Goal: Information Seeking & Learning: Learn about a topic

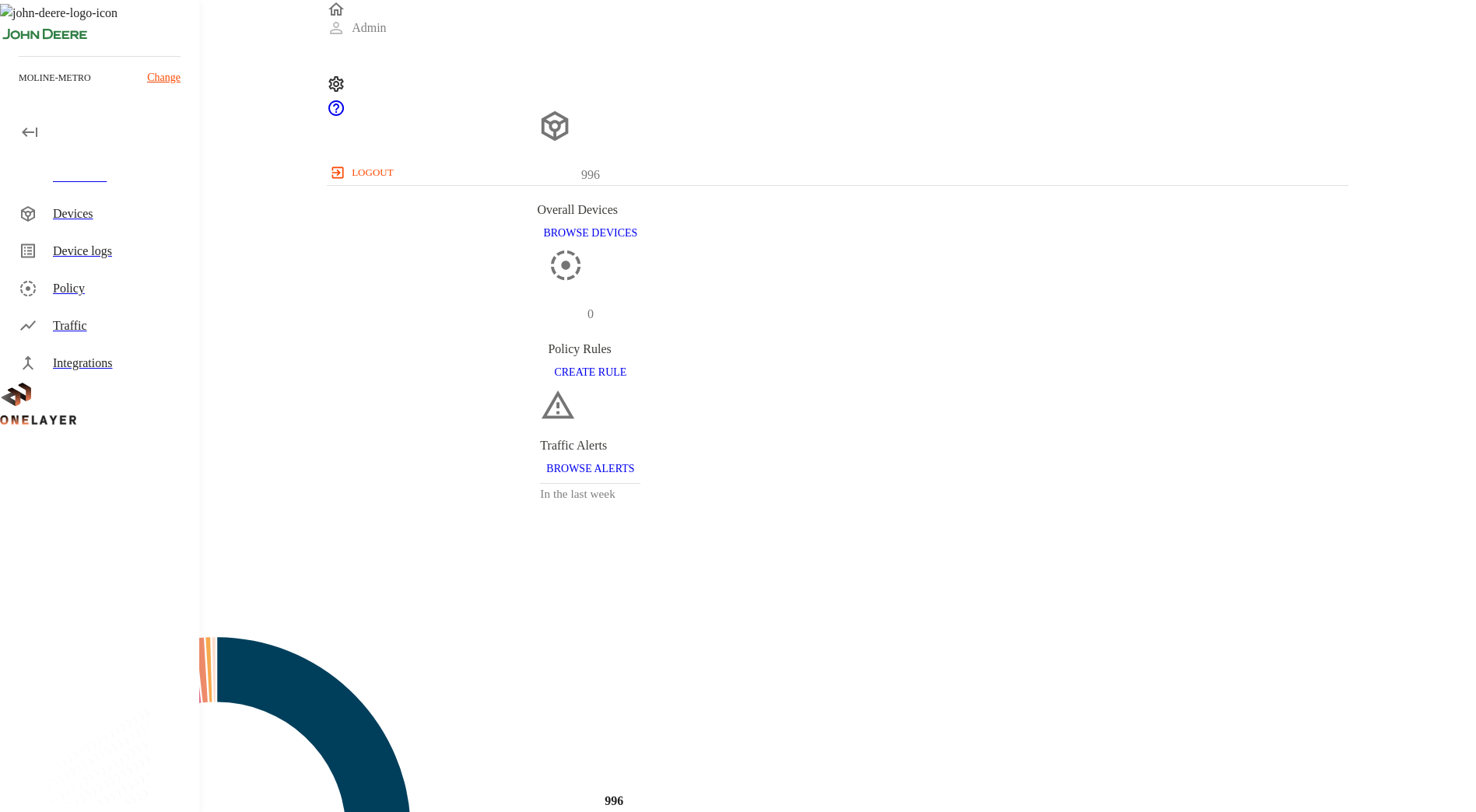
click at [142, 224] on div "Devices" at bounding box center [102, 213] width 193 height 37
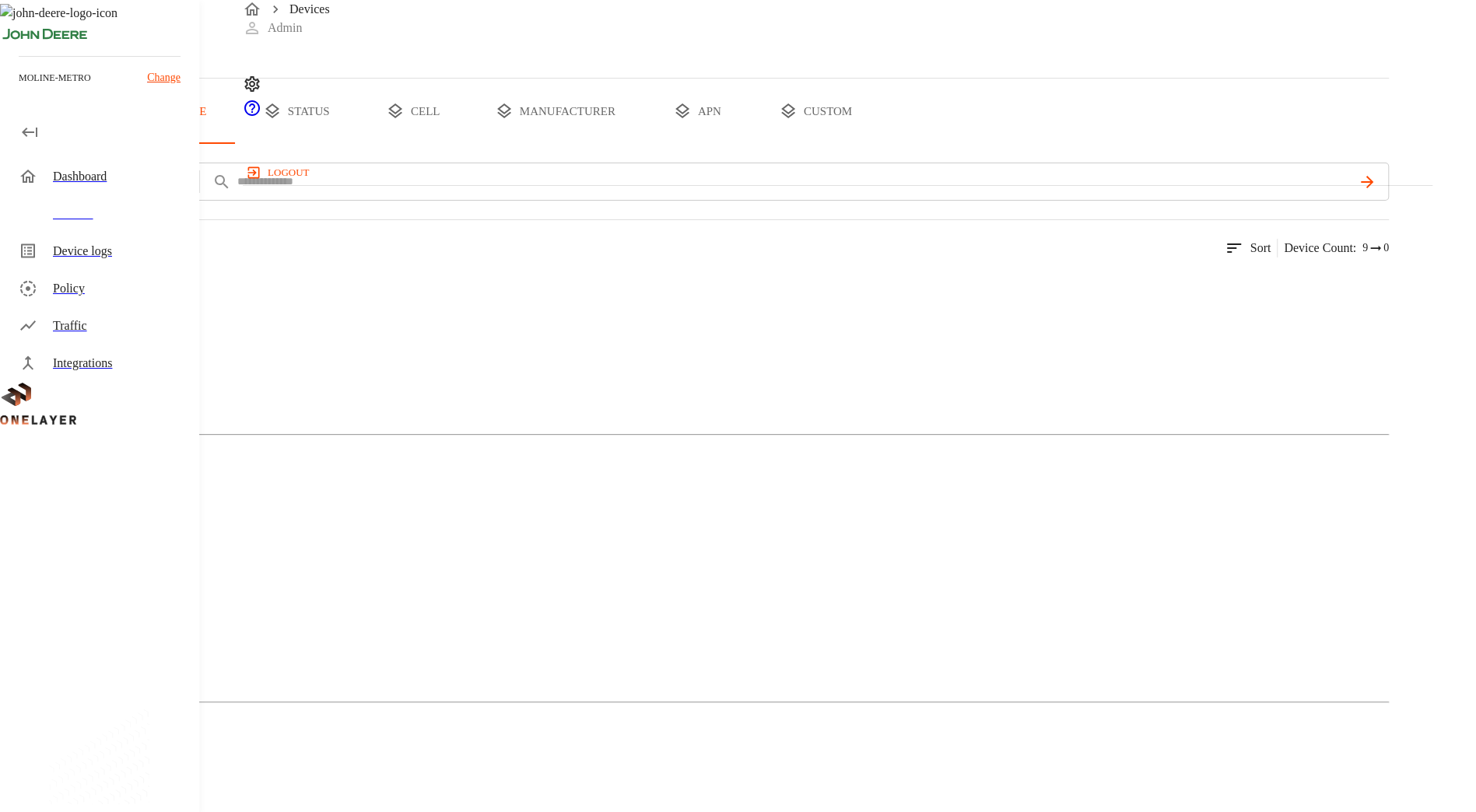
scroll to position [114, 0]
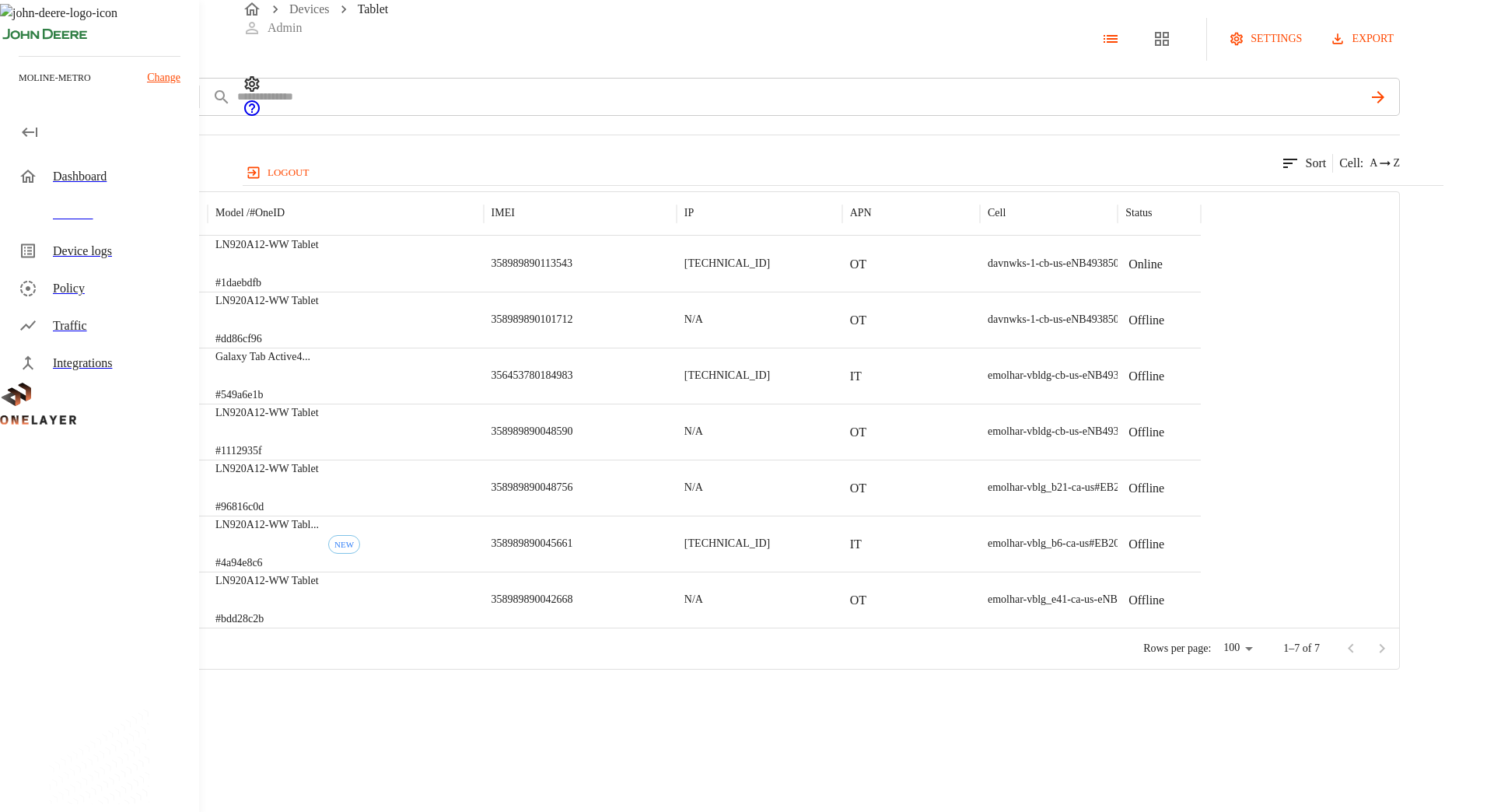
click at [319, 589] on p "LN920A12-WW Tablet" at bounding box center [267, 581] width 103 height 15
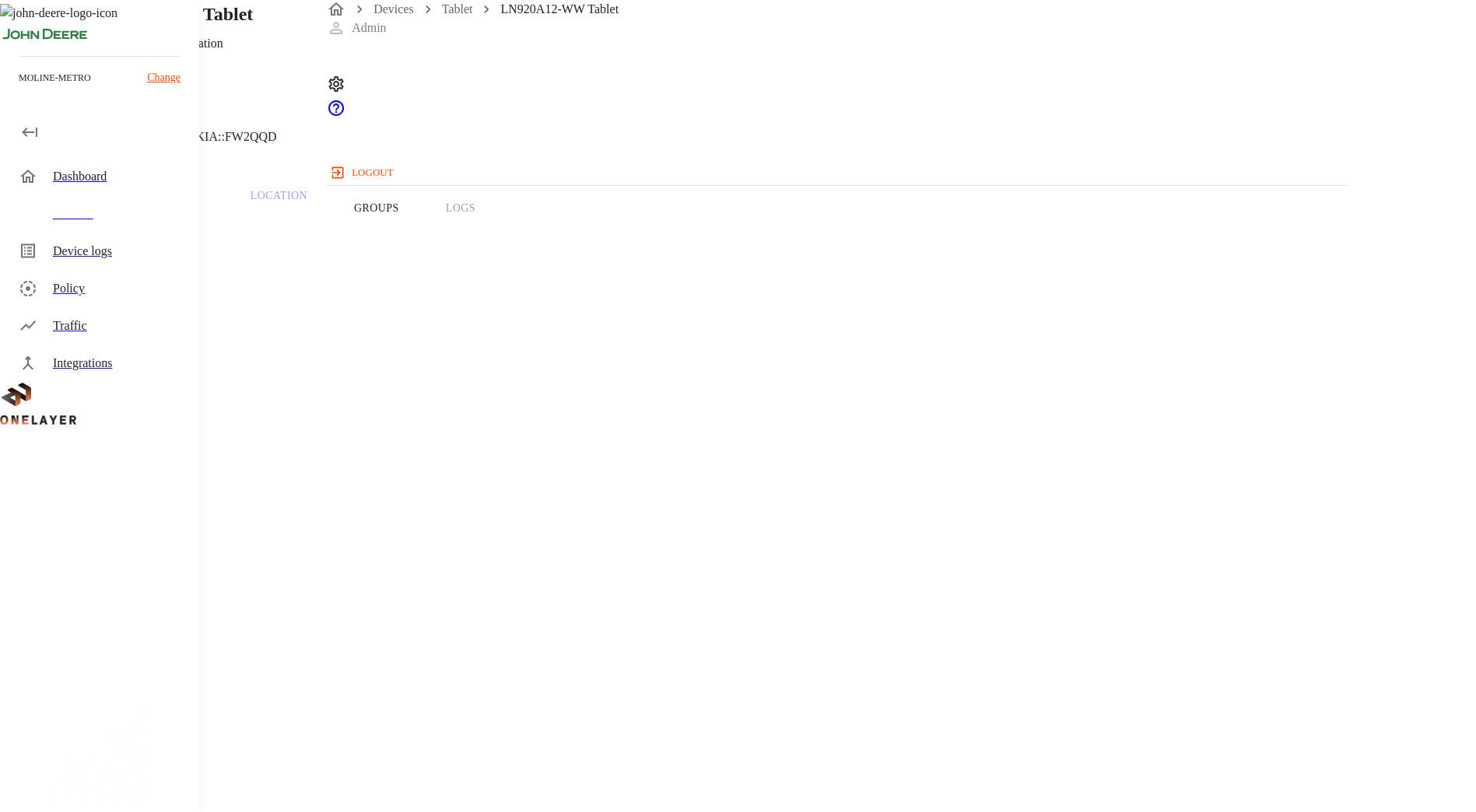
click at [253, 28] on h1 "LN920A12-WW Tablet" at bounding box center [161, 14] width 184 height 28
copy h1 "LN920A12-WW Tablet"
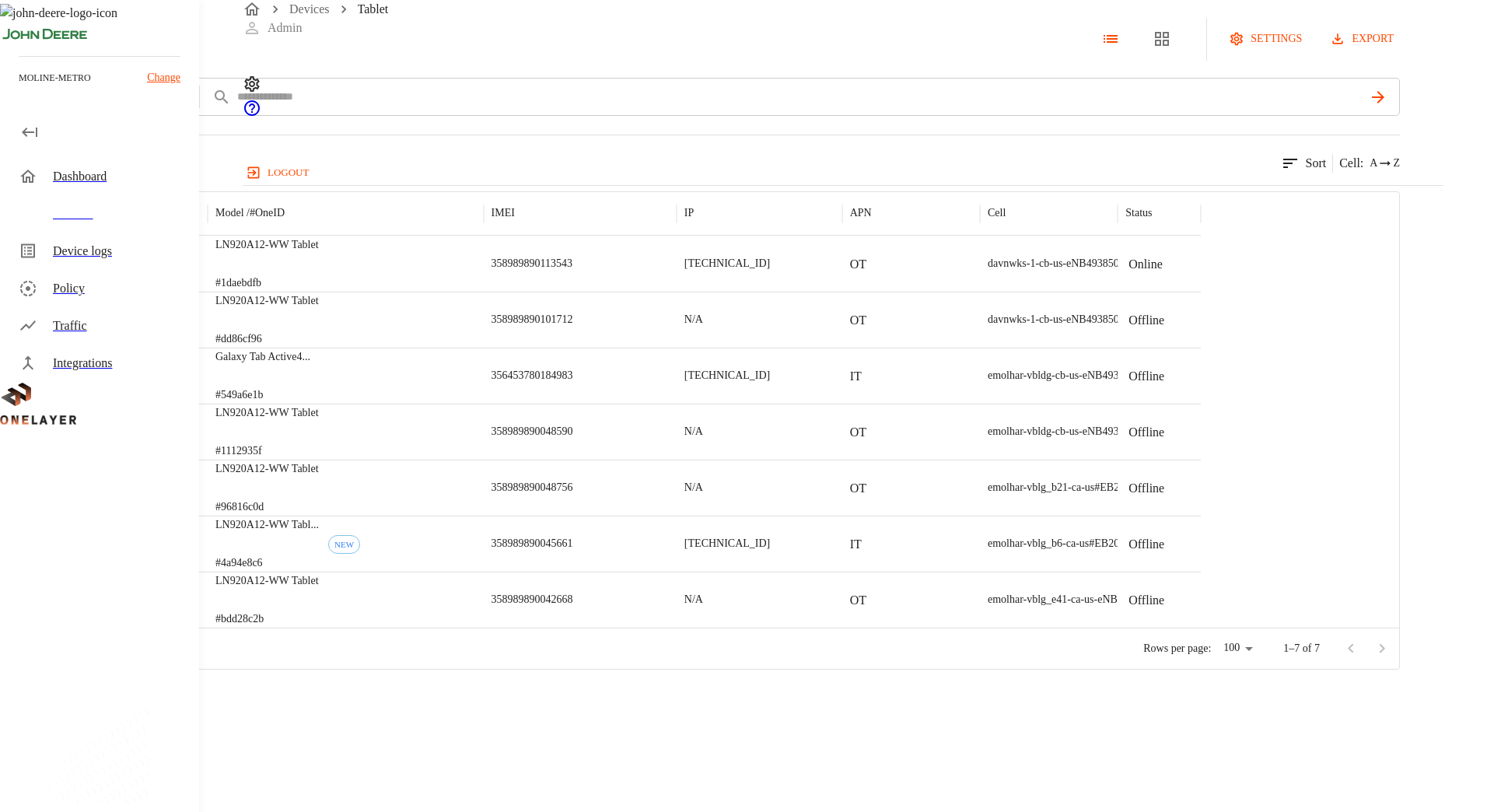
click at [484, 348] on div "LN920A12-WW Tablet #dd86cf96" at bounding box center [346, 320] width 276 height 56
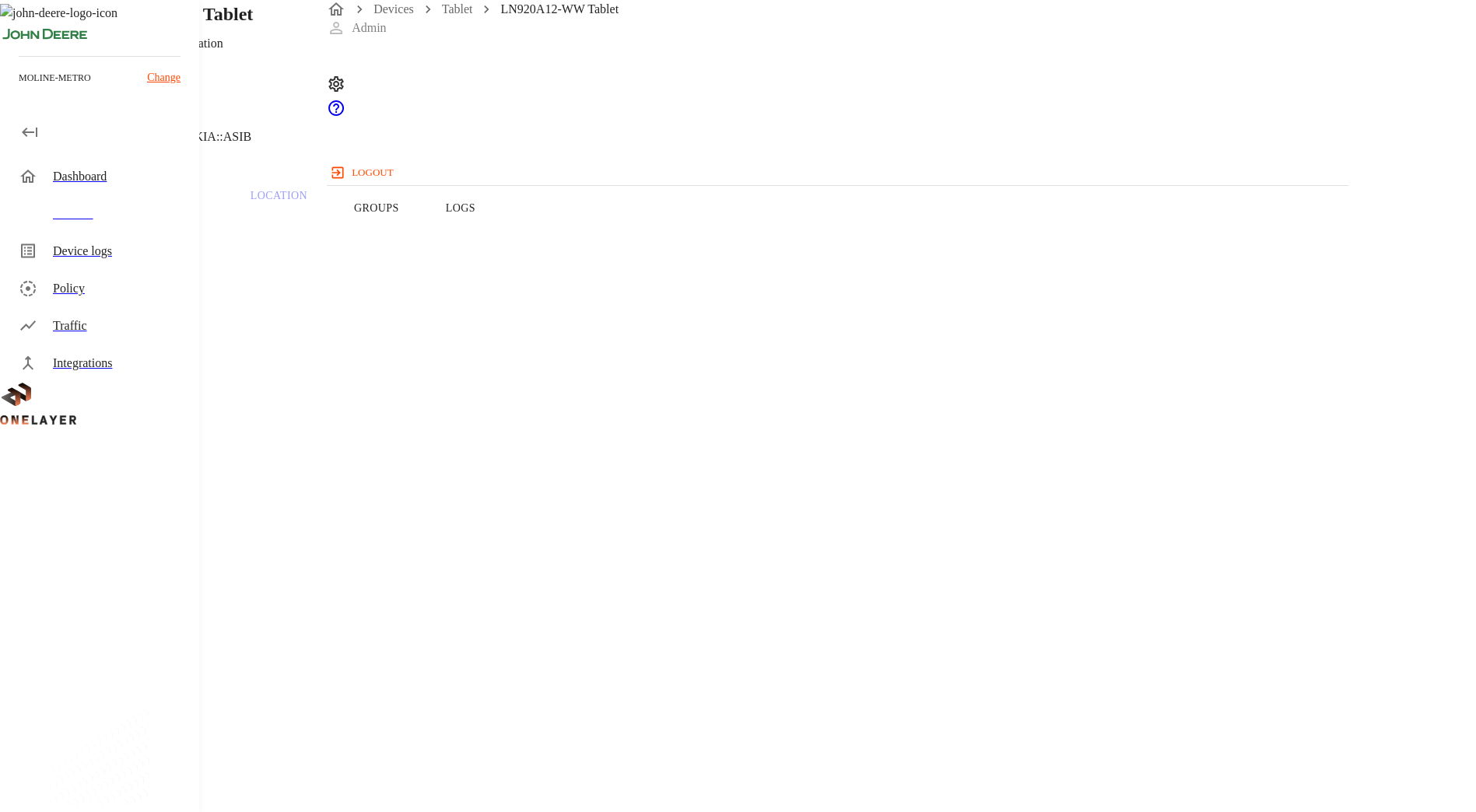
click at [253, 28] on h1 "LN920A12-WW Tablet" at bounding box center [161, 14] width 184 height 28
copy h1 "LN920A12"
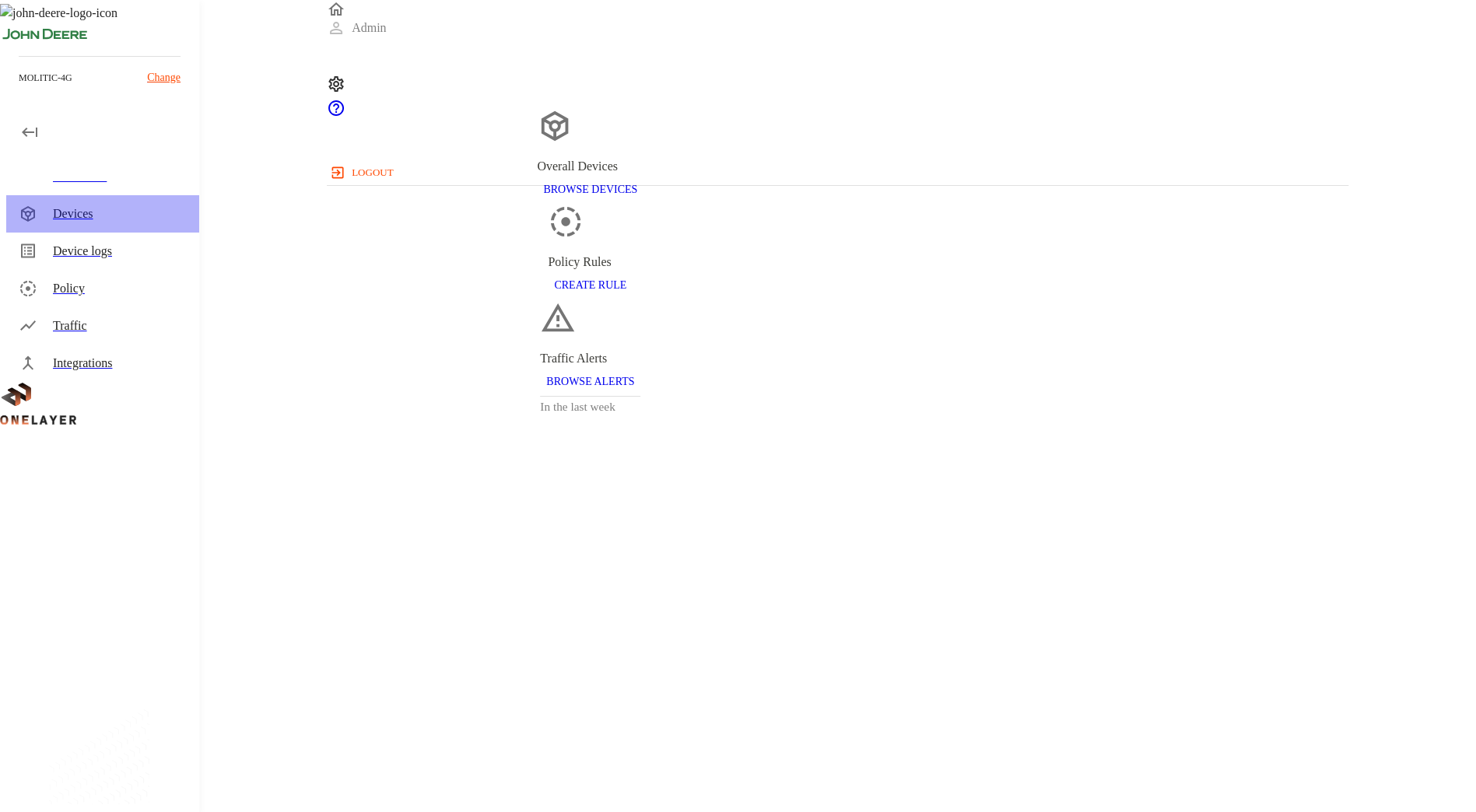
click at [85, 210] on div "Devices" at bounding box center [120, 213] width 134 height 19
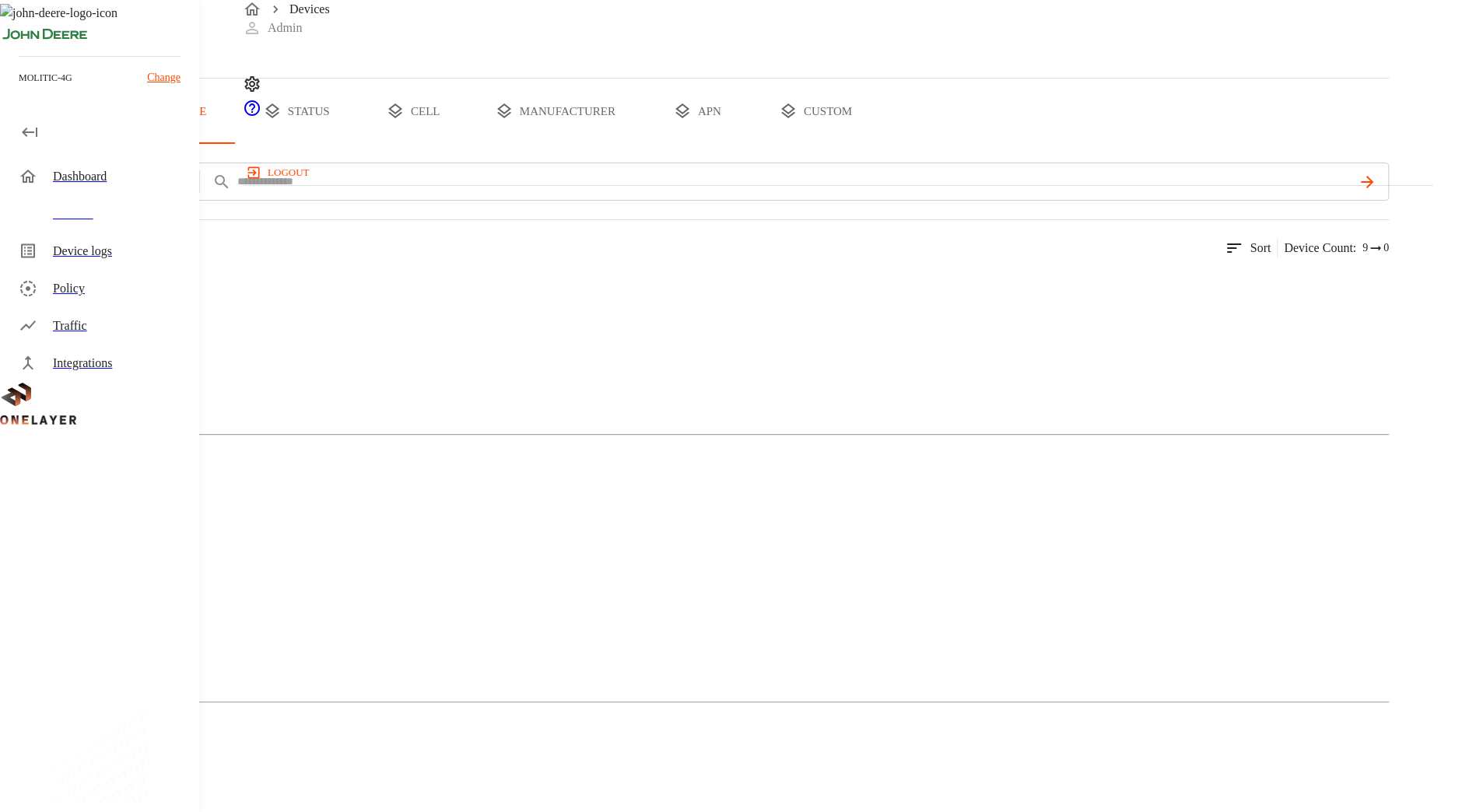
scroll to position [114, 0]
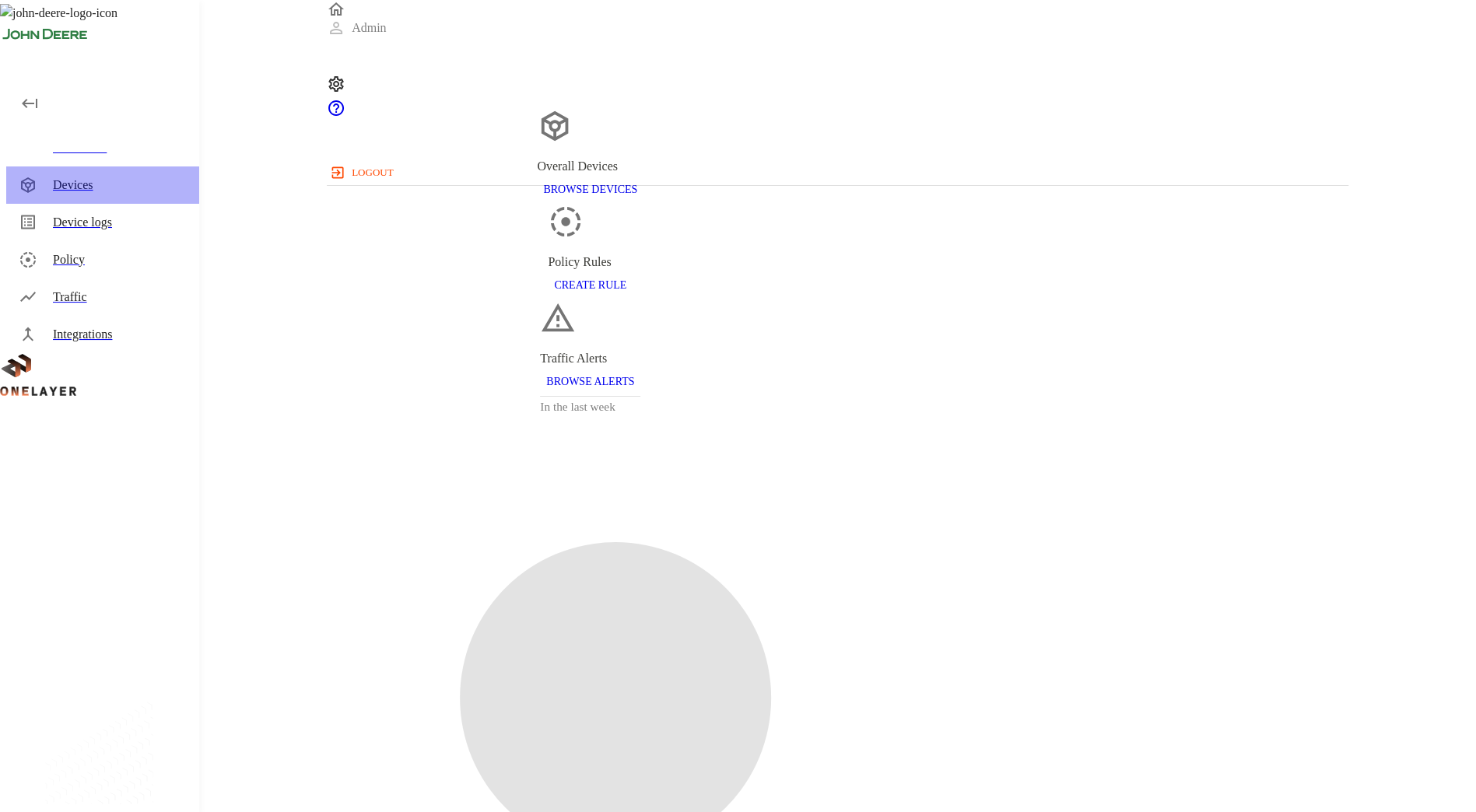
click at [141, 171] on div "Devices" at bounding box center [102, 185] width 193 height 37
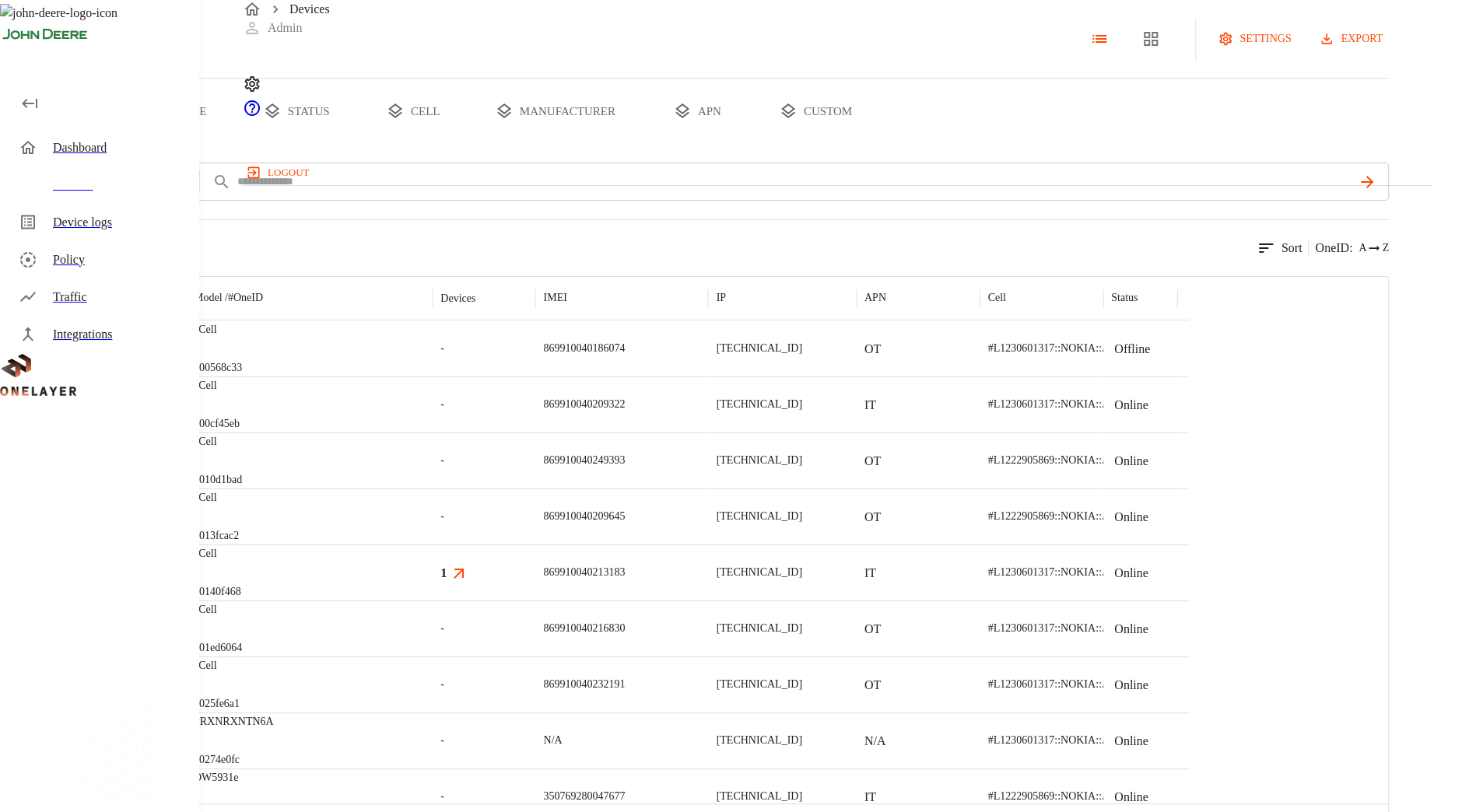
click at [238, 144] on button "type" at bounding box center [180, 111] width 117 height 65
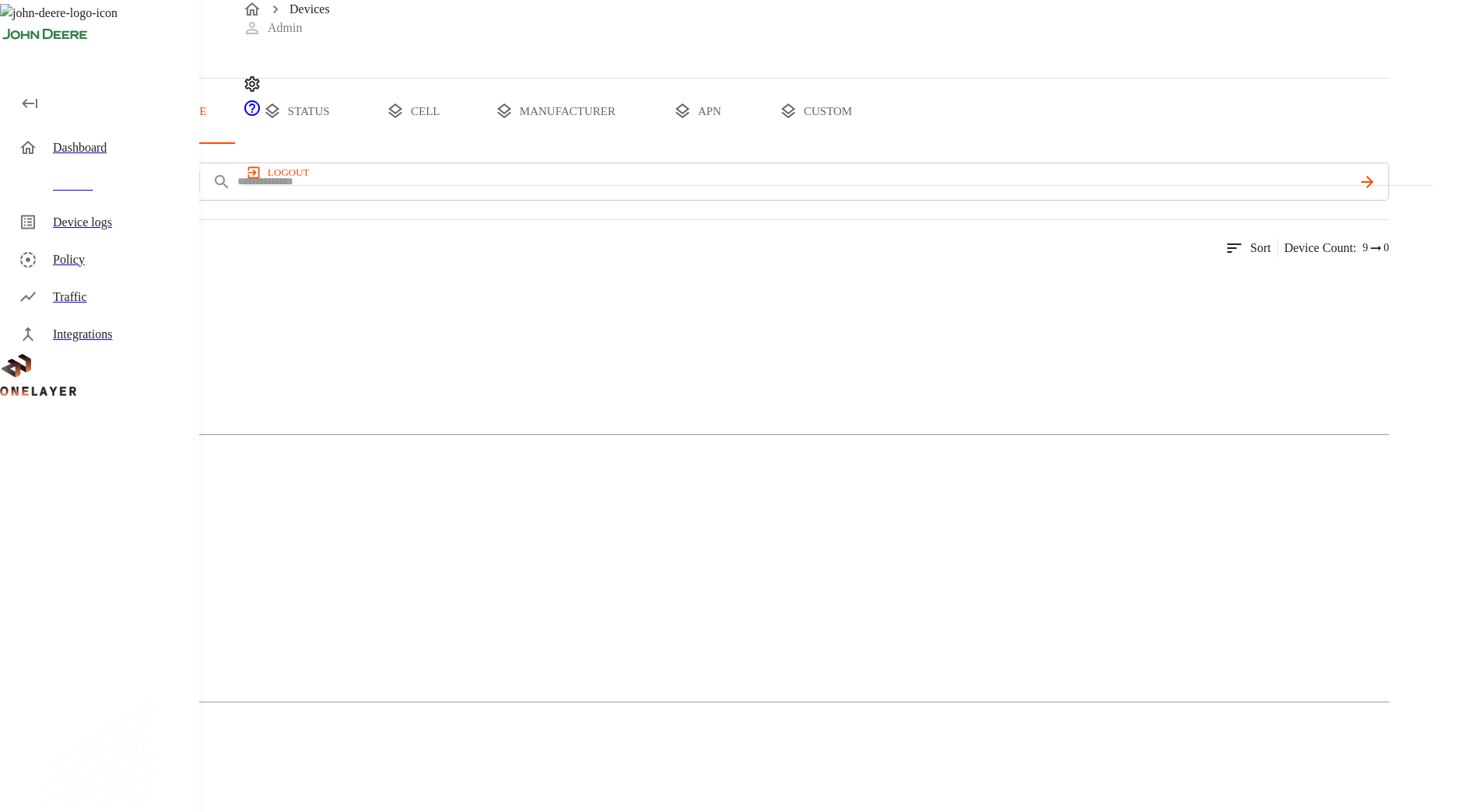
click at [75, 811] on img at bounding box center [53, 820] width 44 height 19
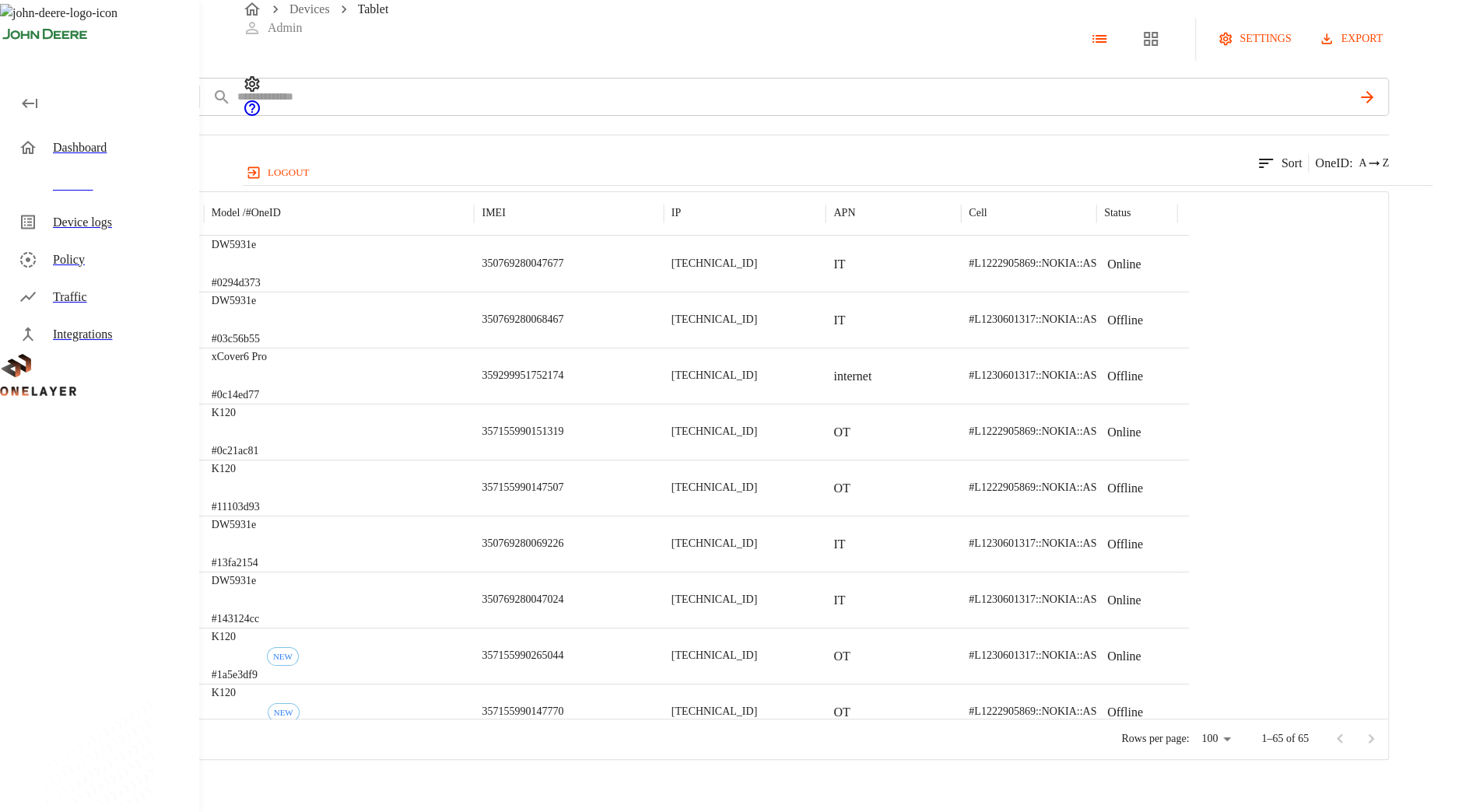
scroll to position [31, 0]
click at [260, 291] on p "#0294d373" at bounding box center [236, 283] width 49 height 15
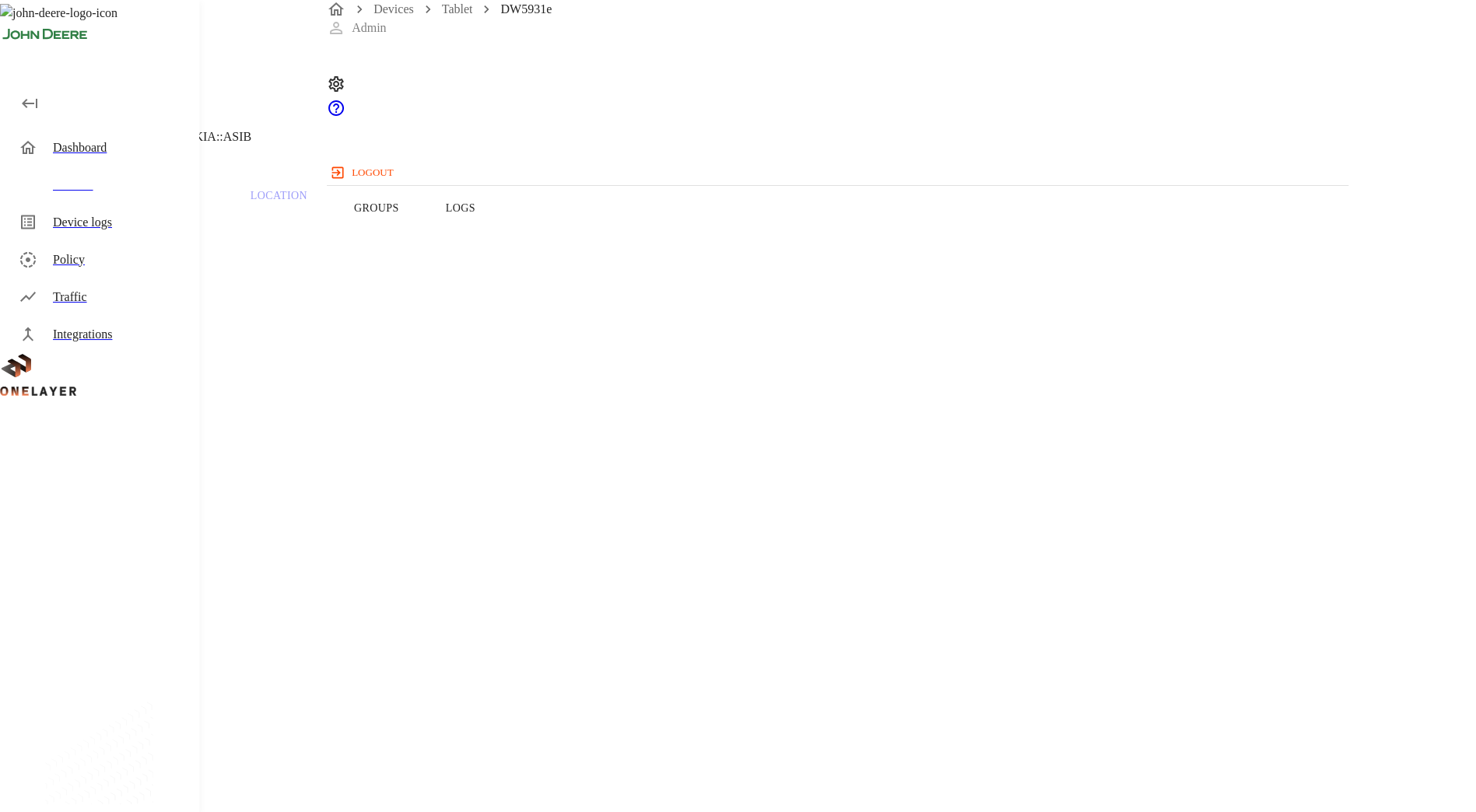
click at [147, 28] on h1 "DW5931e" at bounding box center [108, 14] width 78 height 28
copy h1 "DW5931e"
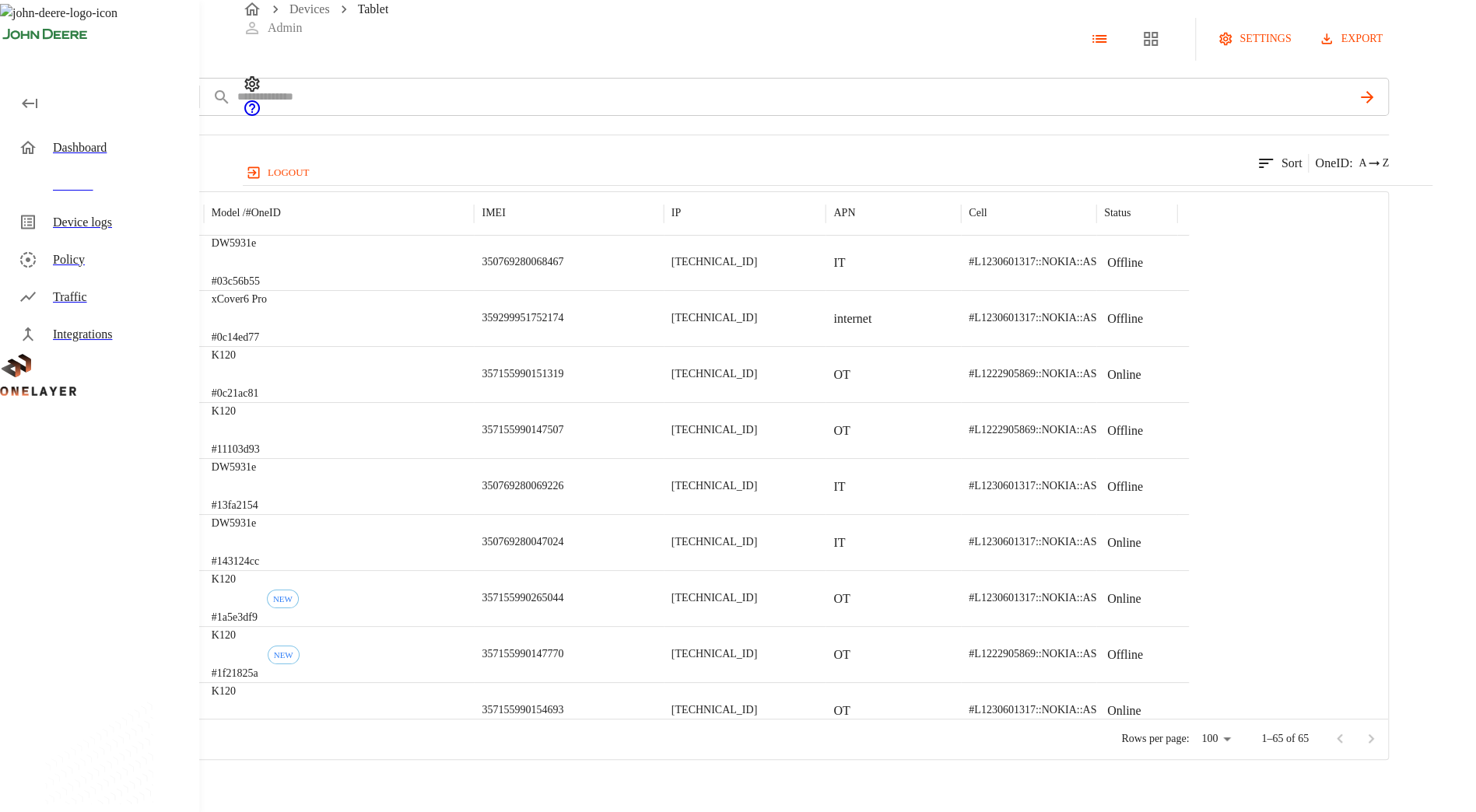
scroll to position [60, 0]
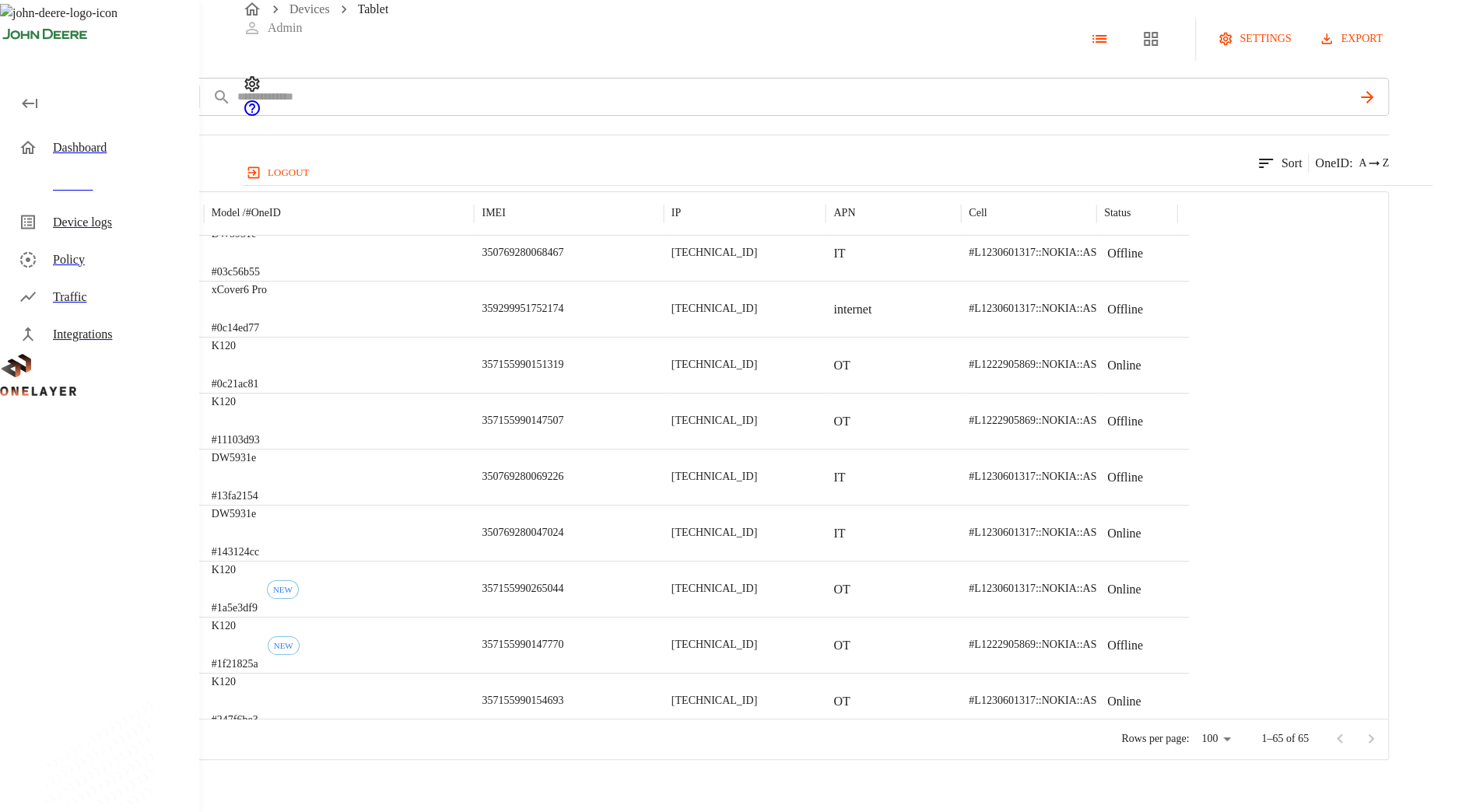
click at [475, 393] on div "K120 #0c21ac81" at bounding box center [339, 365] width 271 height 56
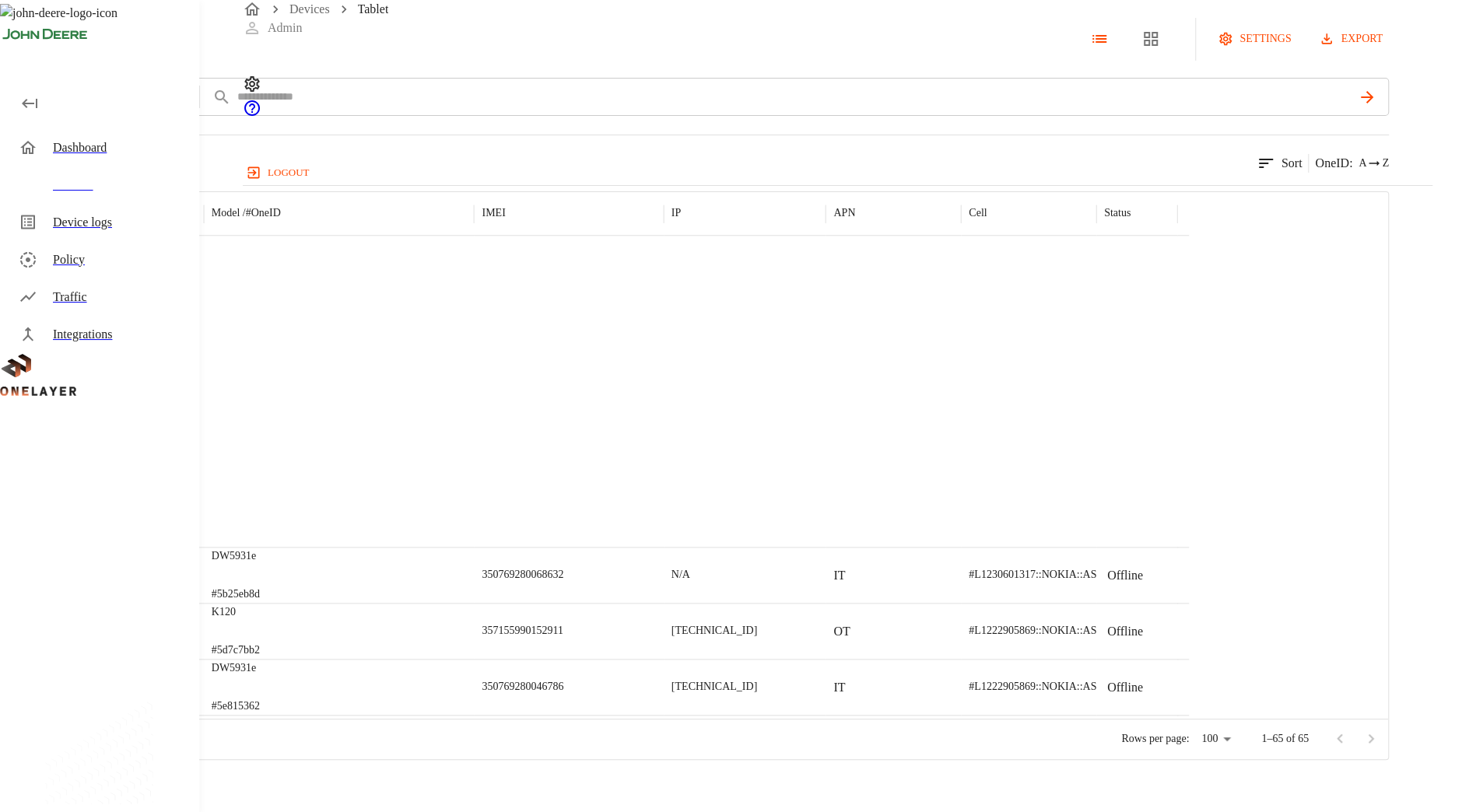
scroll to position [1512, 0]
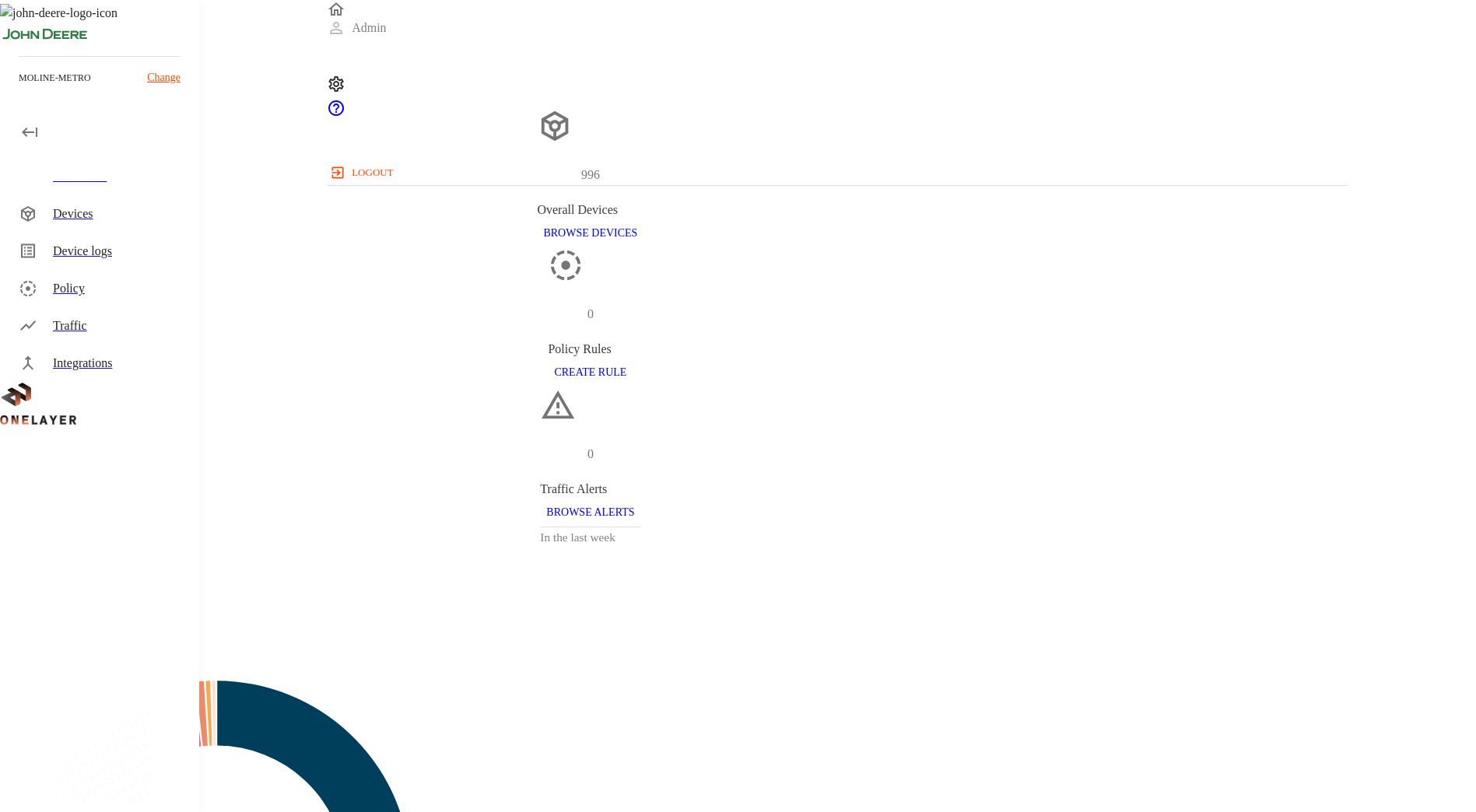
click at [135, 198] on div "Devices" at bounding box center [102, 213] width 193 height 37
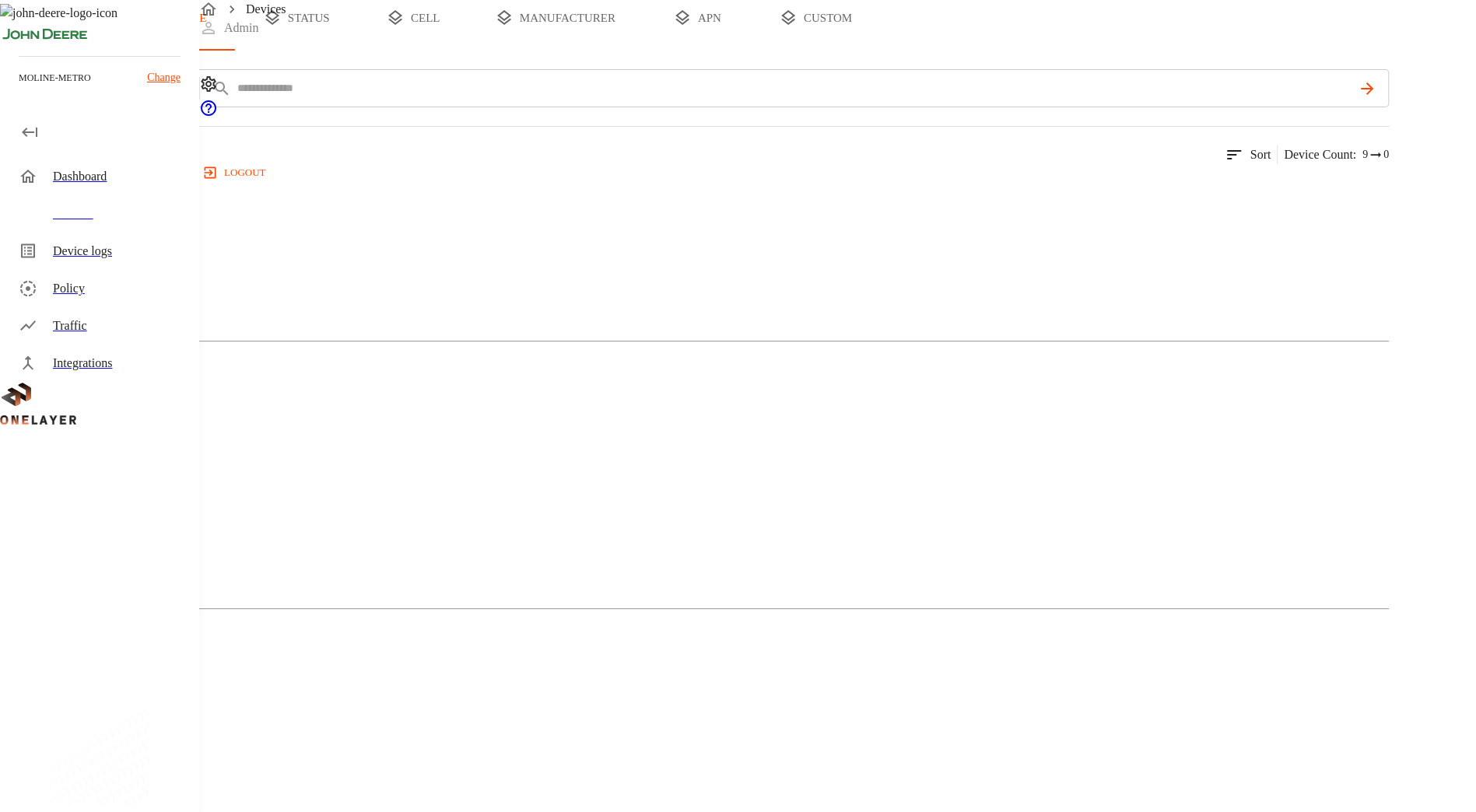
scroll to position [114, 0]
click at [400, 271] on div "Cellular Router" at bounding box center [694, 232] width 1388 height 78
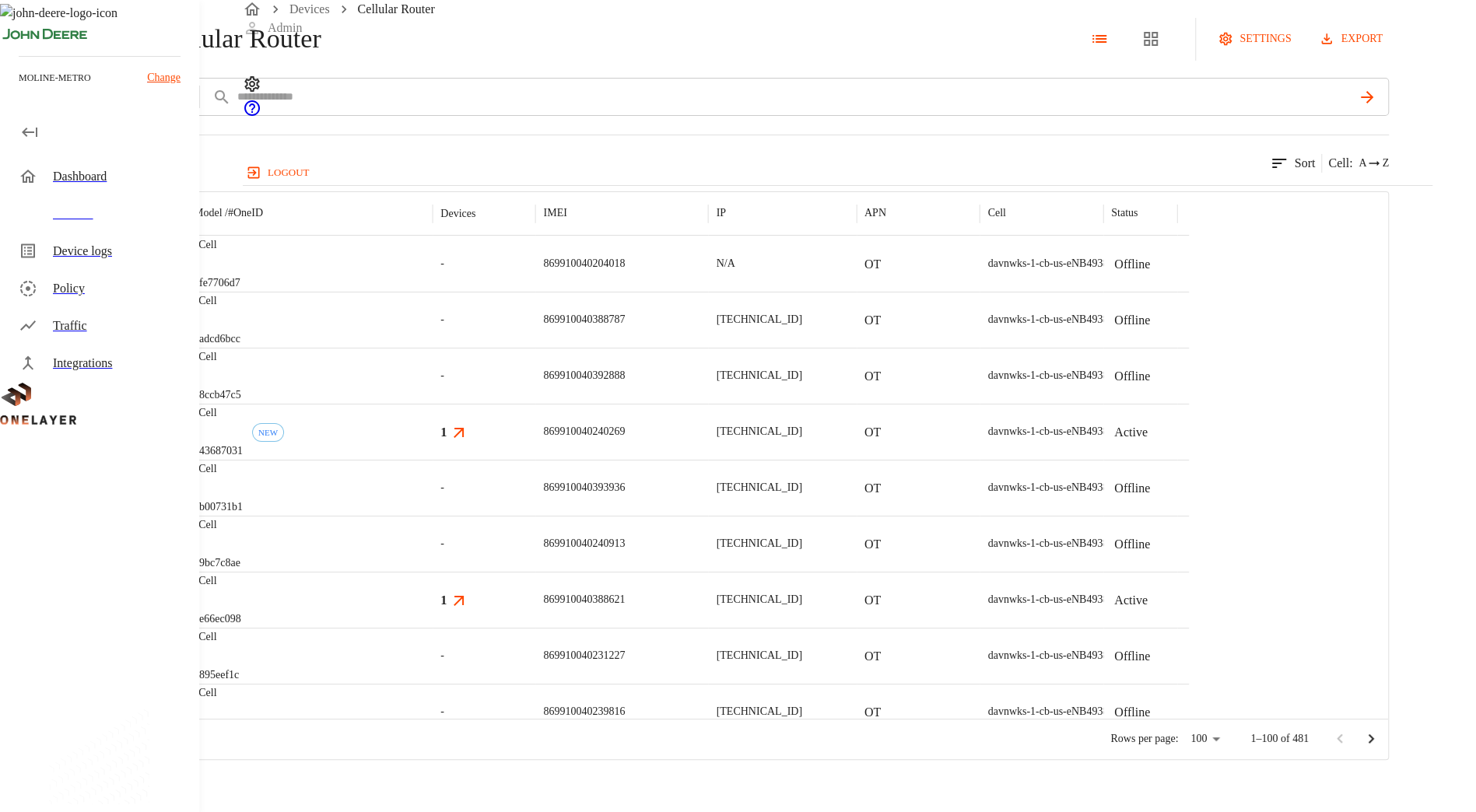
click at [106, 116] on button "add filter" at bounding box center [52, 97] width 106 height 38
click at [351, 242] on div "Manufacturer" at bounding box center [340, 264] width 169 height 44
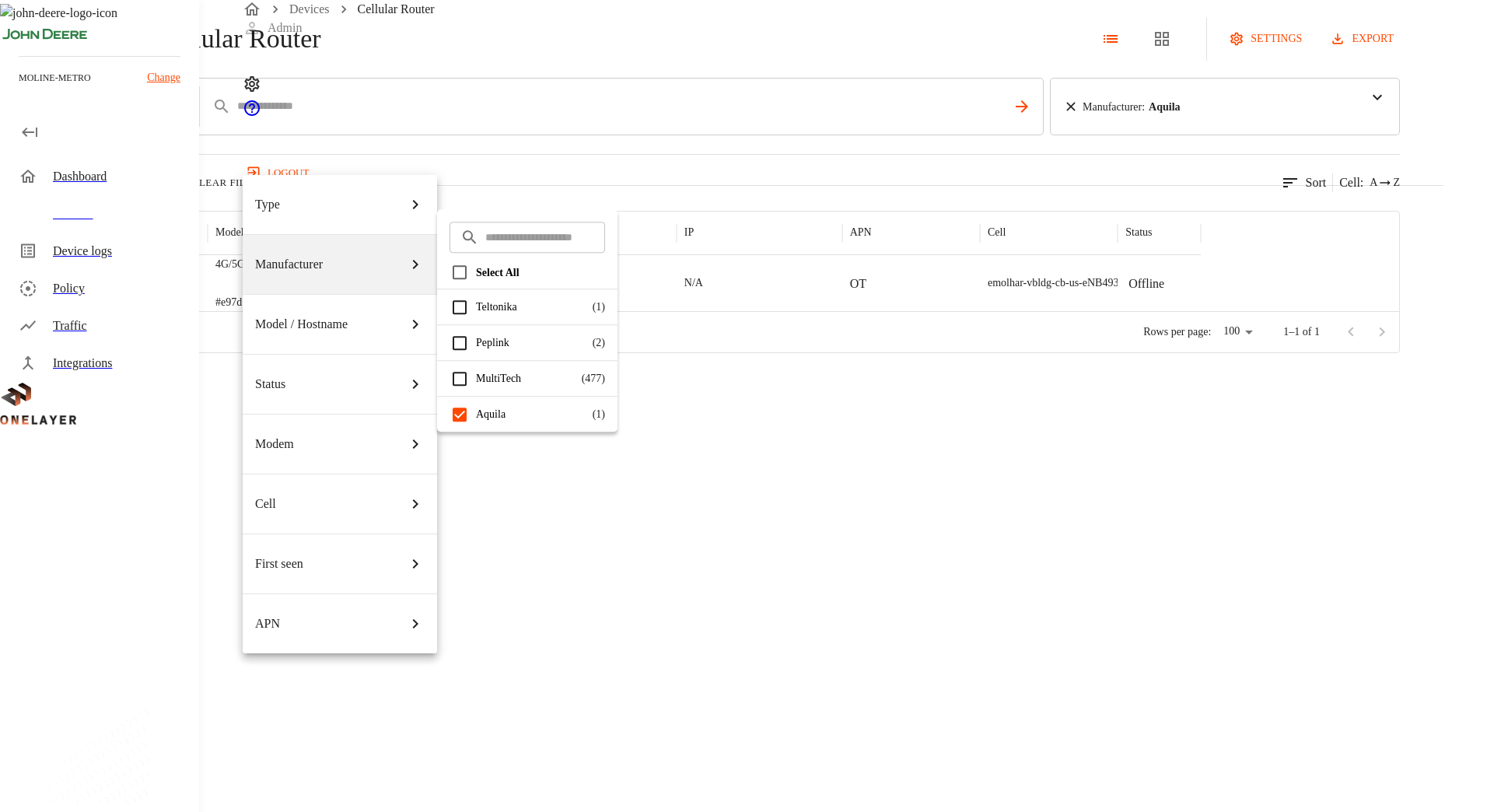
click at [710, 238] on div at bounding box center [744, 406] width 1487 height 812
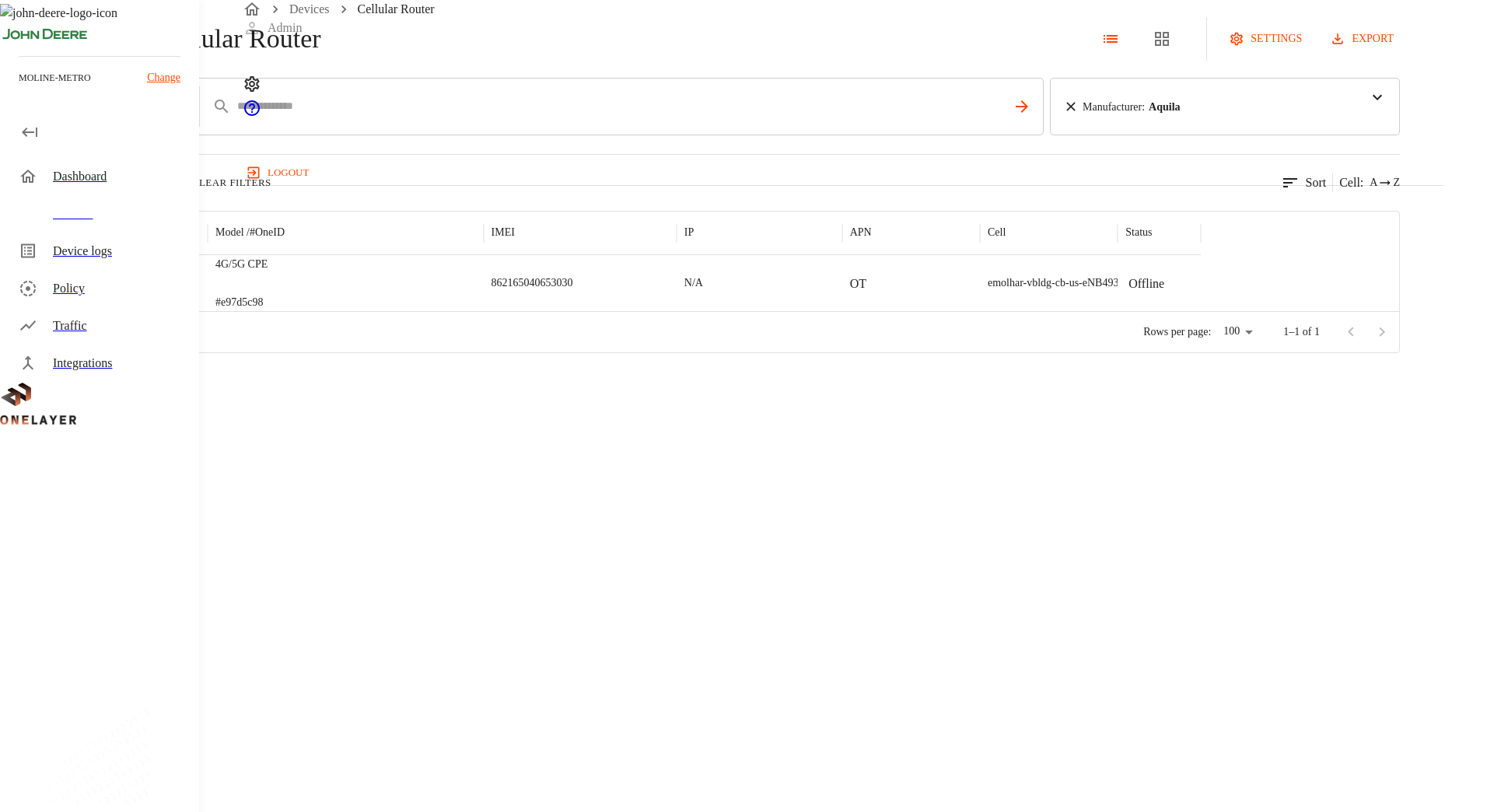
click at [484, 311] on div "4G/5G CPE #e97d5c98" at bounding box center [346, 284] width 276 height 56
click at [106, 135] on button "add filter" at bounding box center [52, 106] width 106 height 57
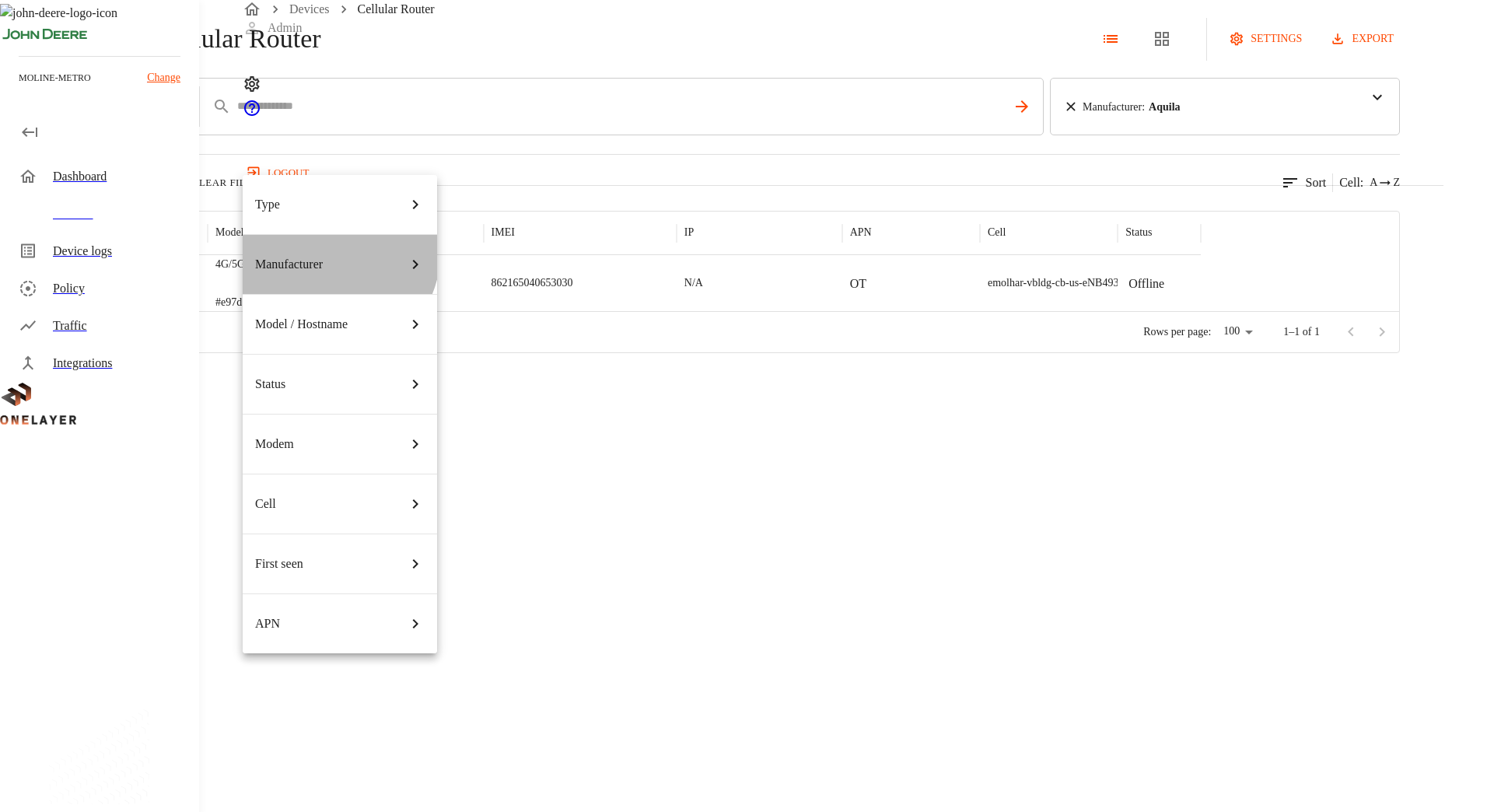
click at [338, 242] on div "Manufacturer" at bounding box center [340, 264] width 169 height 44
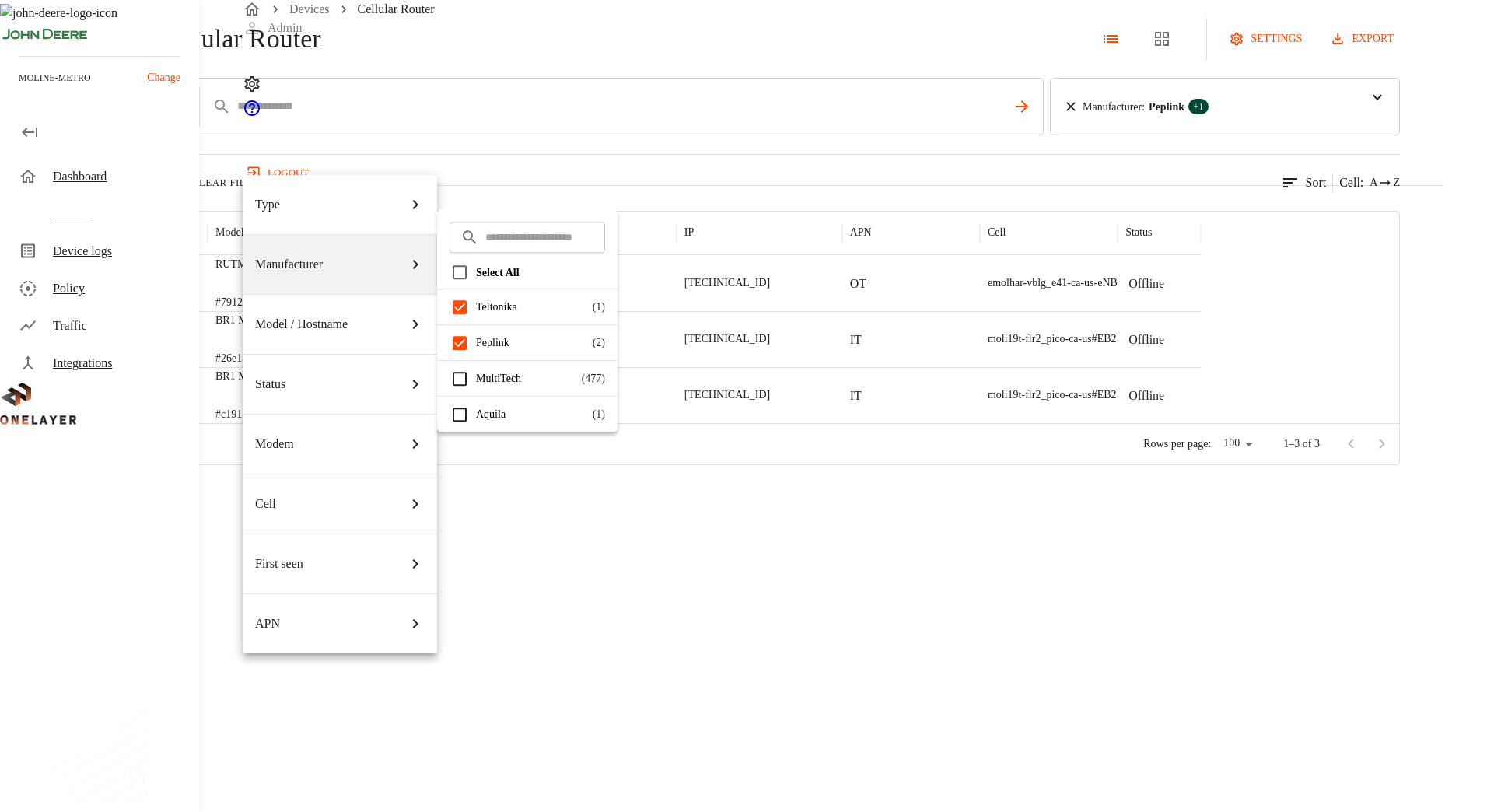
click at [724, 201] on div at bounding box center [744, 406] width 1487 height 812
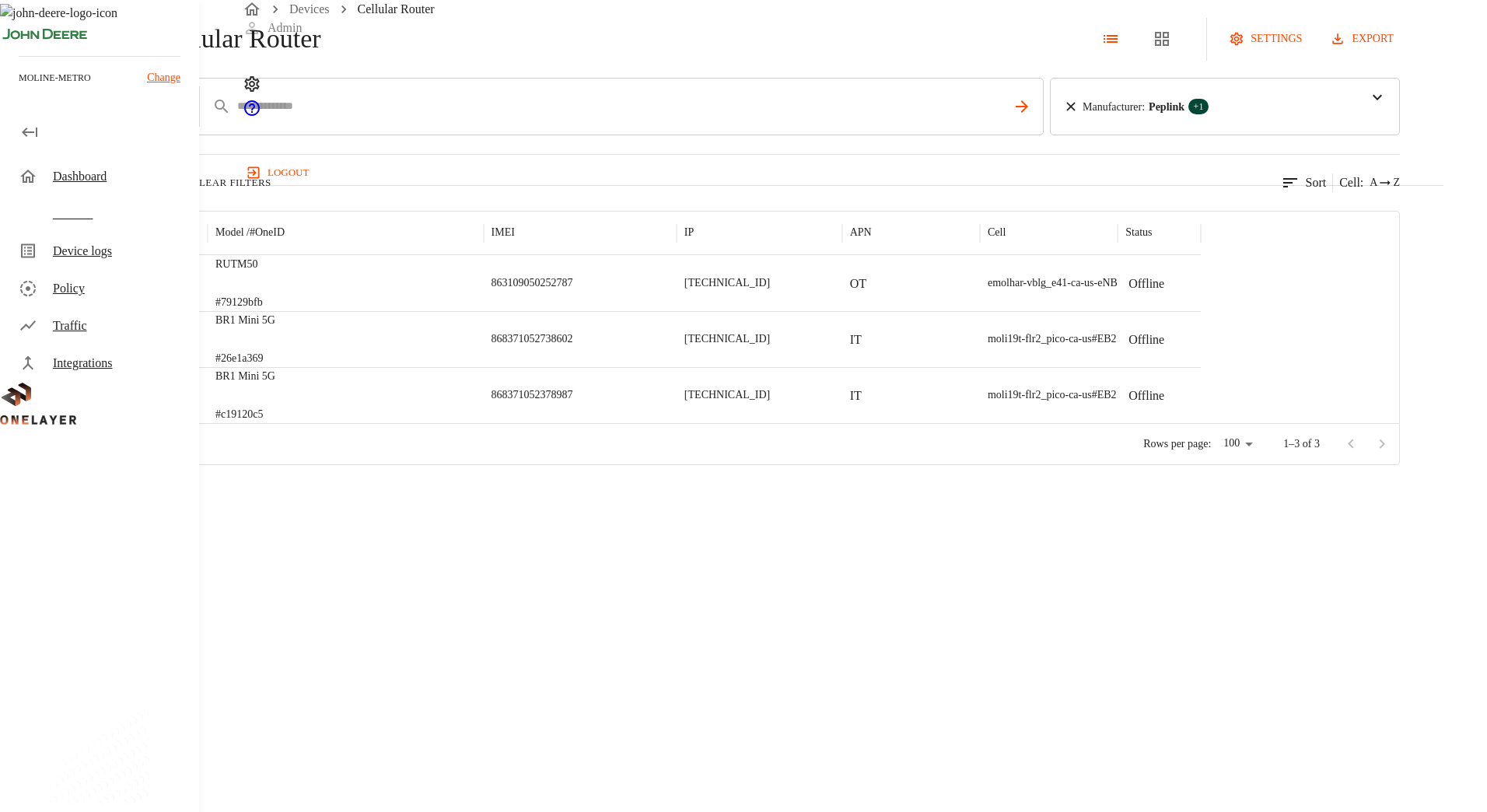
click at [171, 216] on div "Devices" at bounding box center [120, 213] width 134 height 19
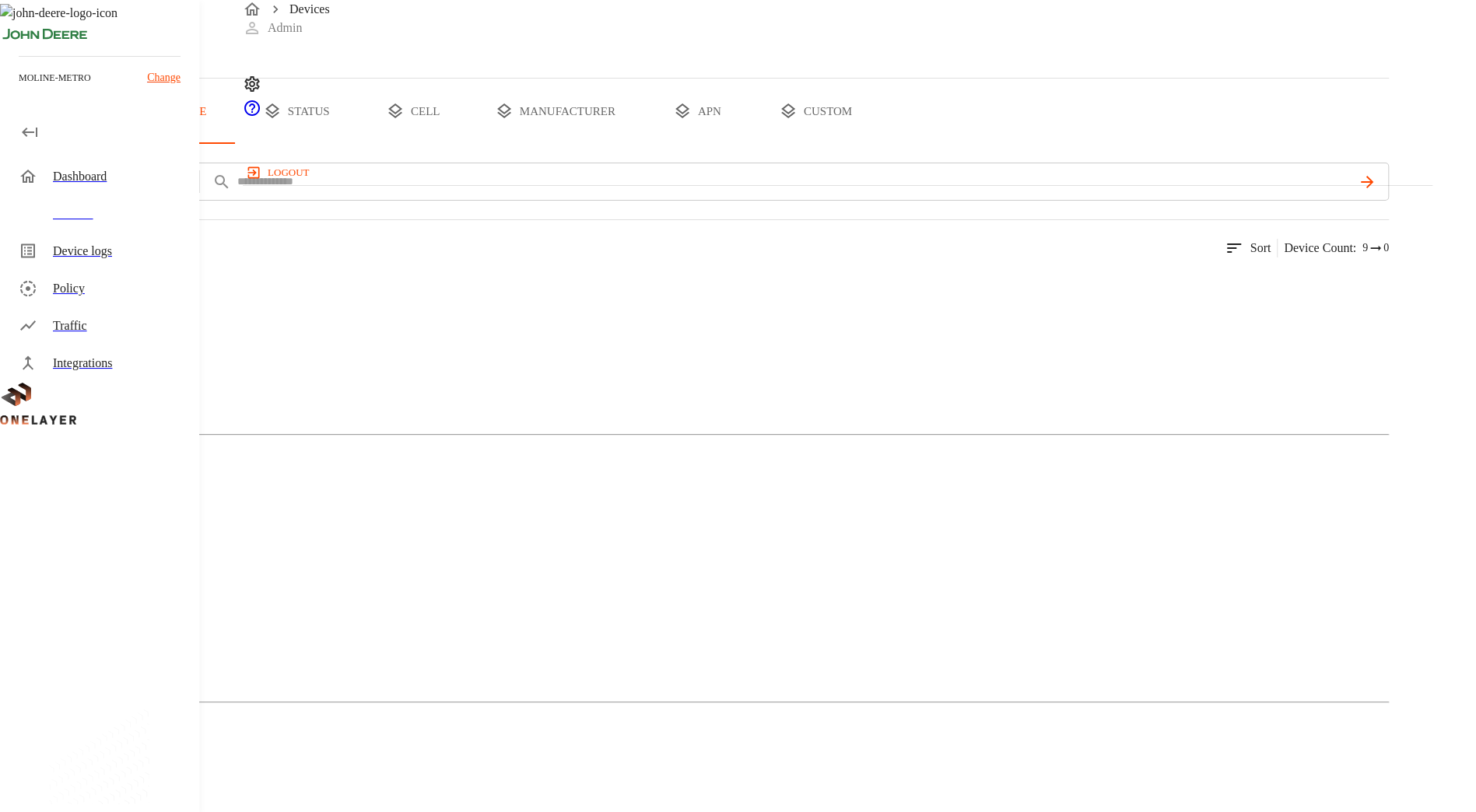
scroll to position [114, 0]
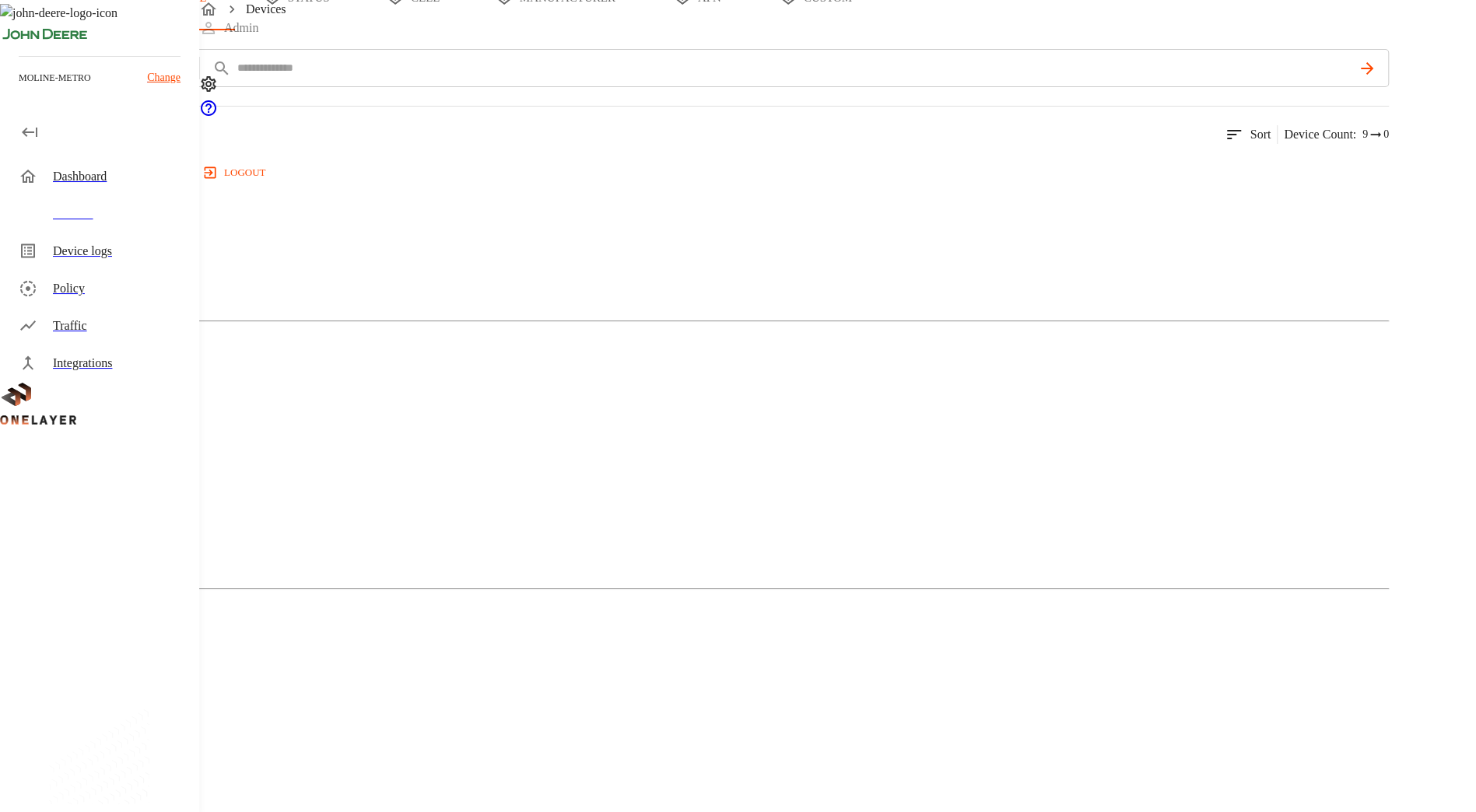
click at [817, 729] on div "Dongle" at bounding box center [694, 768] width 1388 height 78
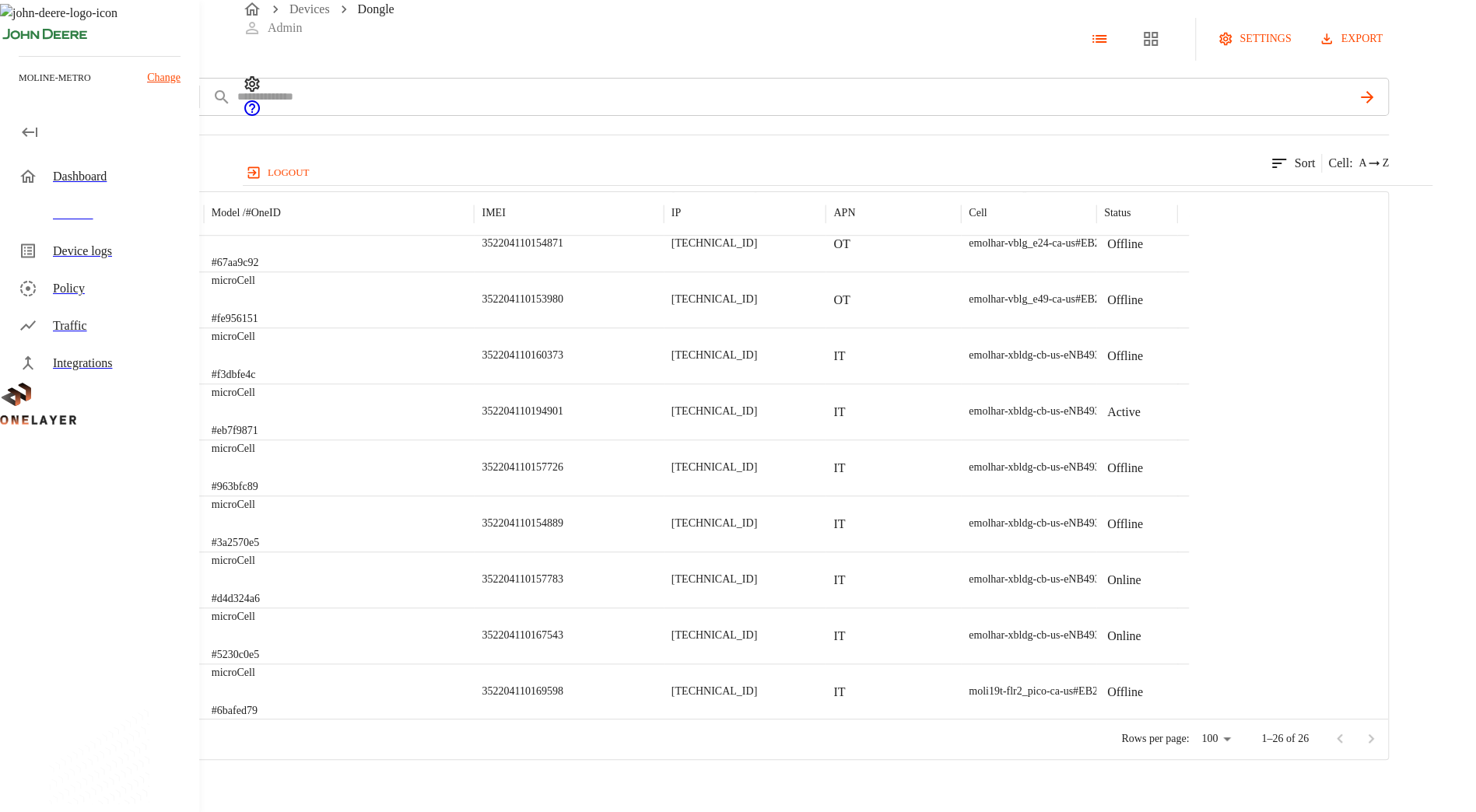
scroll to position [31, 0]
click at [17, 48] on icon at bounding box center [8, 39] width 17 height 17
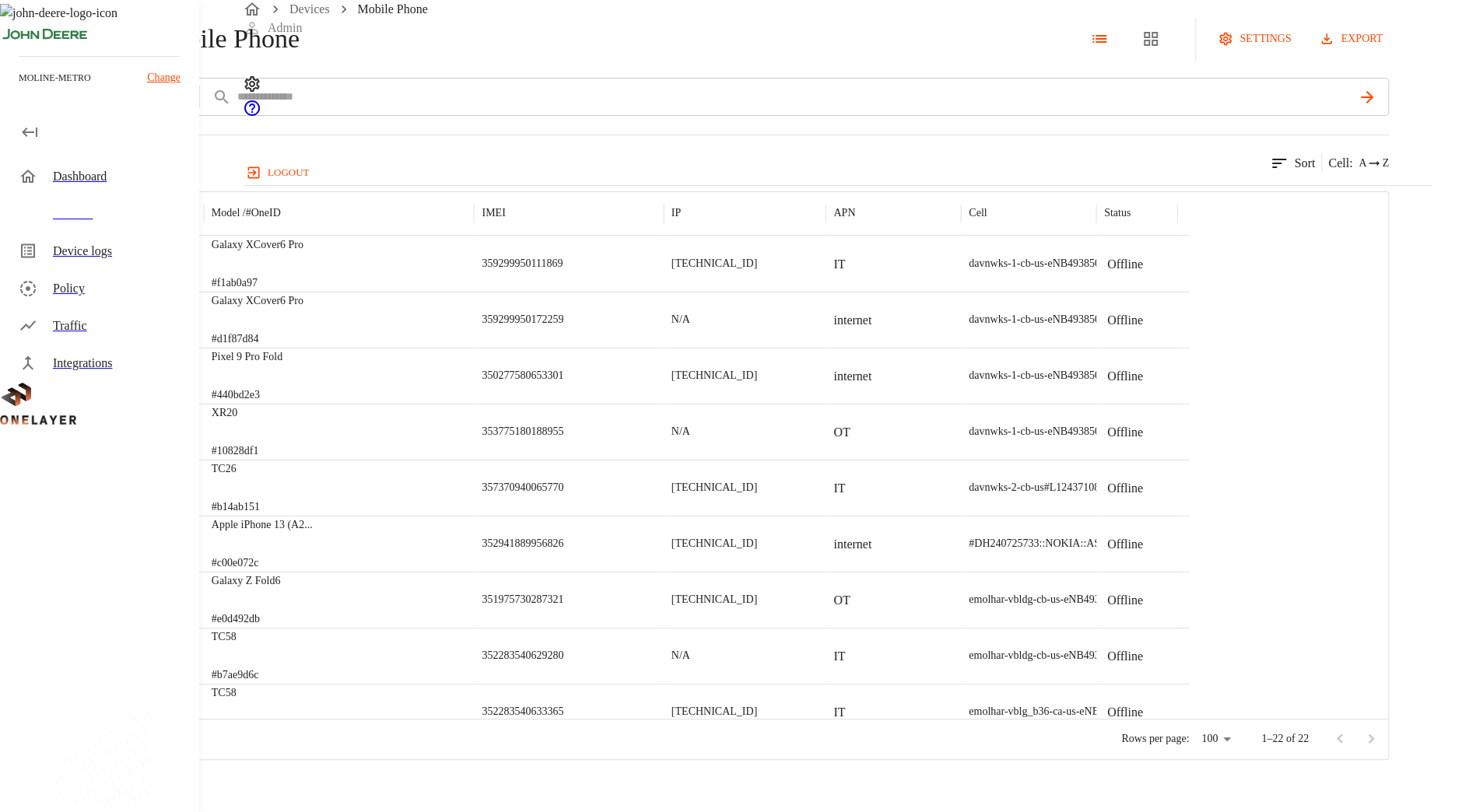
click at [17, 48] on icon at bounding box center [8, 39] width 17 height 17
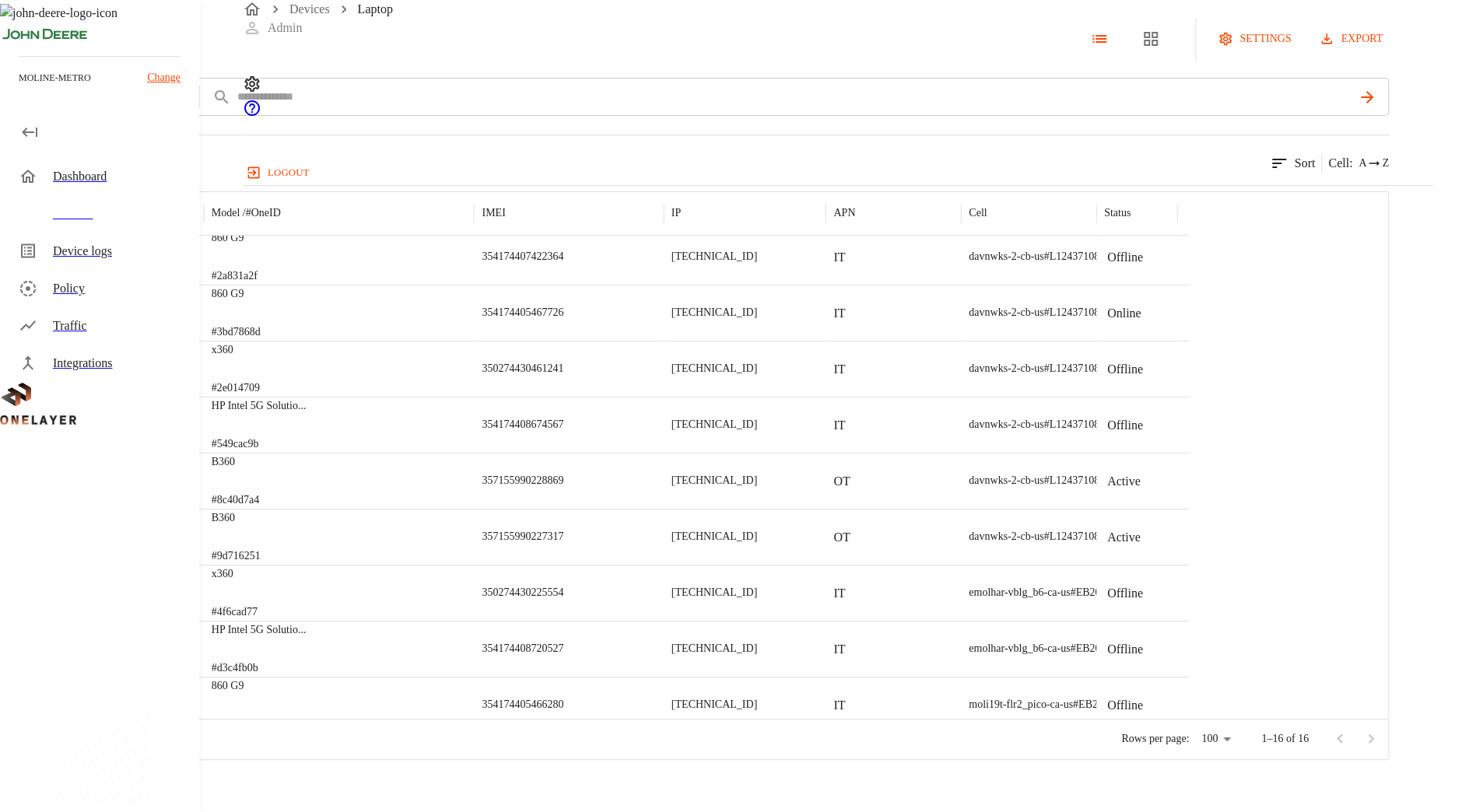
click at [306, 452] on p "#549cac9b" at bounding box center [259, 444] width 95 height 15
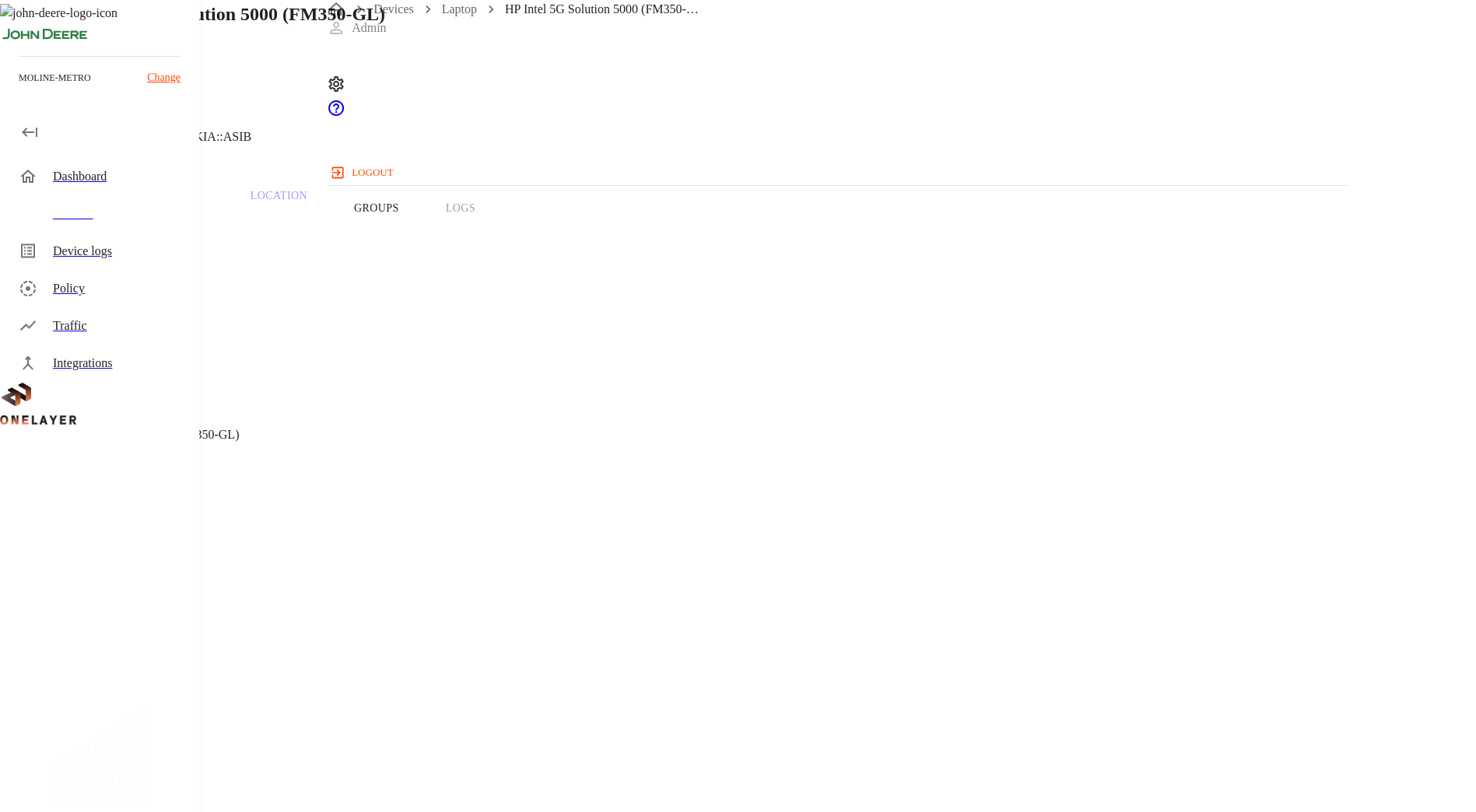
click at [385, 28] on h1 "HP Intel 5G Solution 5000 (FM350-GL)" at bounding box center [227, 14] width 316 height 28
drag, startPoint x: 770, startPoint y: 127, endPoint x: 417, endPoint y: 118, distance: 353.1
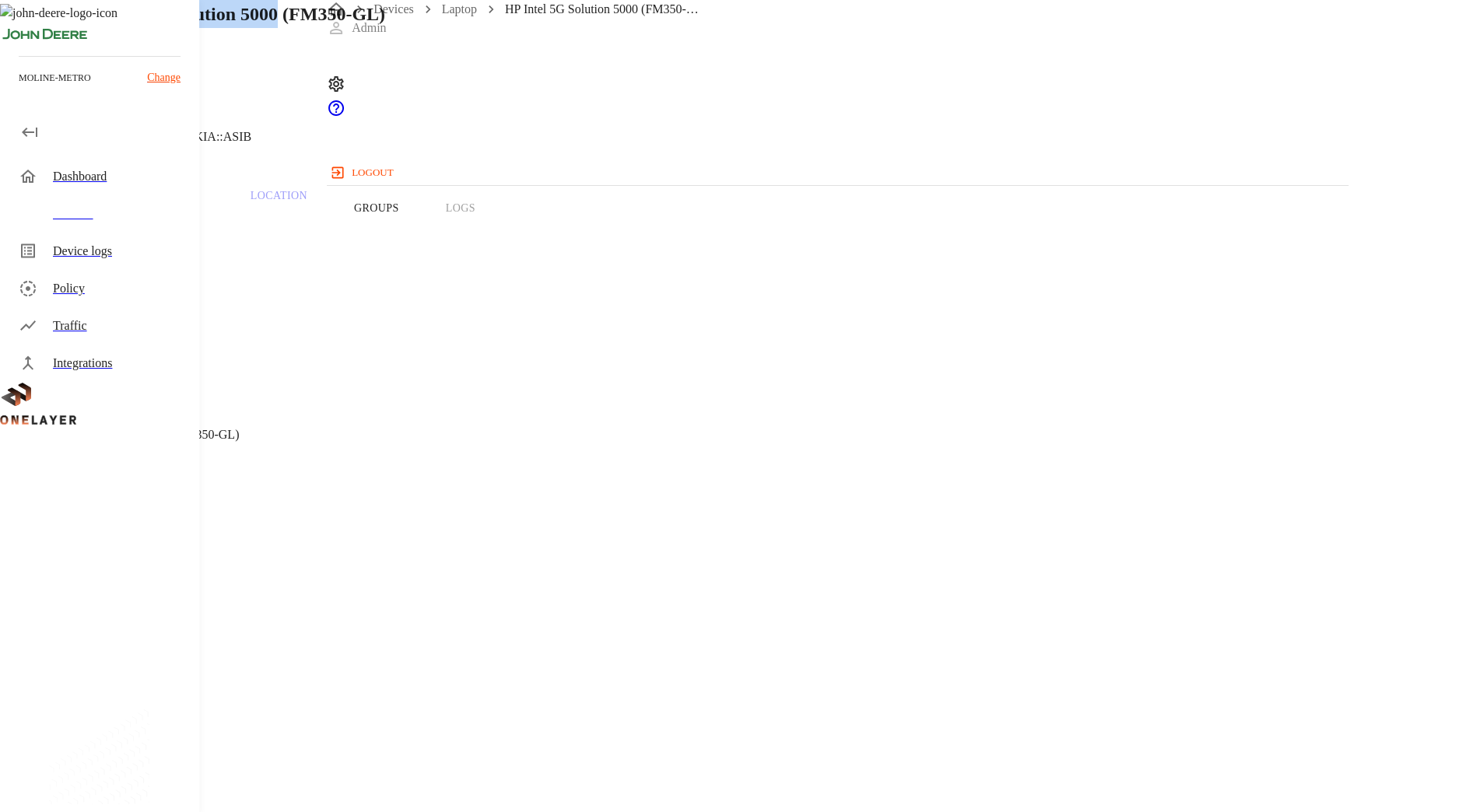
click at [417, 118] on div "HP Intel 5G Solution 5000 (FM350-GL) 10.137.8.231 #549cac9b Cell #L1243710802::…" at bounding box center [591, 79] width 1181 height 159
copy div "HP Intel 5G Solution 5000"
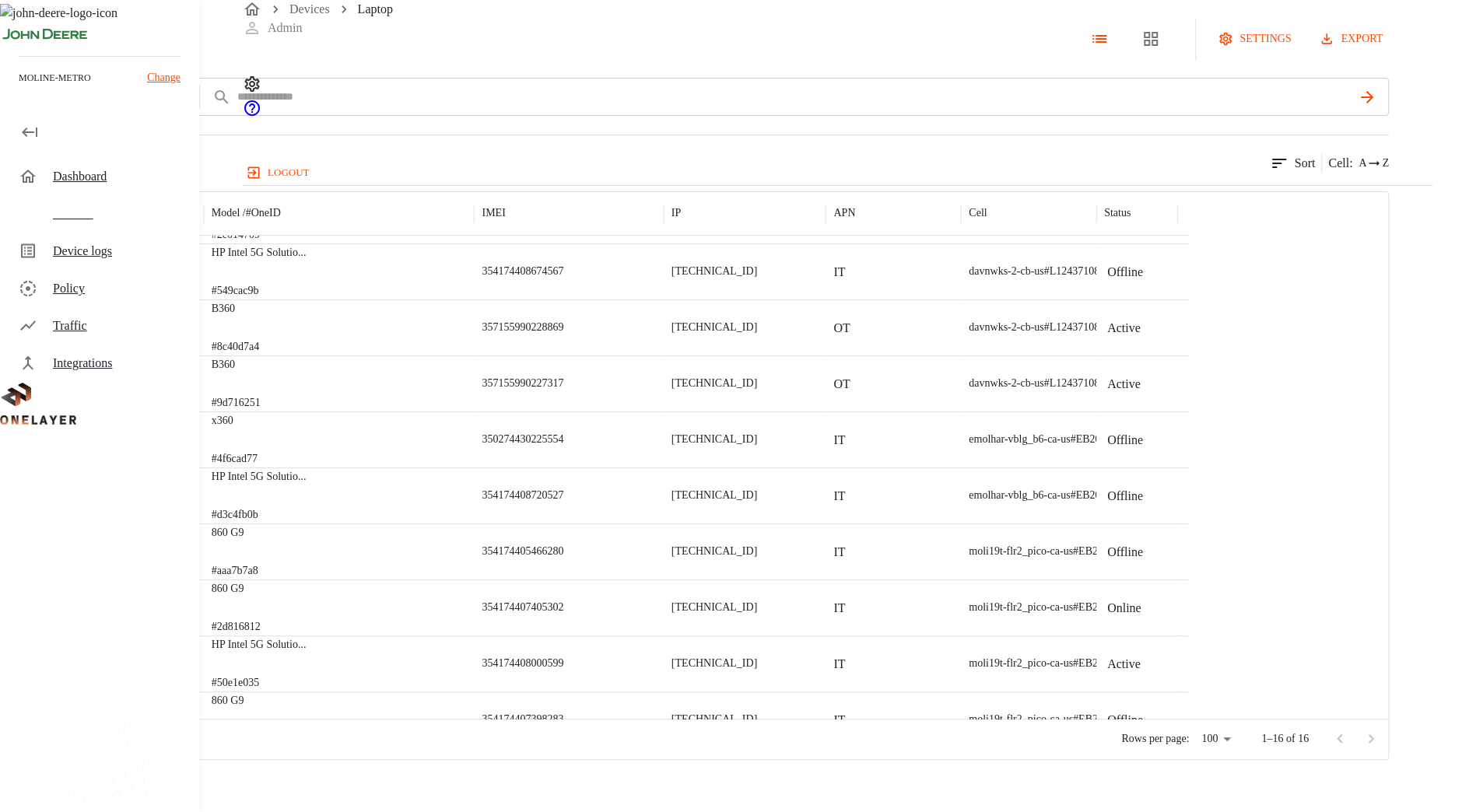
scroll to position [261, 0]
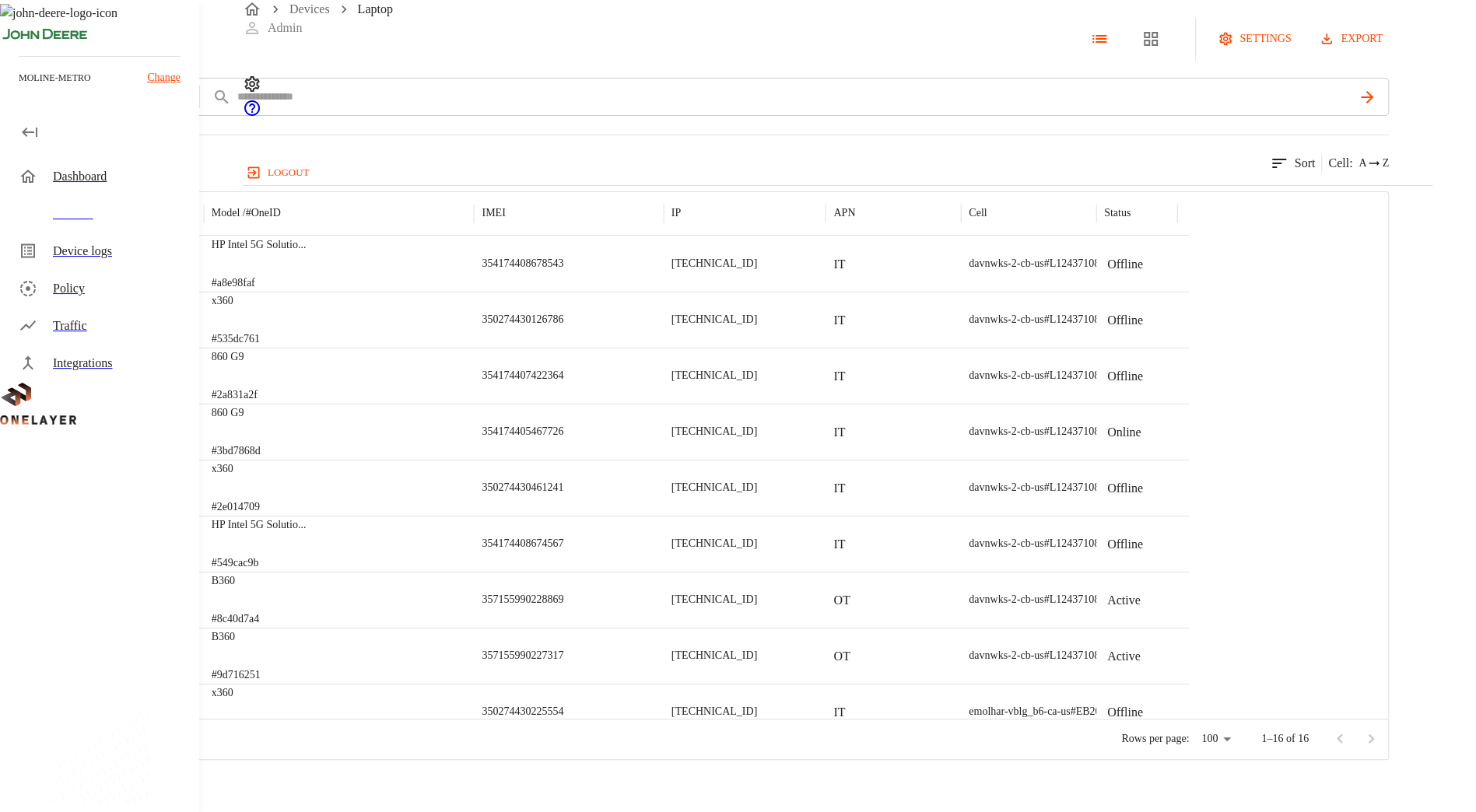
click at [9, 46] on icon at bounding box center [4, 39] width 9 height 14
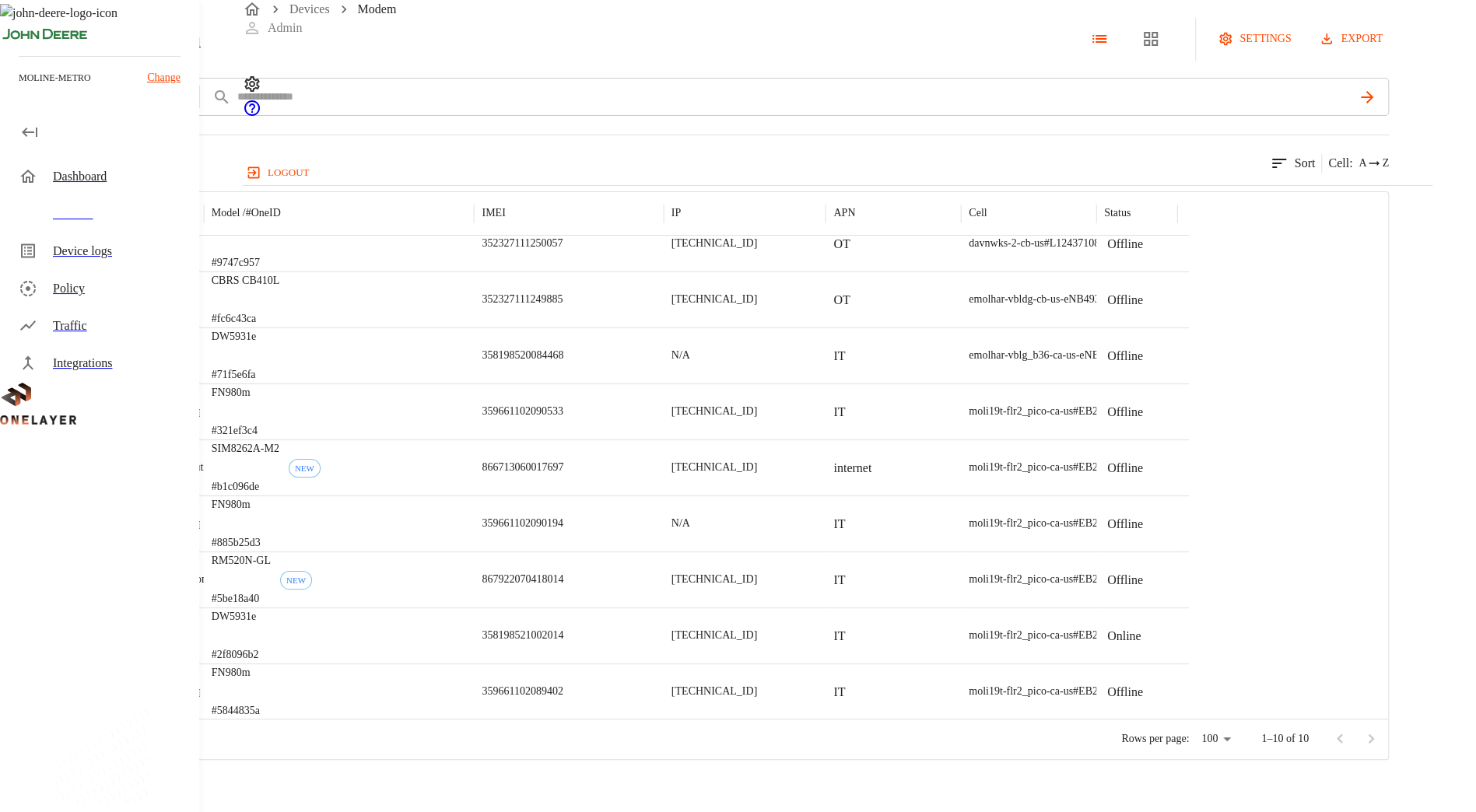
click at [238, 102] on div "Modem settings export add filter IMSI **** 10 results match your criteria. Sort…" at bounding box center [738, 379] width 1476 height 760
click at [17, 48] on icon at bounding box center [8, 39] width 17 height 17
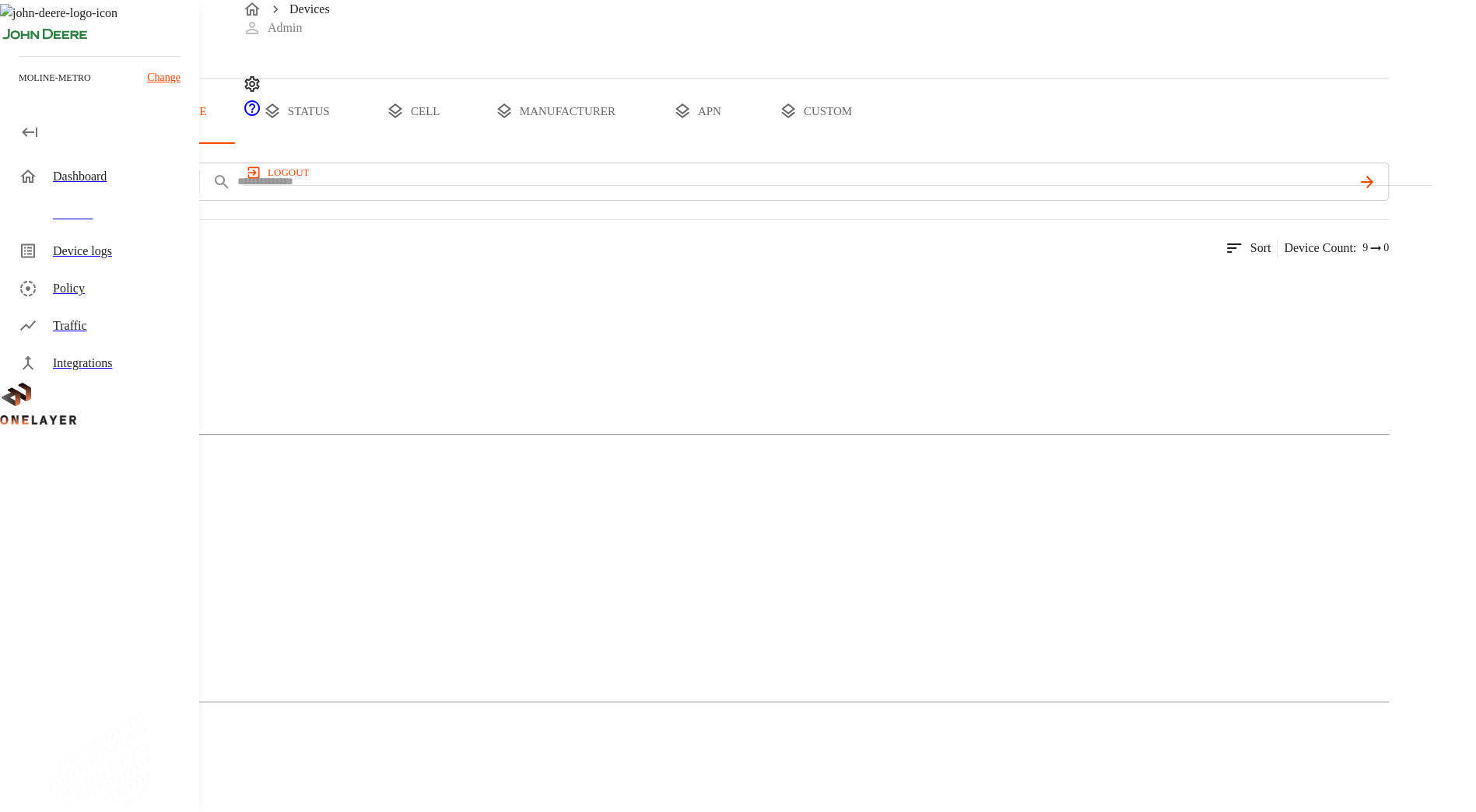
scroll to position [114, 0]
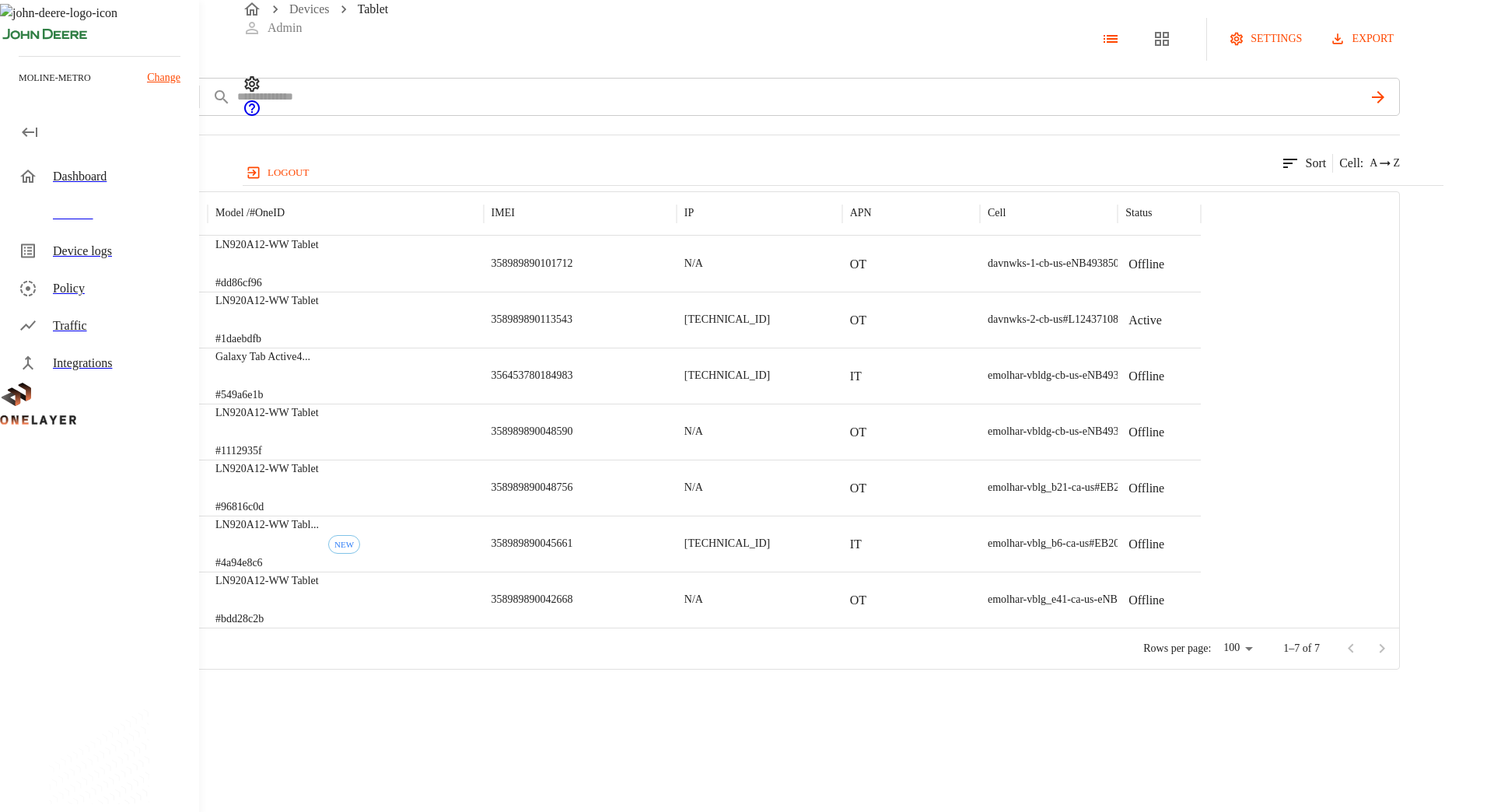
click at [17, 48] on icon at bounding box center [8, 39] width 17 height 17
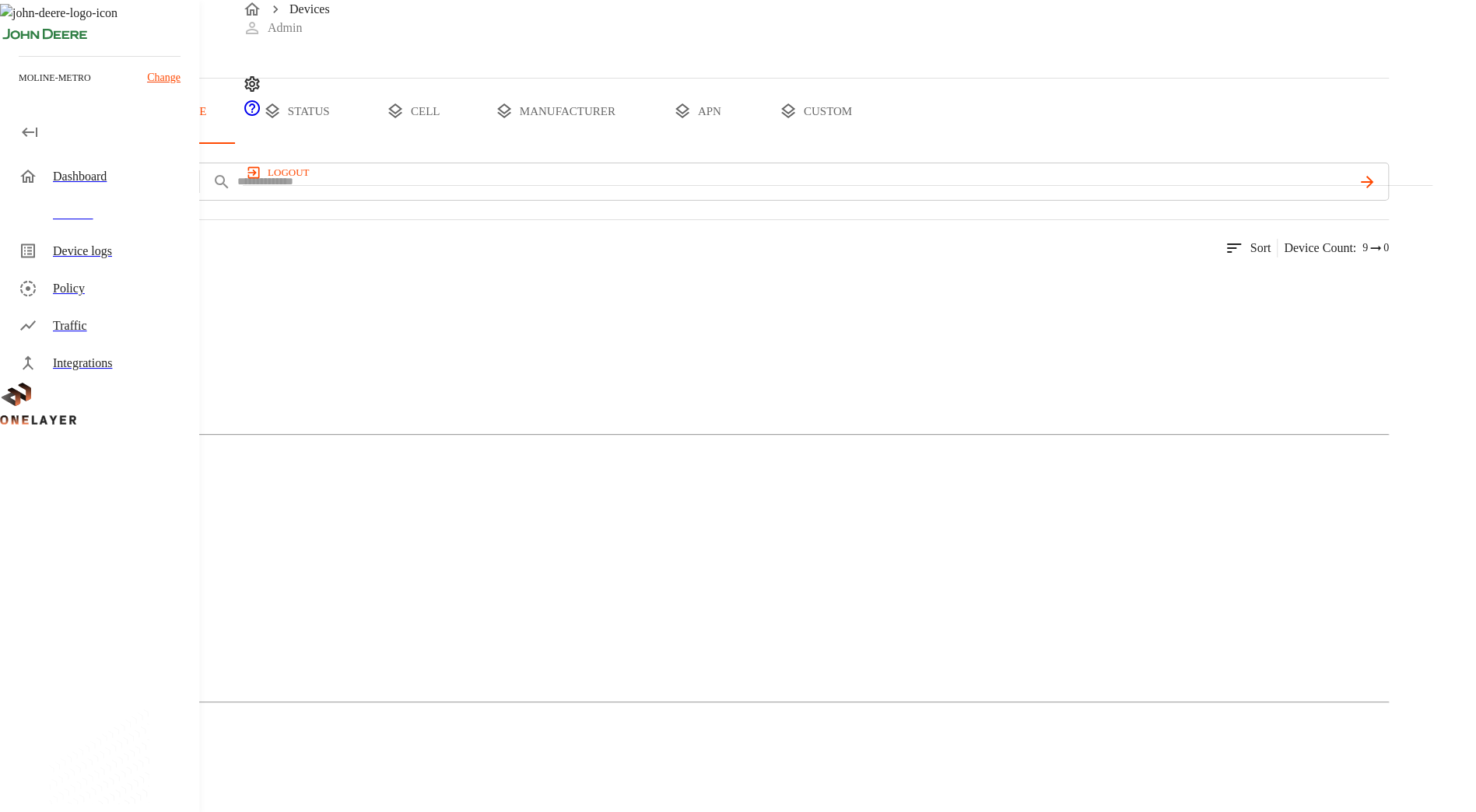
scroll to position [114, 0]
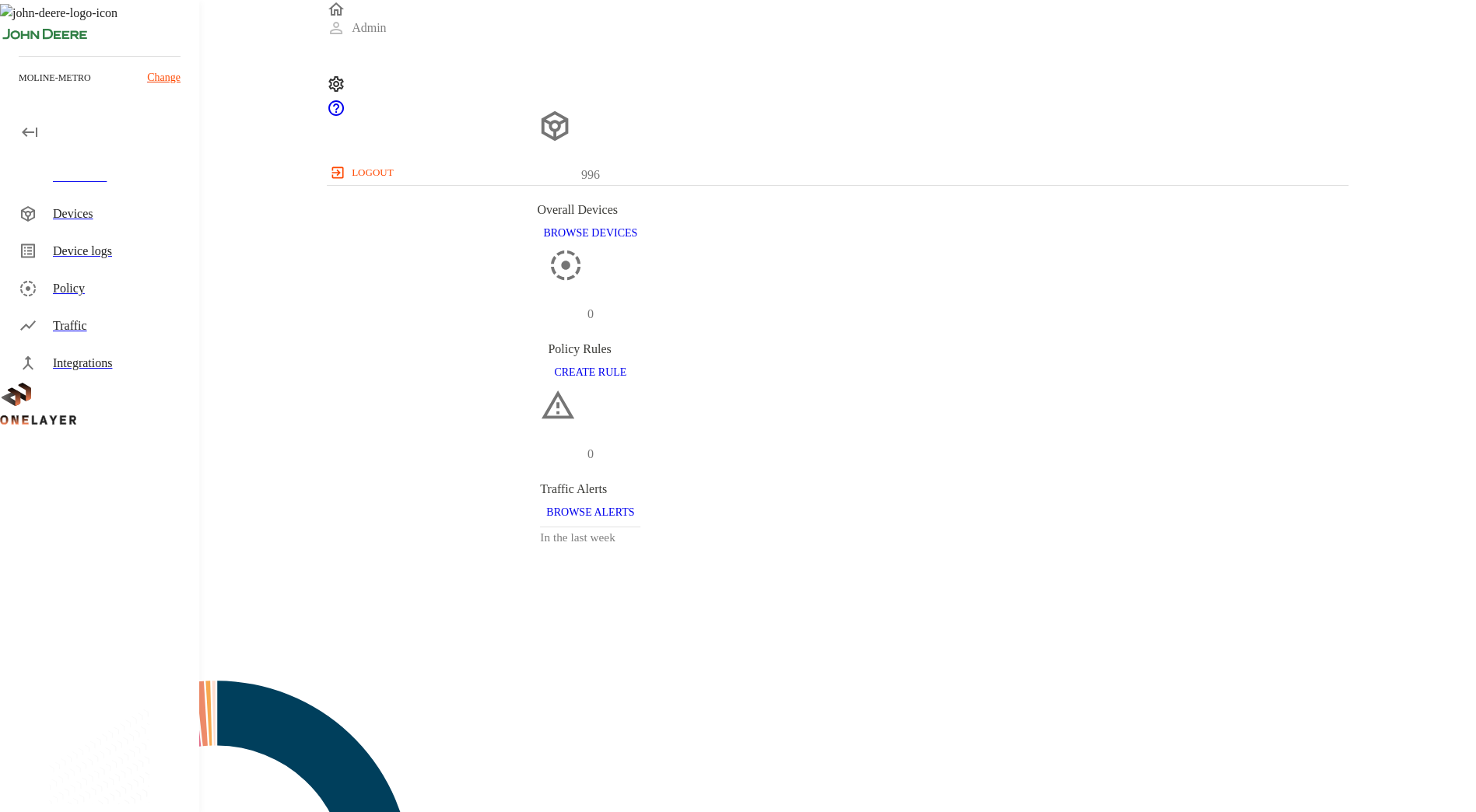
click at [147, 208] on div "Devices" at bounding box center [120, 213] width 134 height 19
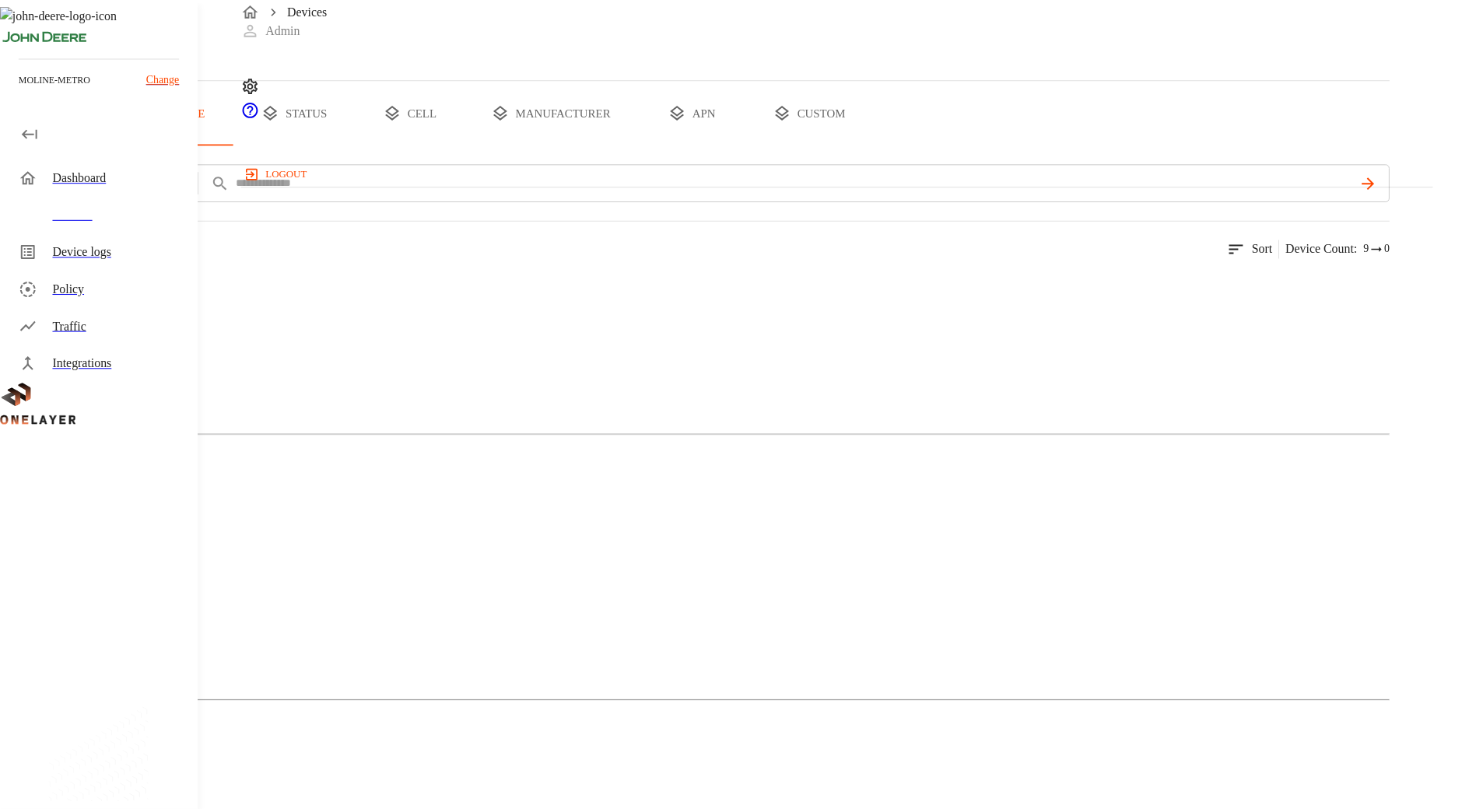
scroll to position [1, 0]
click at [121, 294] on img at bounding box center [76, 284] width 89 height 19
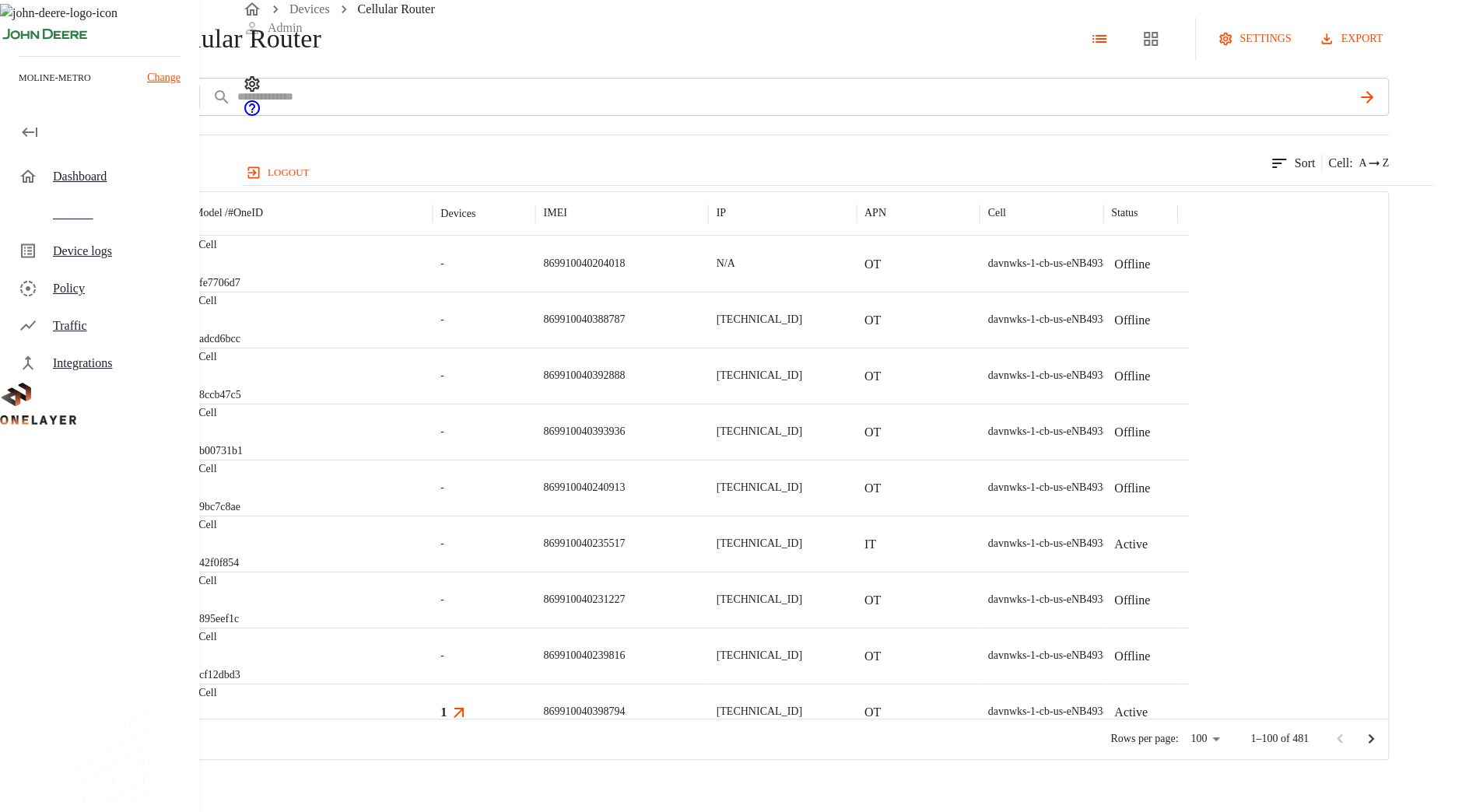
click at [106, 116] on button "add filter" at bounding box center [52, 97] width 106 height 38
click at [328, 242] on div "Manufacturer" at bounding box center [340, 264] width 169 height 44
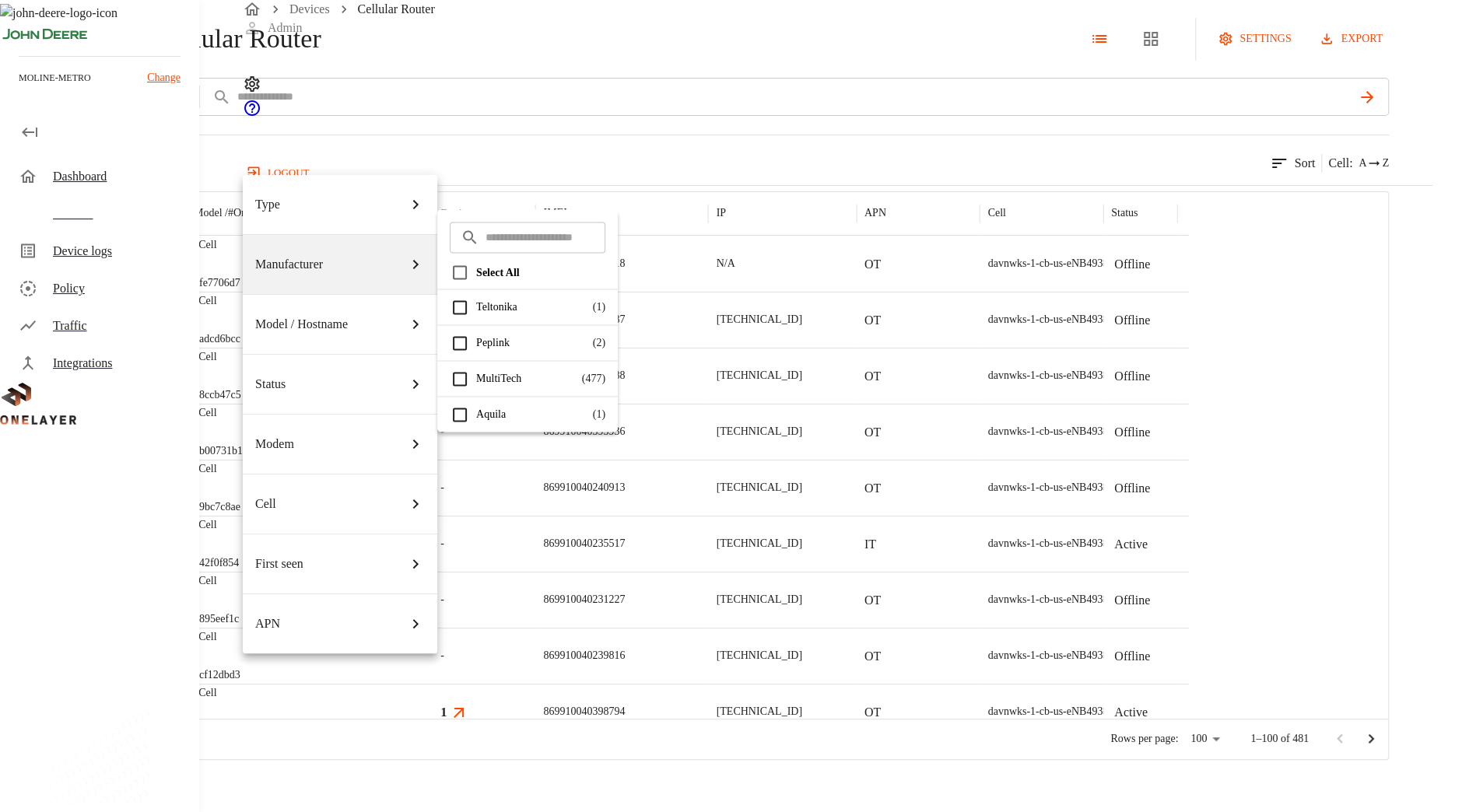
click at [506, 417] on p "Aquila" at bounding box center [530, 414] width 109 height 16
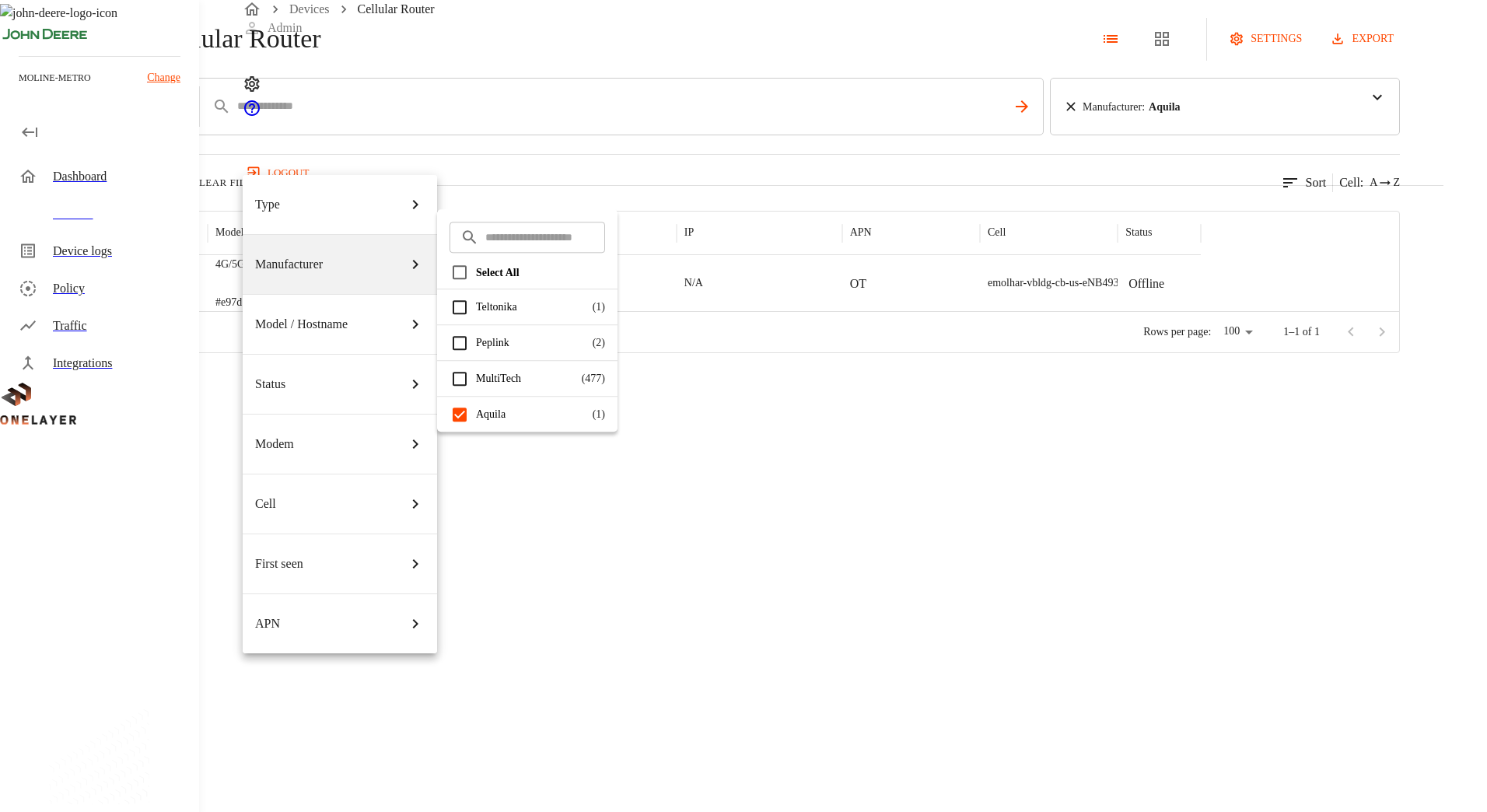
click at [742, 204] on div at bounding box center [744, 406] width 1487 height 812
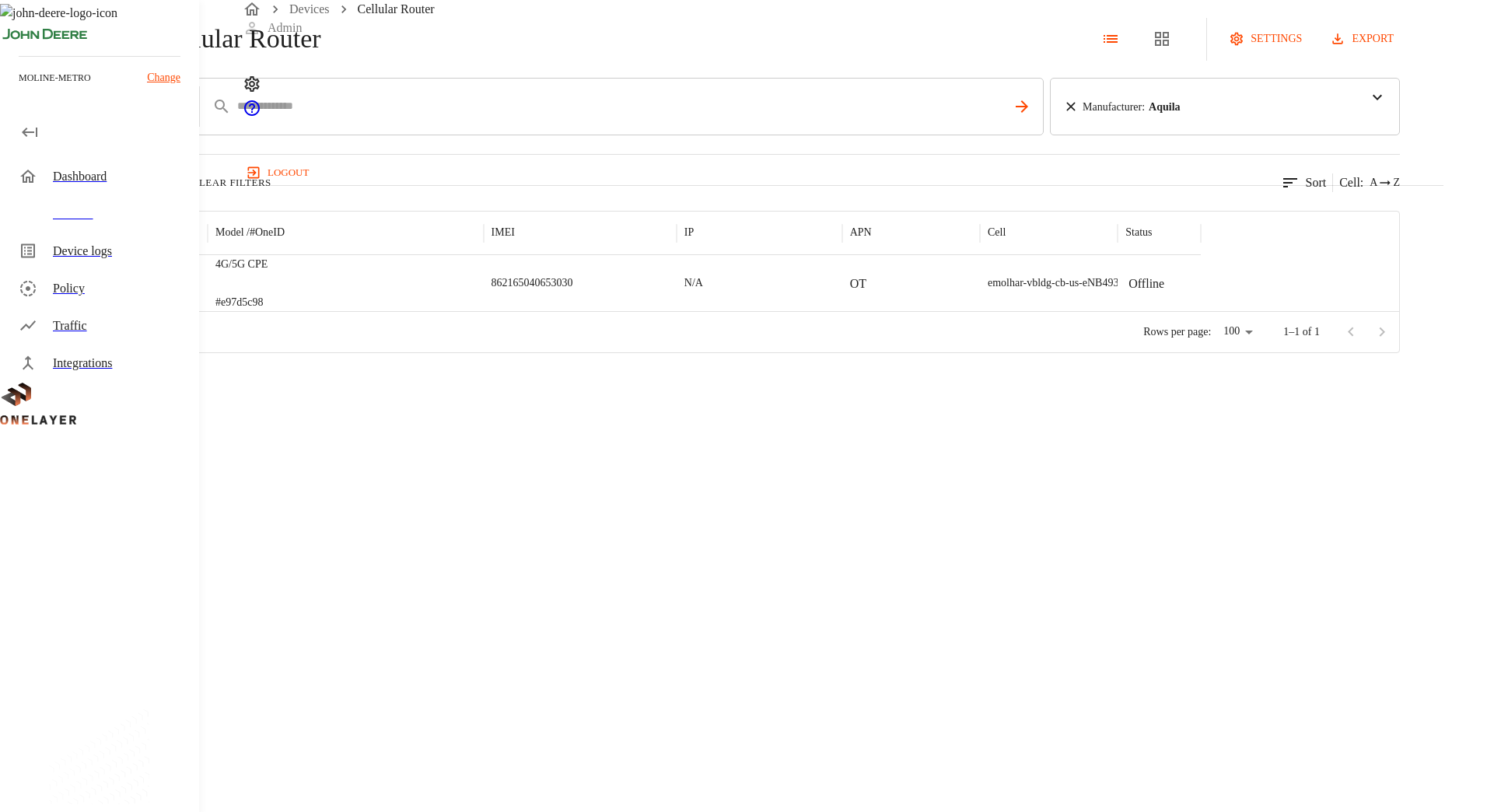
click at [17, 48] on icon at bounding box center [8, 39] width 17 height 17
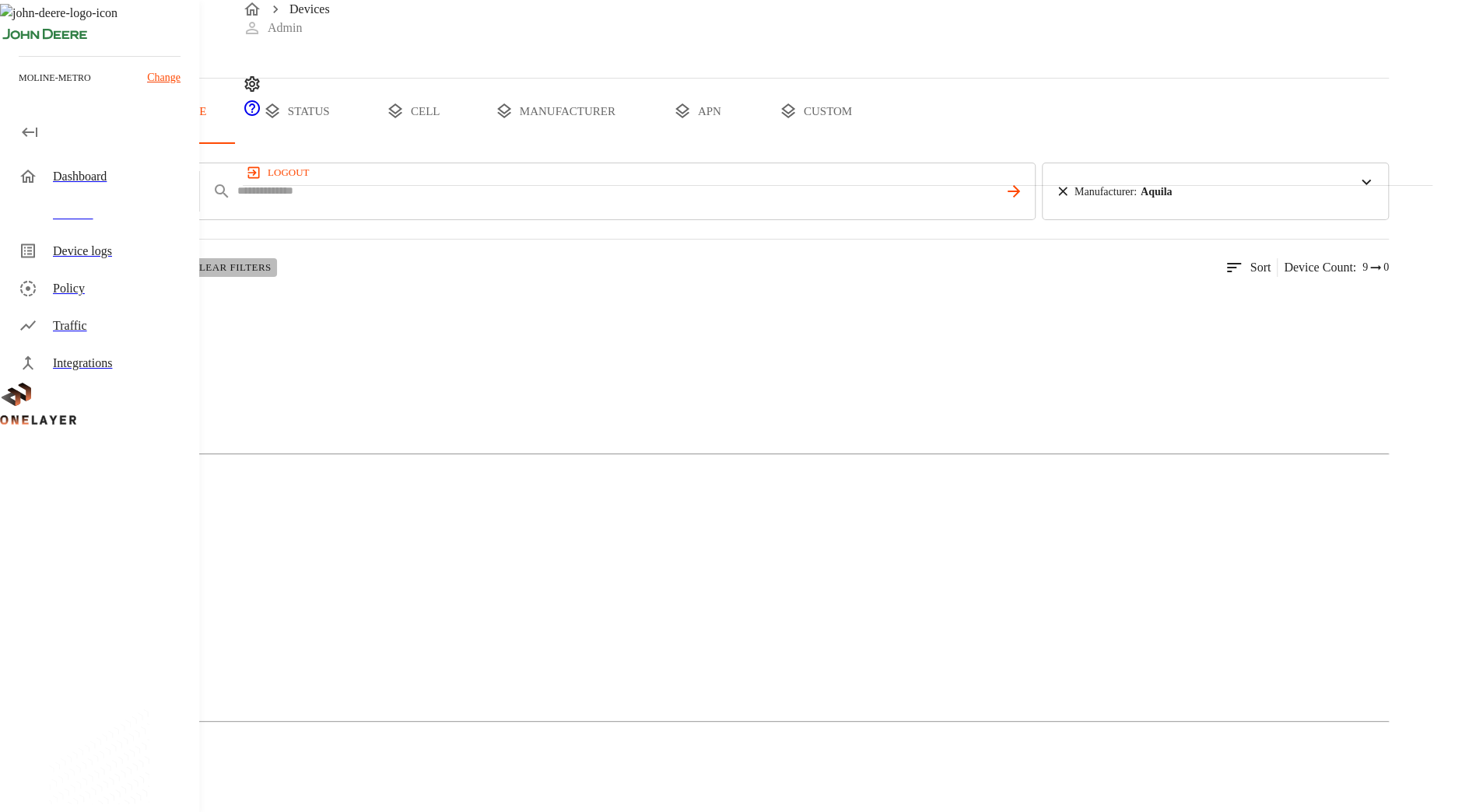
click at [277, 277] on button "Clear Filters" at bounding box center [222, 267] width 109 height 19
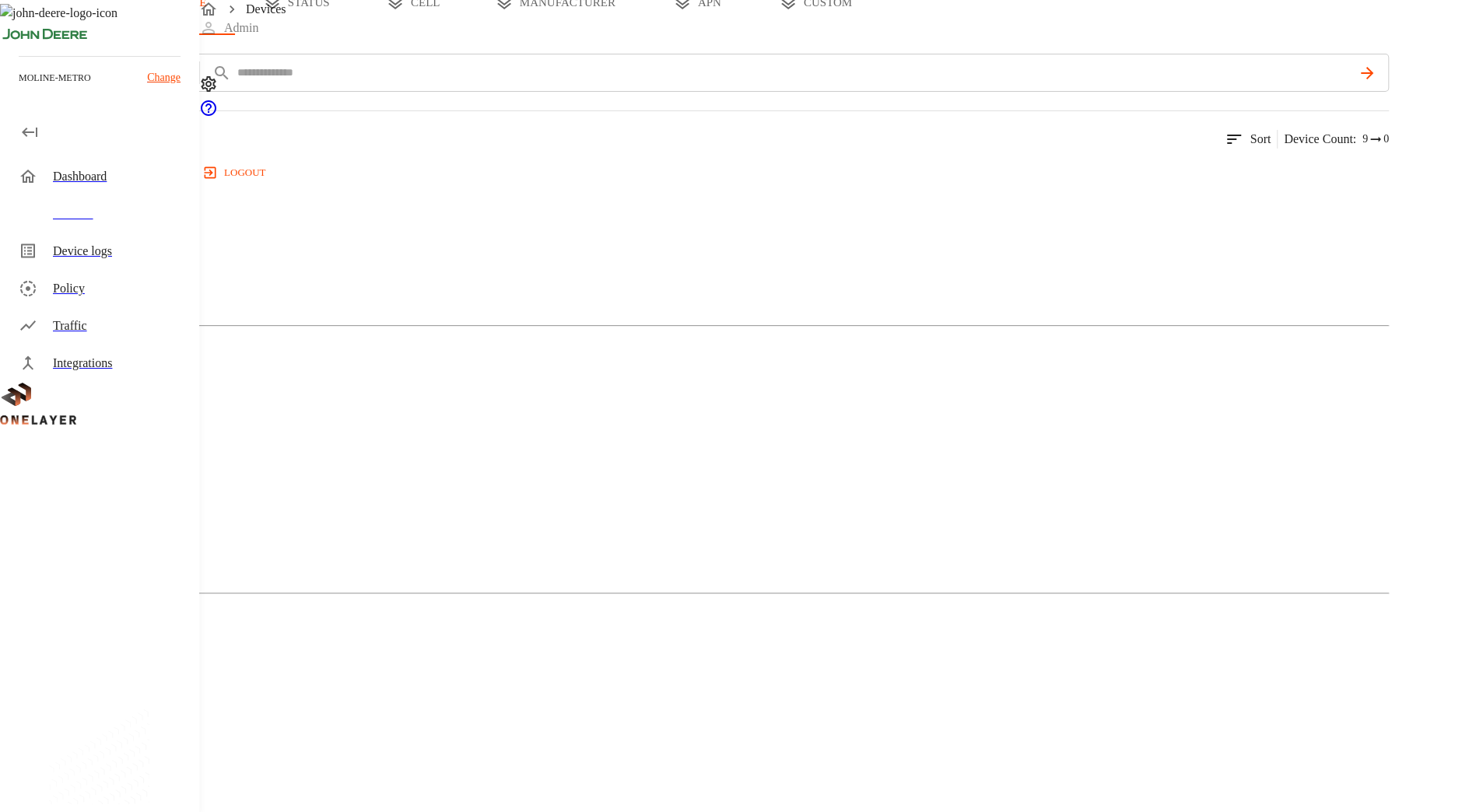
scroll to position [110, 0]
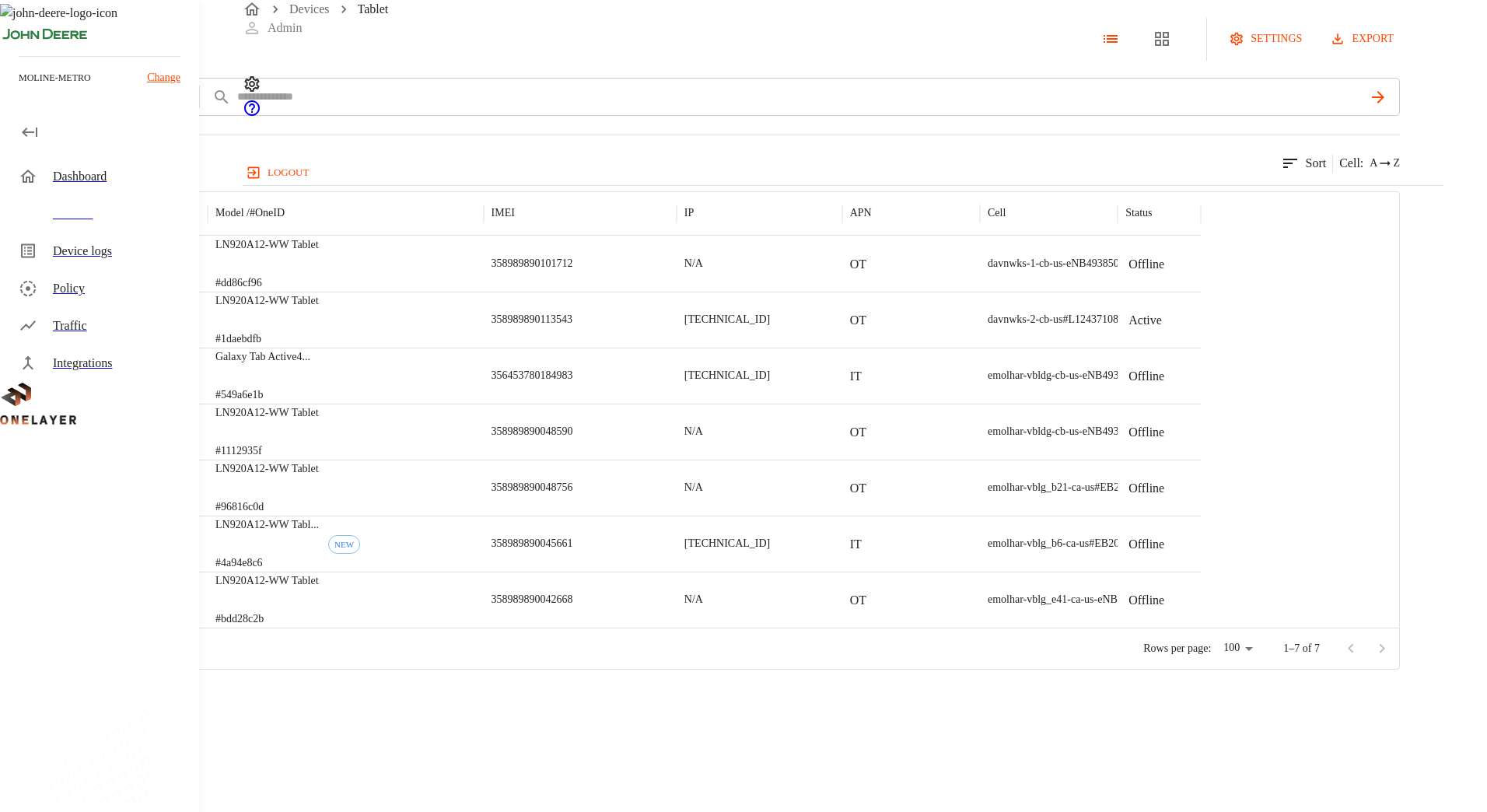
click at [319, 253] on p "LN920A12-WW Tablet" at bounding box center [267, 244] width 103 height 15
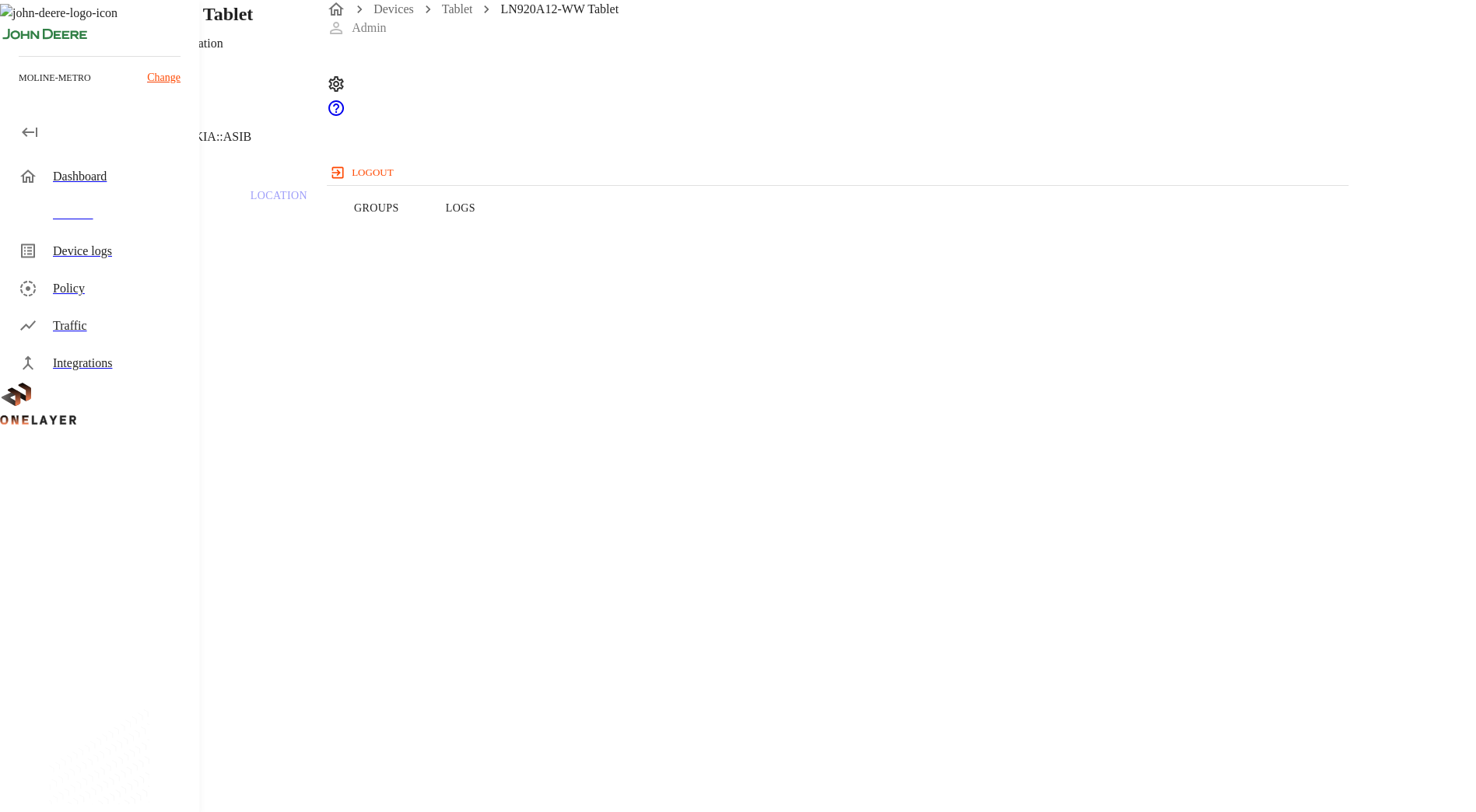
click at [253, 28] on h1 "LN920A12-WW Tablet" at bounding box center [161, 14] width 184 height 28
copy h1 "LN920A12"
click at [375, 155] on div "LN920A12-WW Tablet Getac Technology Corporation N/A #dd86cf96 Cell #L1243710840…" at bounding box center [591, 79] width 1181 height 159
click at [19, 89] on icon at bounding box center [9, 79] width 19 height 19
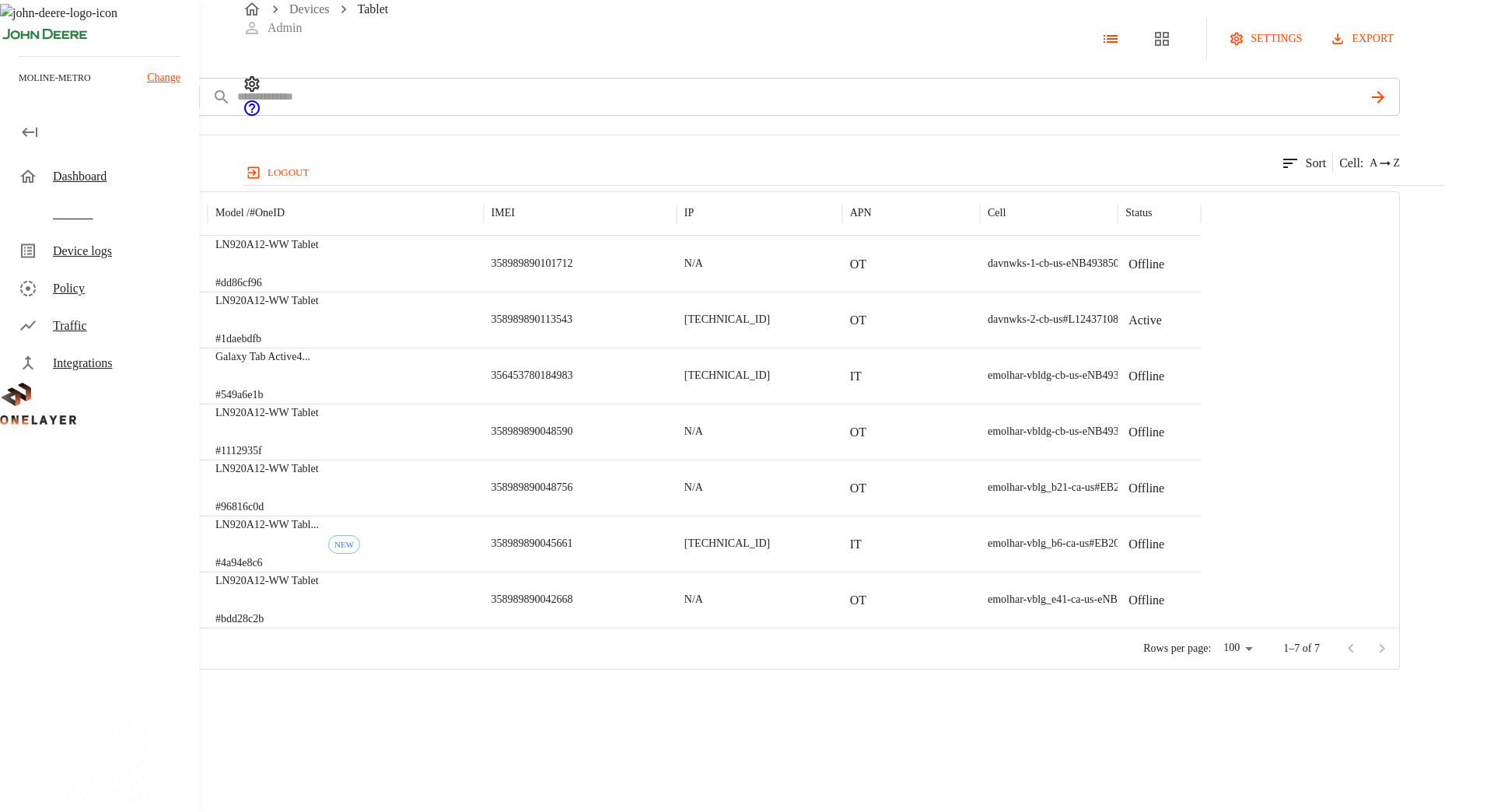
click at [17, 48] on icon at bounding box center [8, 39] width 17 height 17
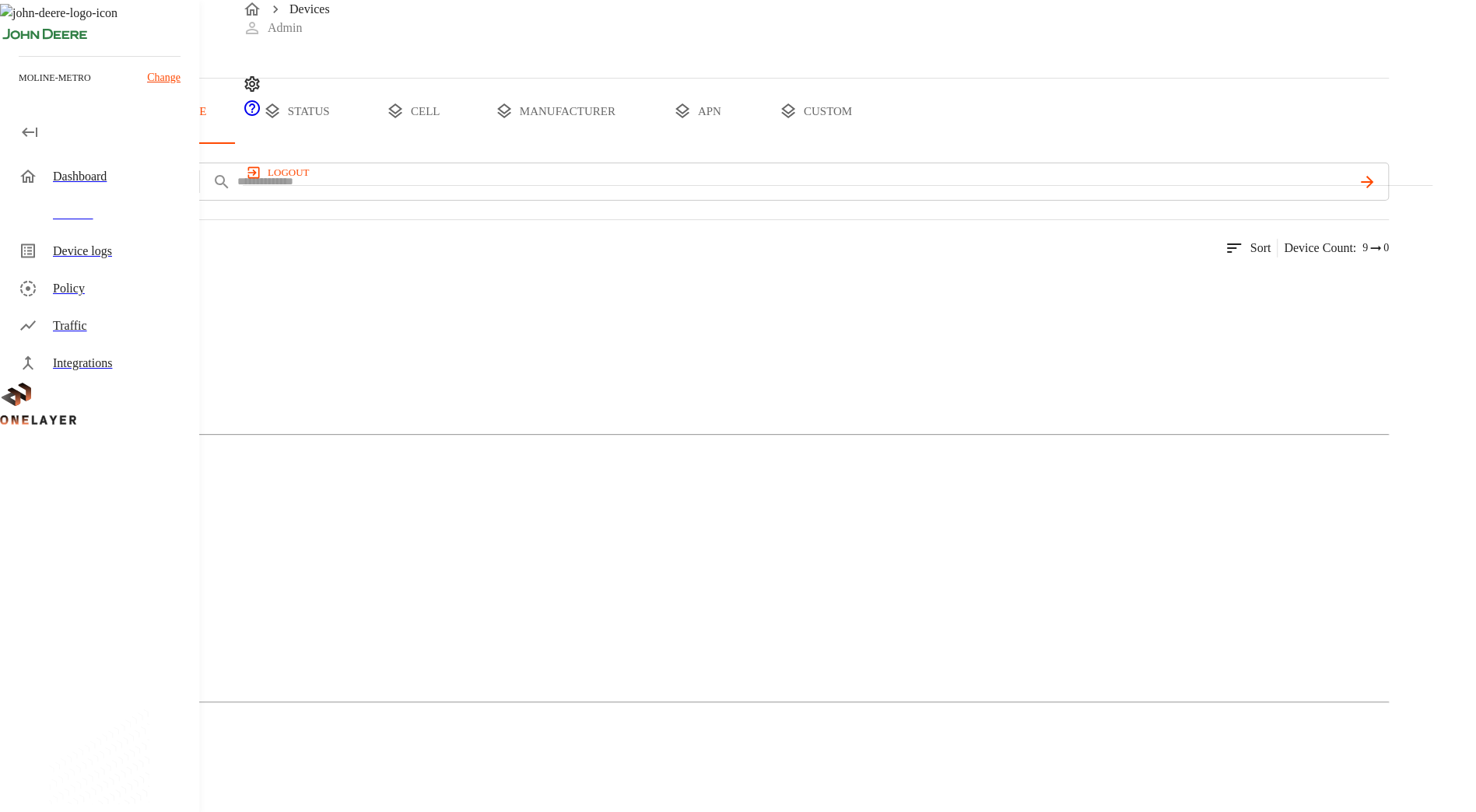
scroll to position [114, 0]
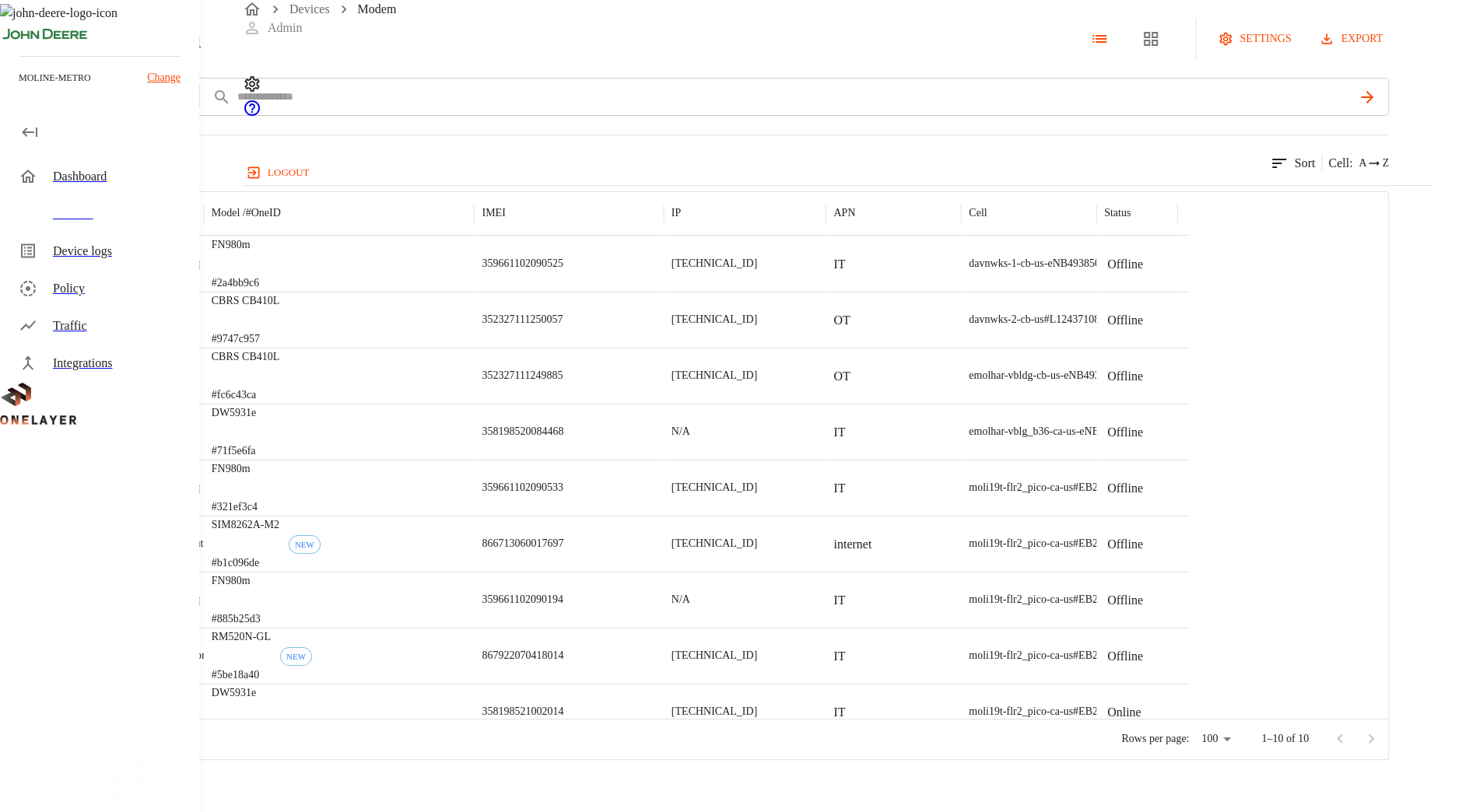
scroll to position [70, 0]
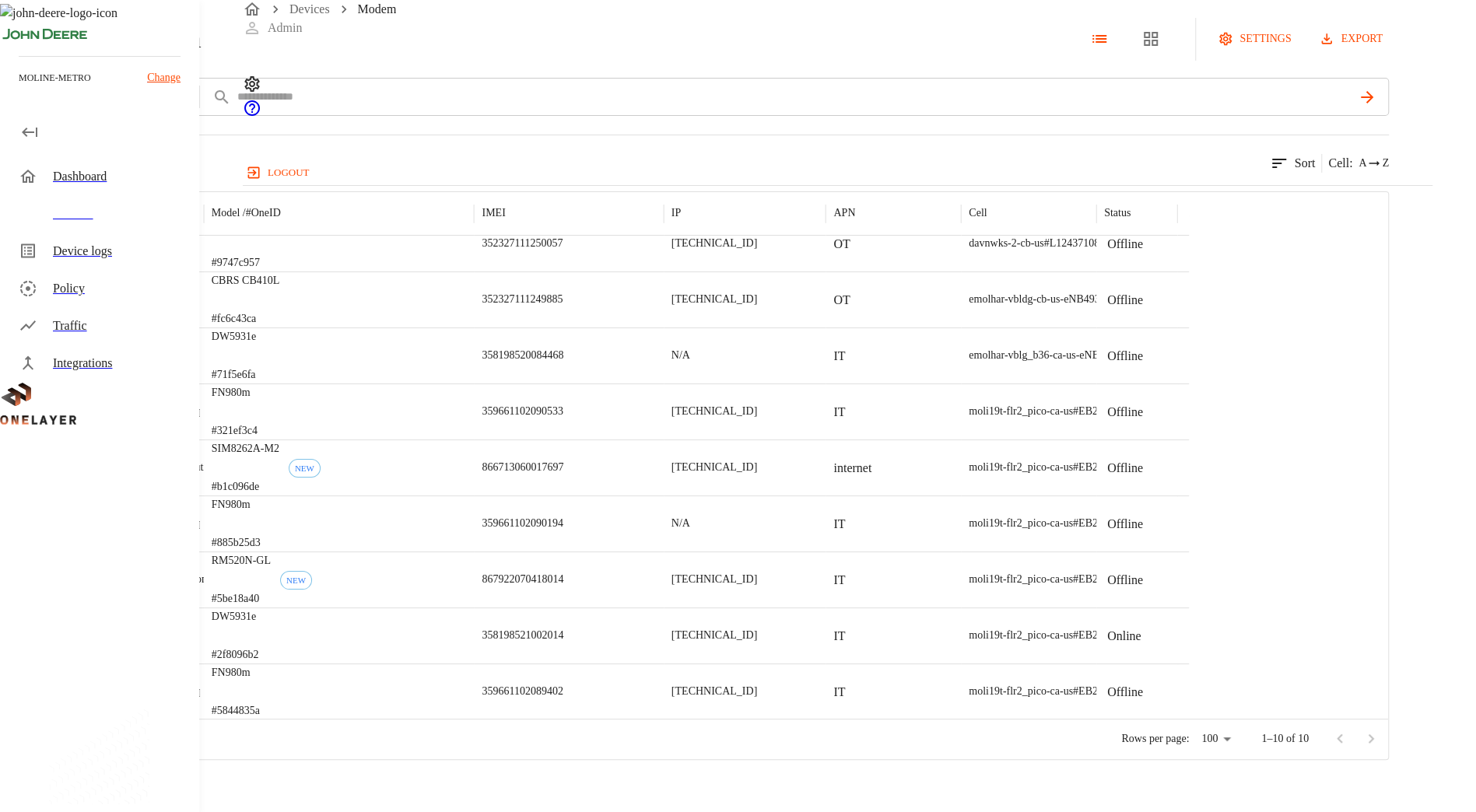
click at [17, 48] on icon at bounding box center [8, 39] width 17 height 17
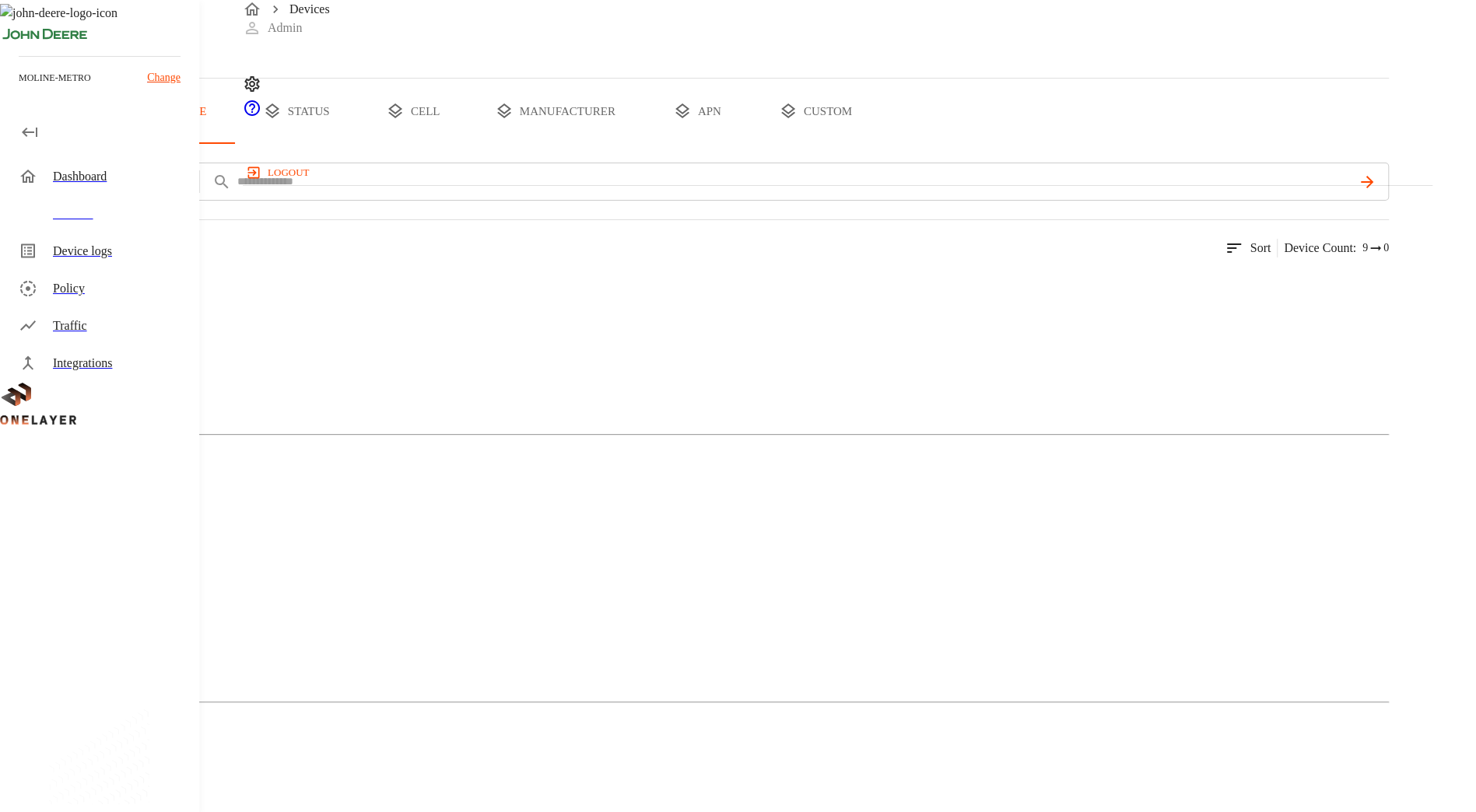
scroll to position [114, 0]
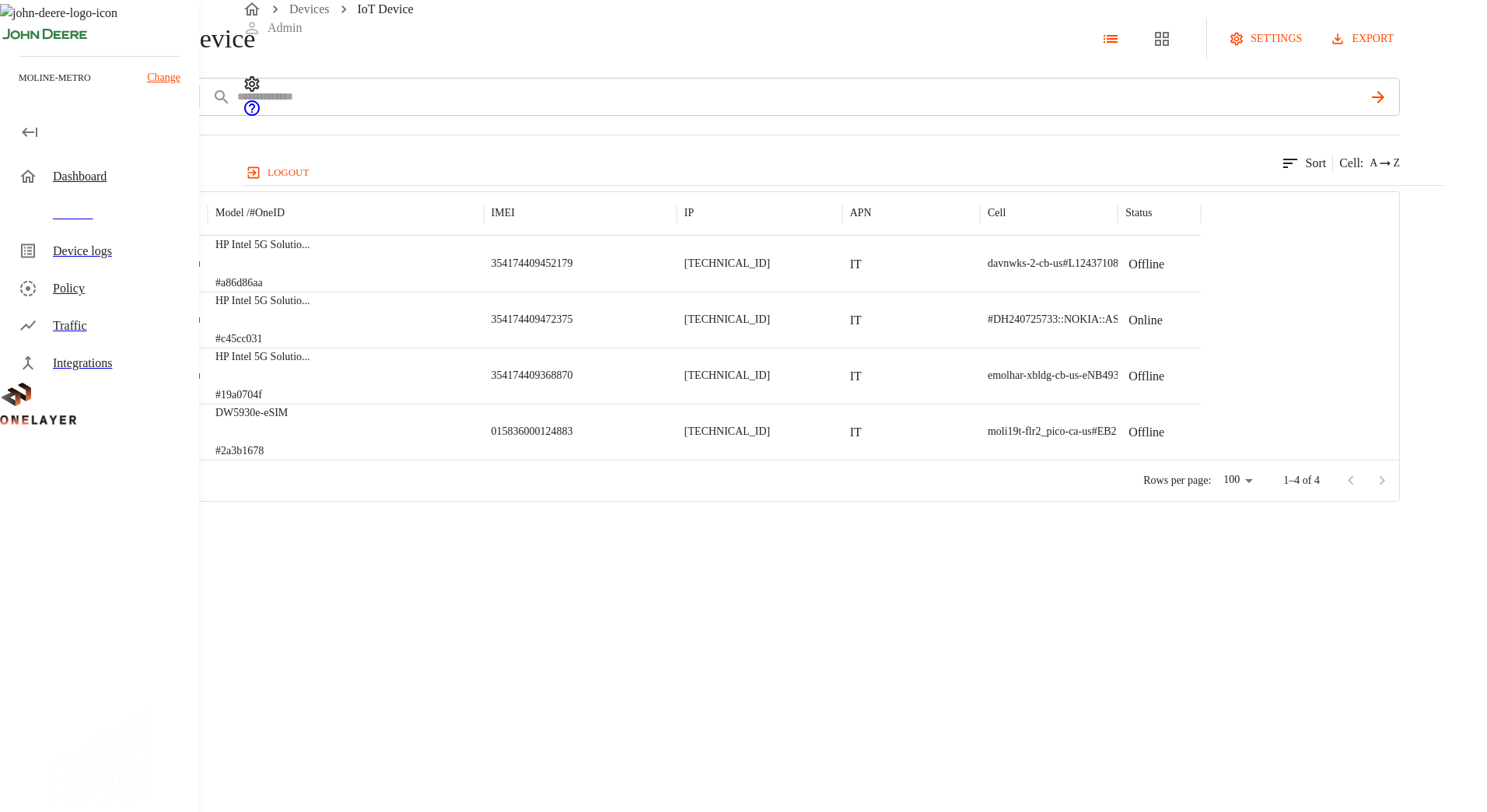
click at [17, 48] on icon at bounding box center [8, 39] width 17 height 17
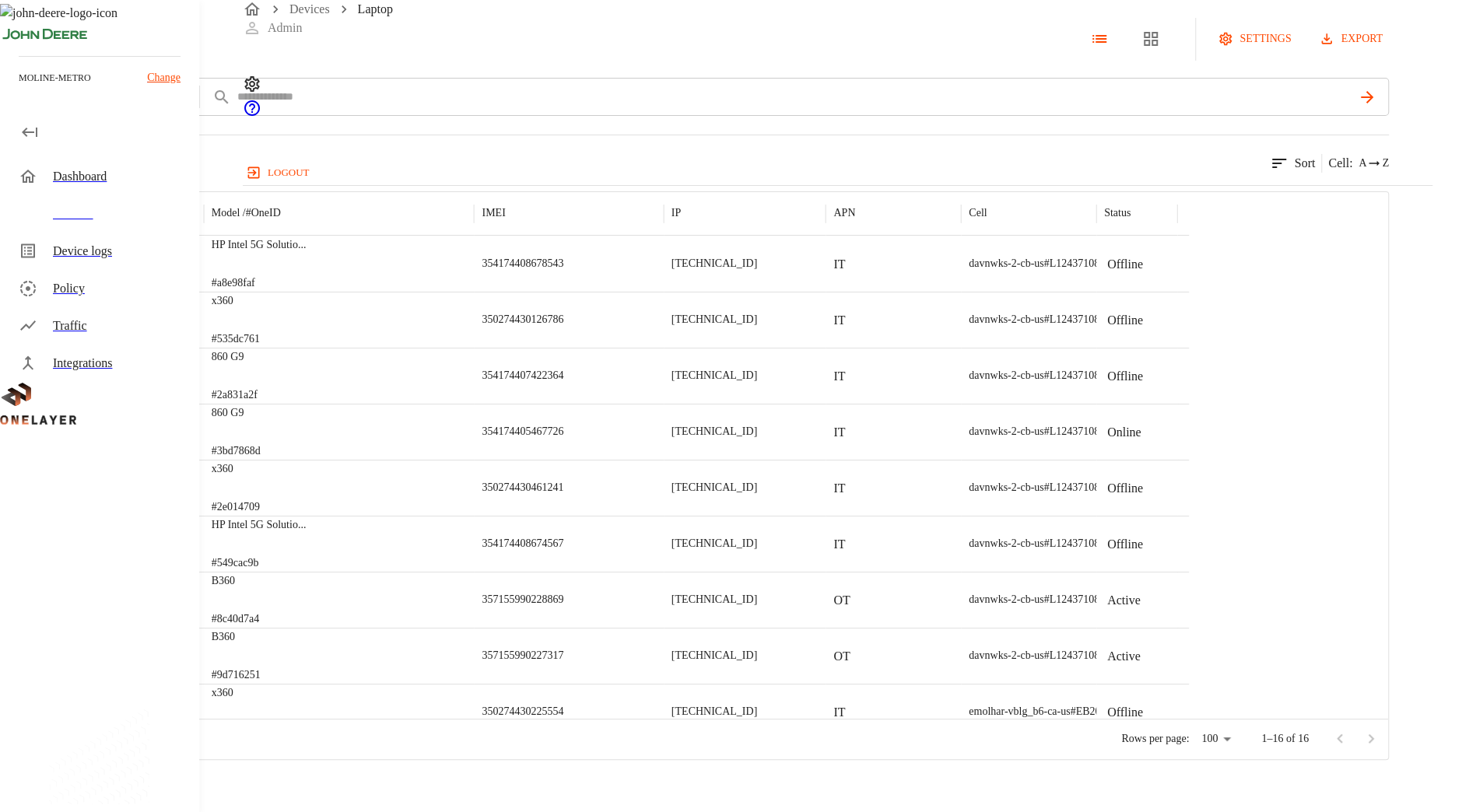
click at [191, 60] on div "Laptop" at bounding box center [95, 39] width 191 height 43
click at [17, 48] on icon at bounding box center [8, 39] width 17 height 17
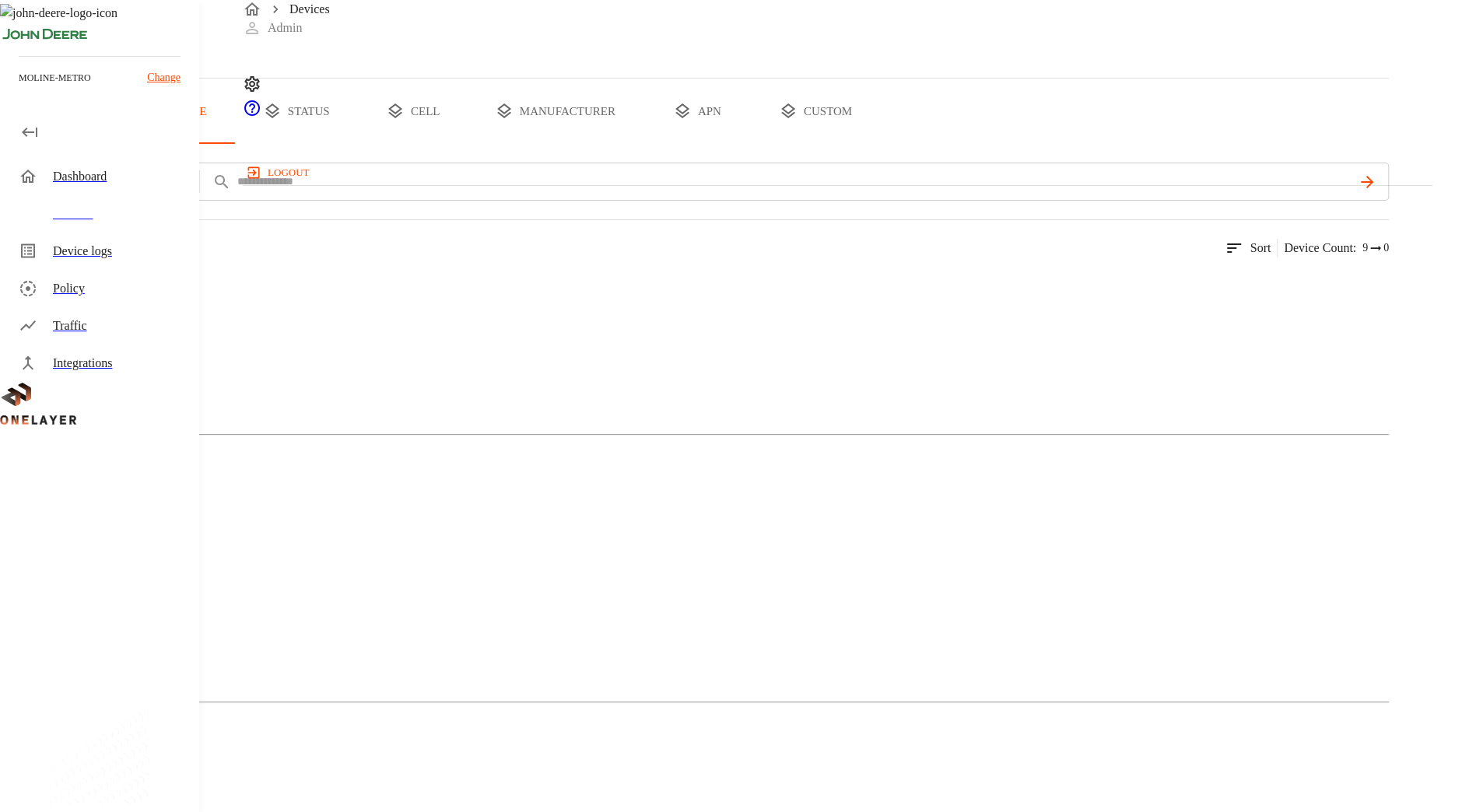
scroll to position [114, 0]
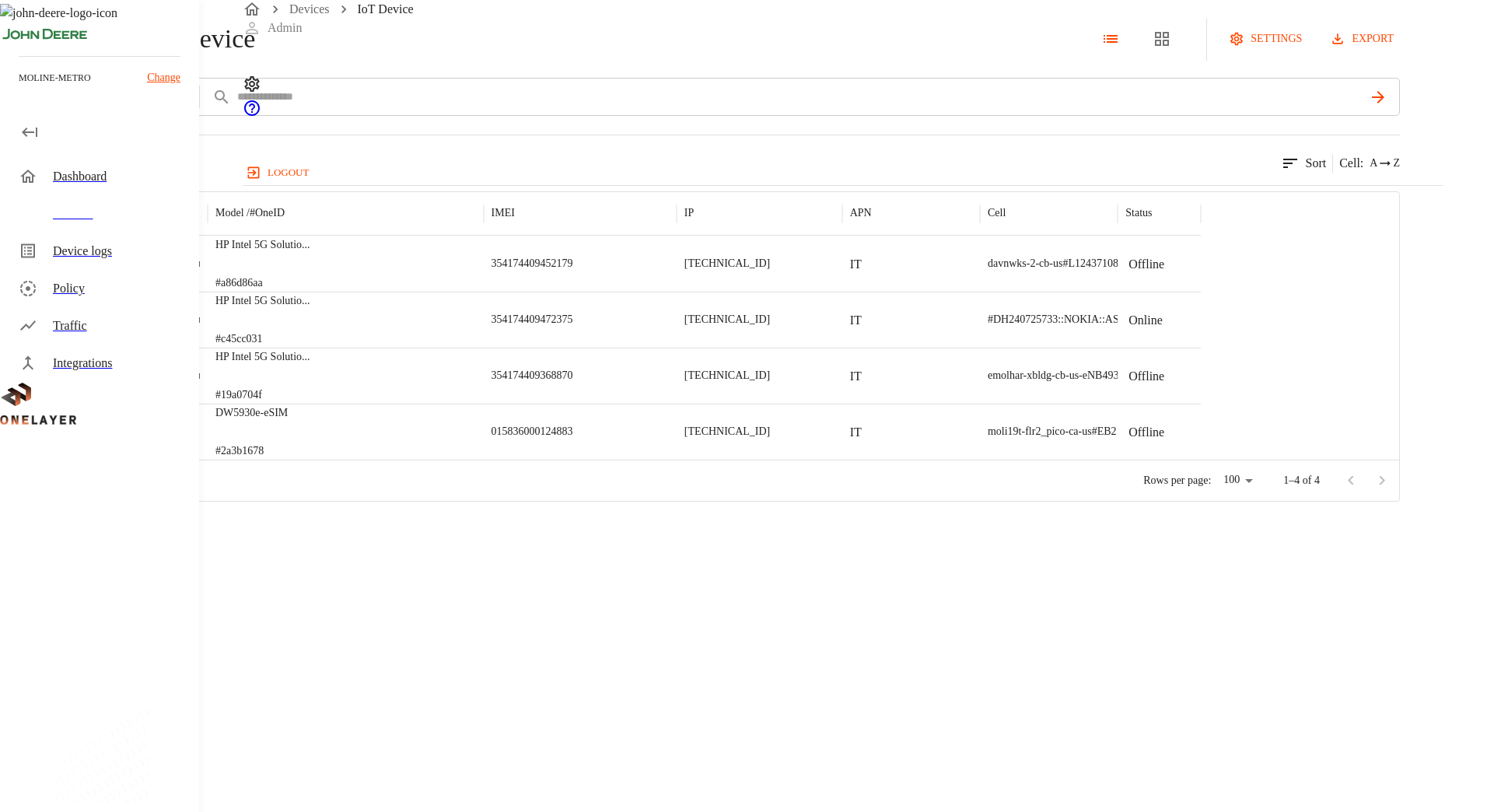
click at [253, 60] on div "IoT Device" at bounding box center [127, 39] width 255 height 43
click at [17, 48] on icon at bounding box center [8, 39] width 17 height 17
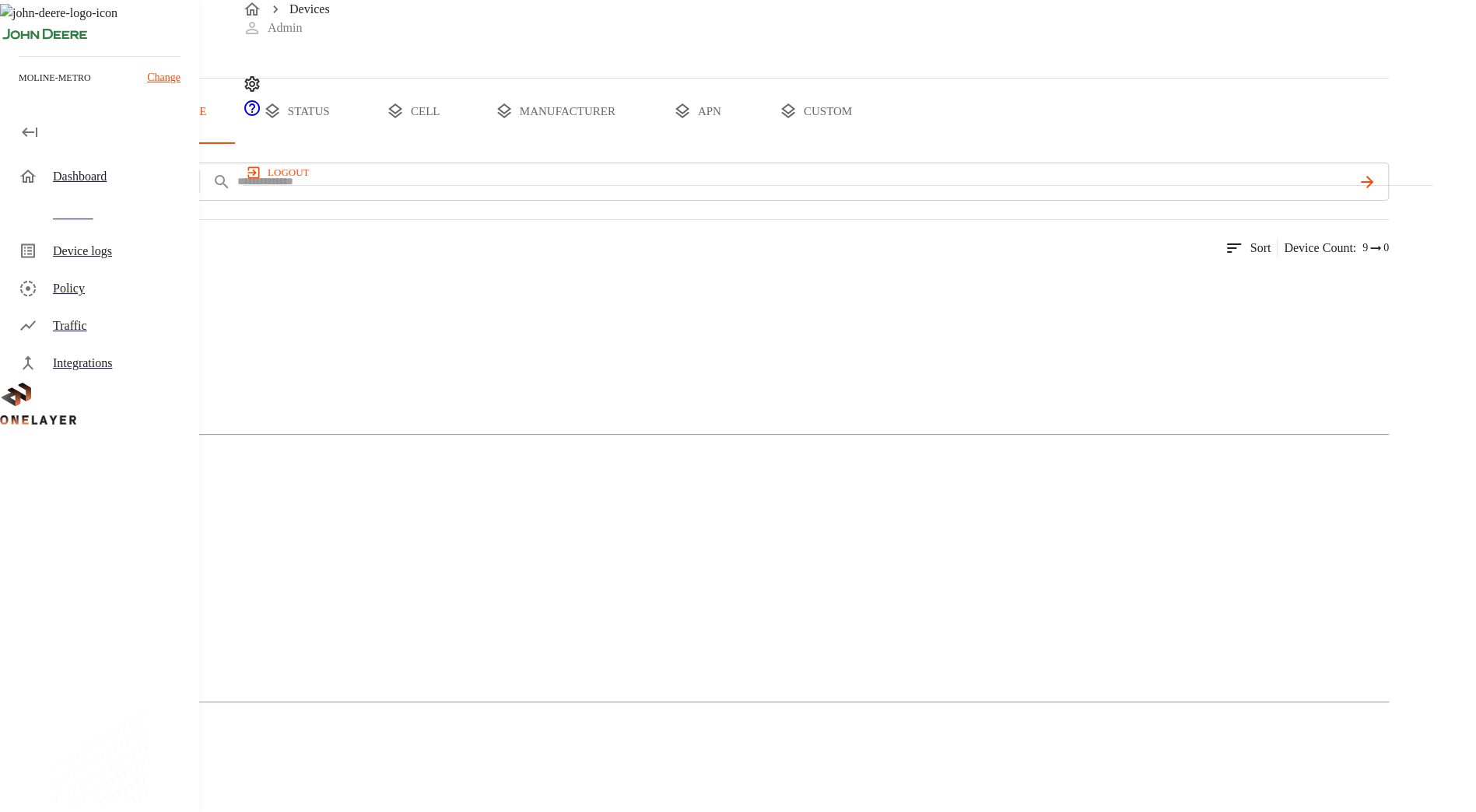
scroll to position [114, 0]
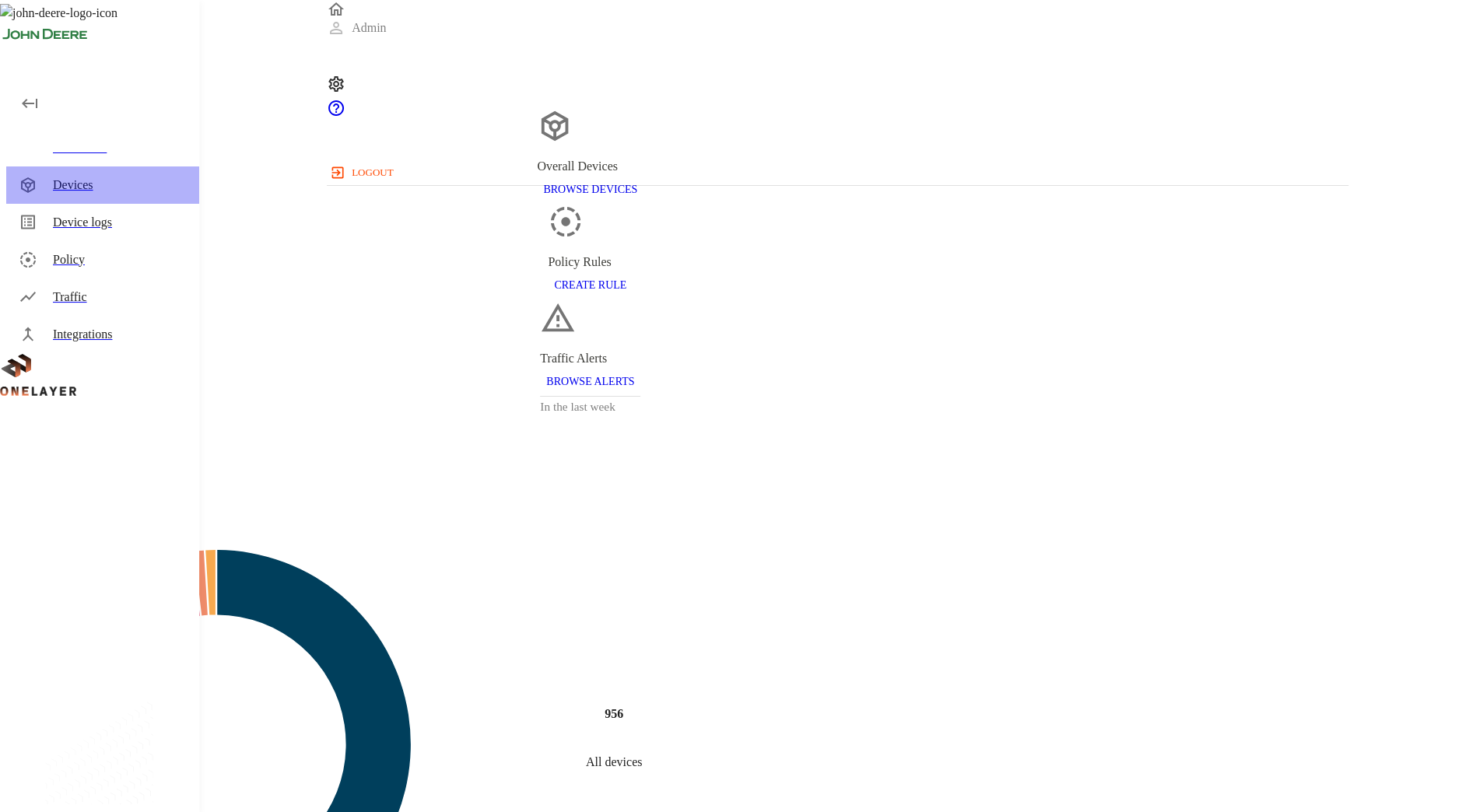
click at [131, 194] on div "Devices" at bounding box center [102, 185] width 193 height 37
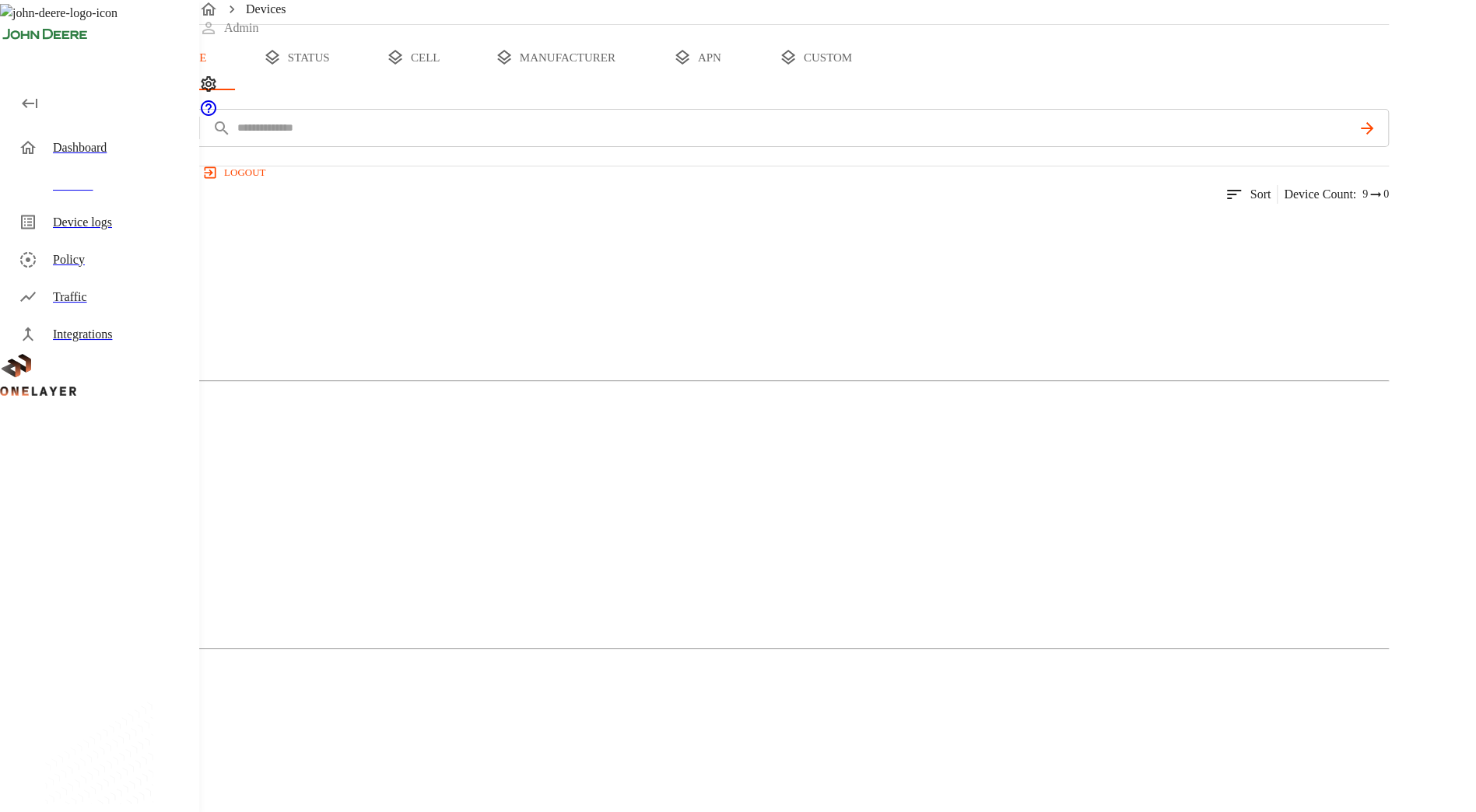
scroll to position [114, 0]
click at [75, 698] on figure at bounding box center [53, 706] width 44 height 19
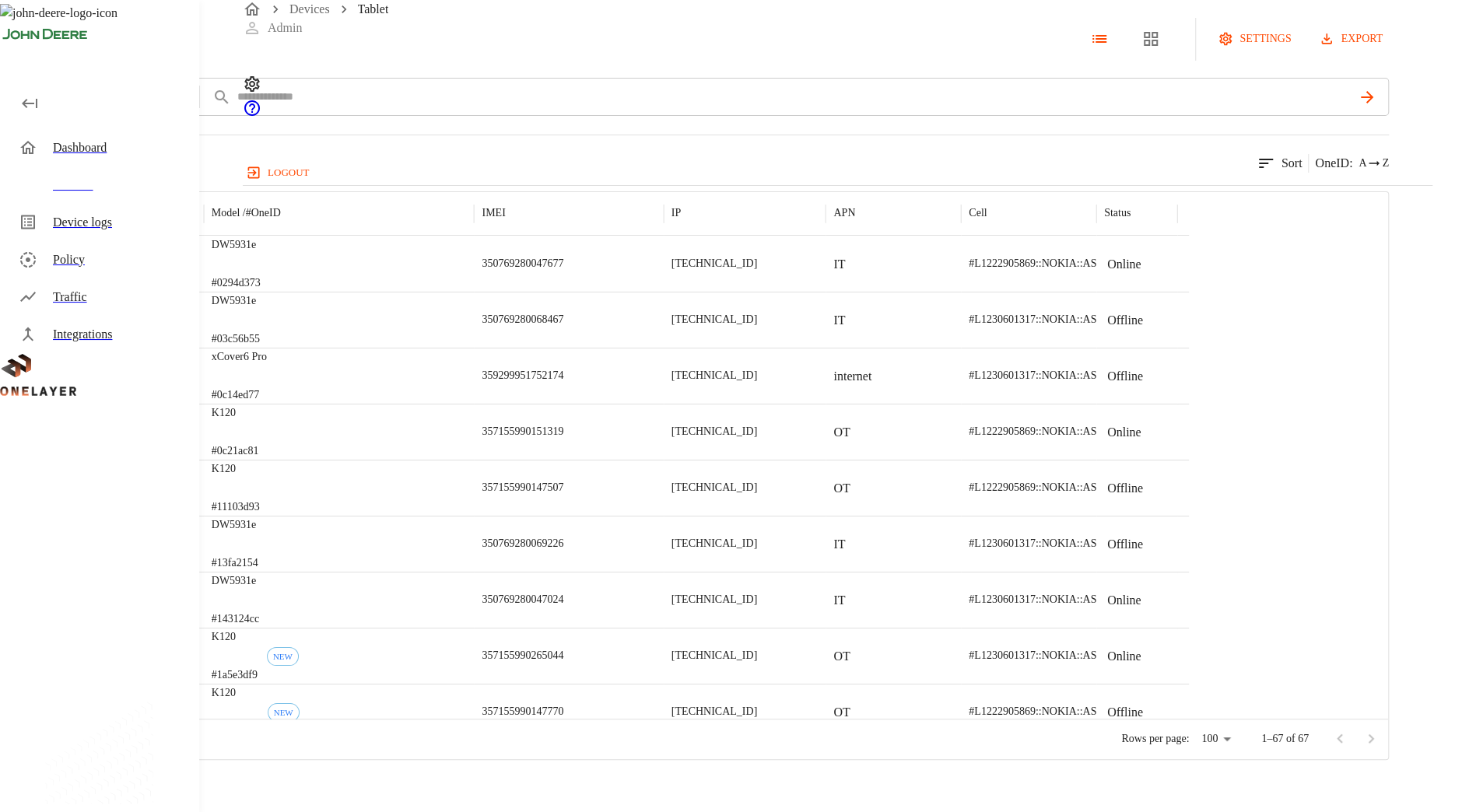
click at [475, 292] on div "DW5931e #0294d373" at bounding box center [339, 264] width 271 height 56
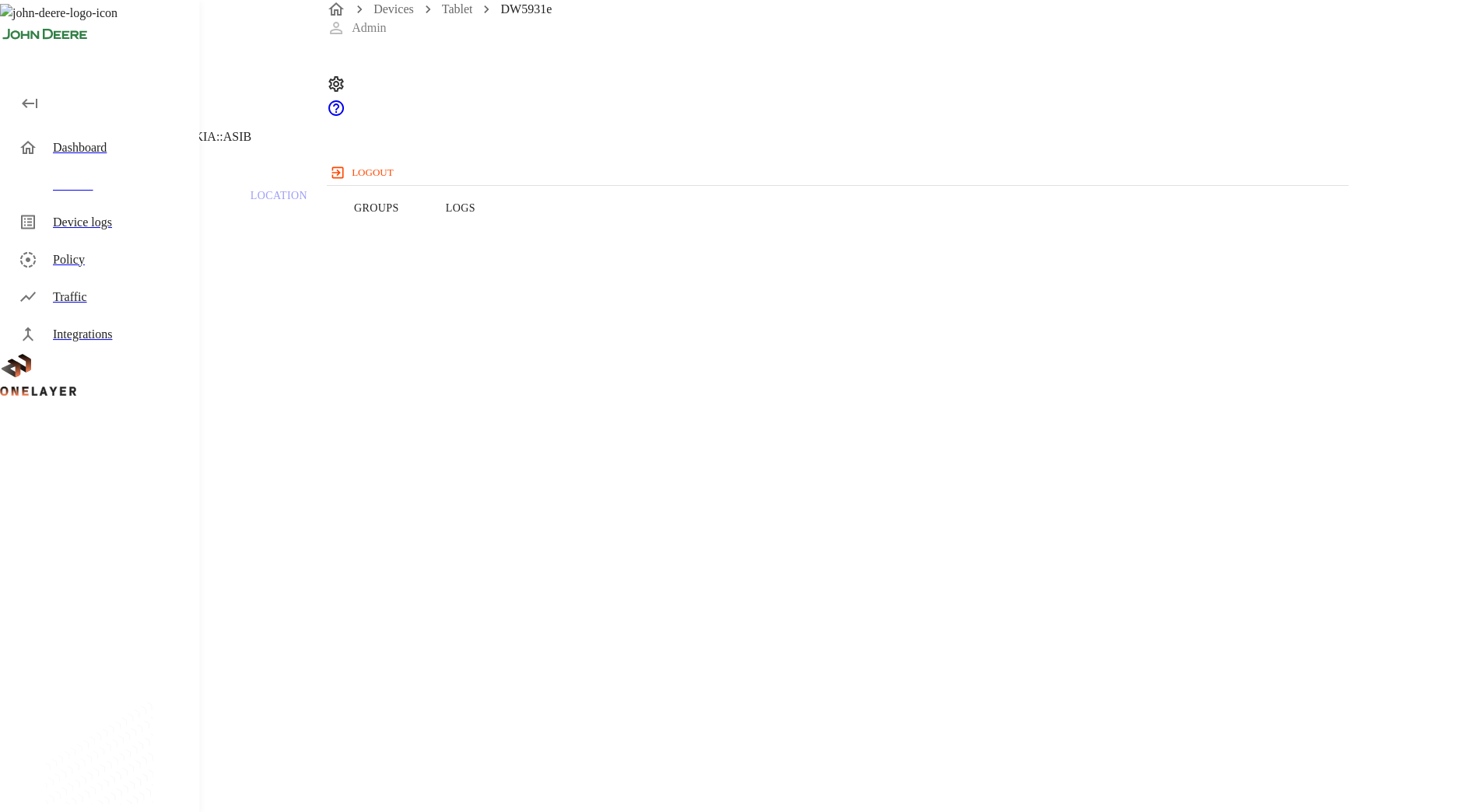
click at [147, 28] on h1 "DW5931e" at bounding box center [108, 14] width 78 height 28
copy h1 "DW5931e"
click at [389, 126] on div "DW5931e 10.167.18.150 #0294d373 Cell #L1222905869::NOKIA::ASIB" at bounding box center [591, 79] width 1181 height 159
click at [19, 89] on icon at bounding box center [9, 79] width 19 height 19
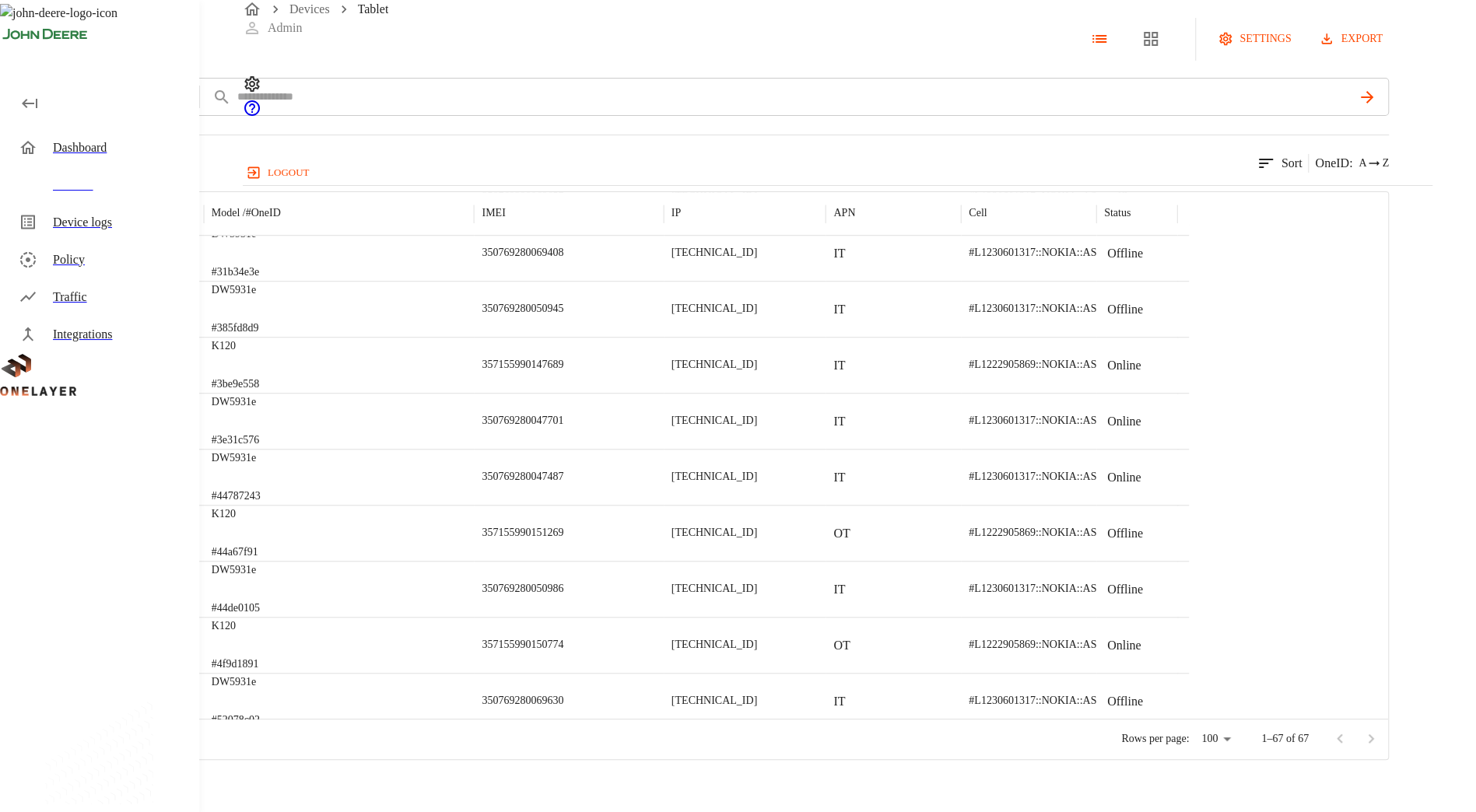
scroll to position [1026, 0]
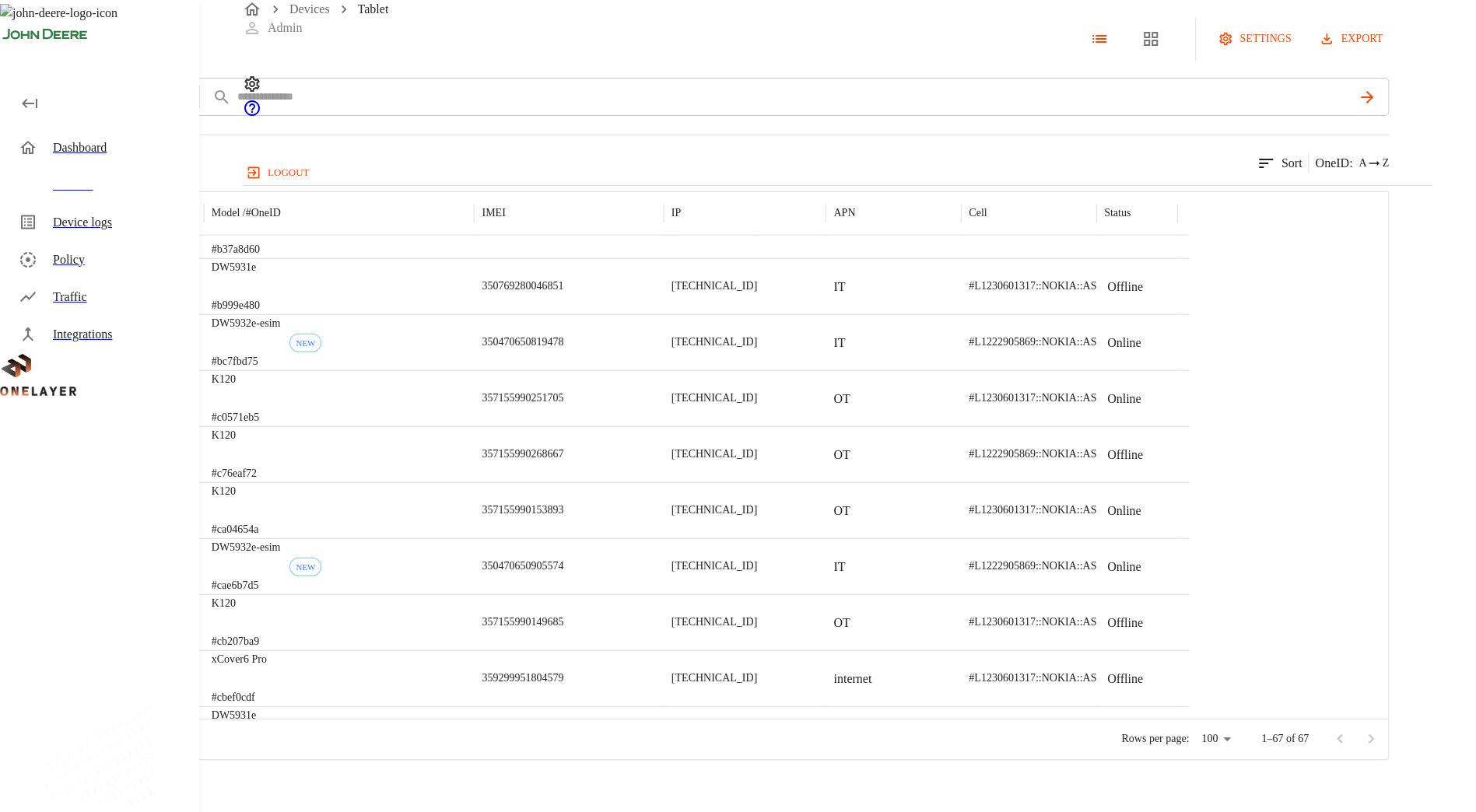
click at [91, 192] on div "Devices" at bounding box center [120, 184] width 134 height 19
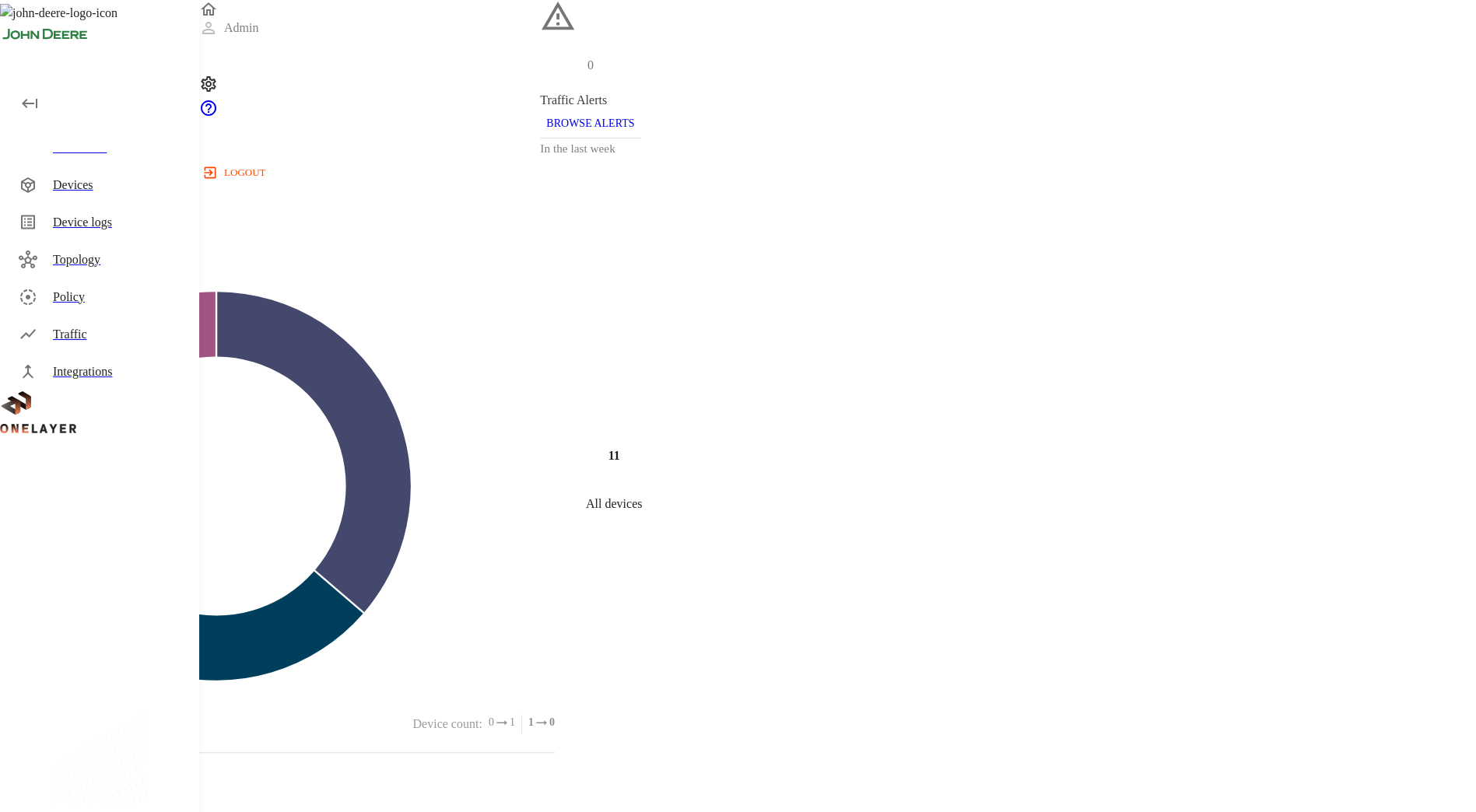
scroll to position [395, 0]
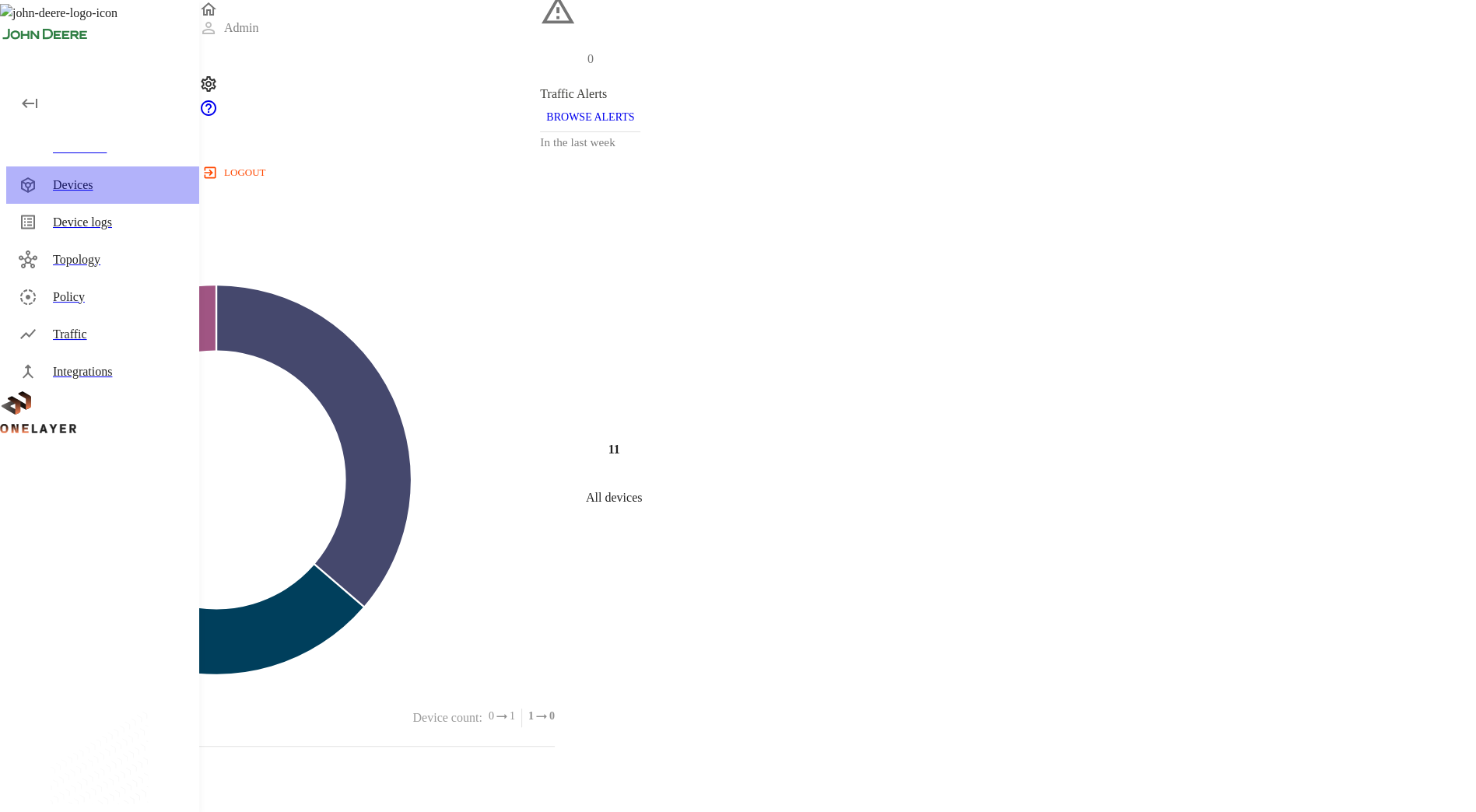
click at [60, 183] on div "Devices" at bounding box center [120, 184] width 134 height 19
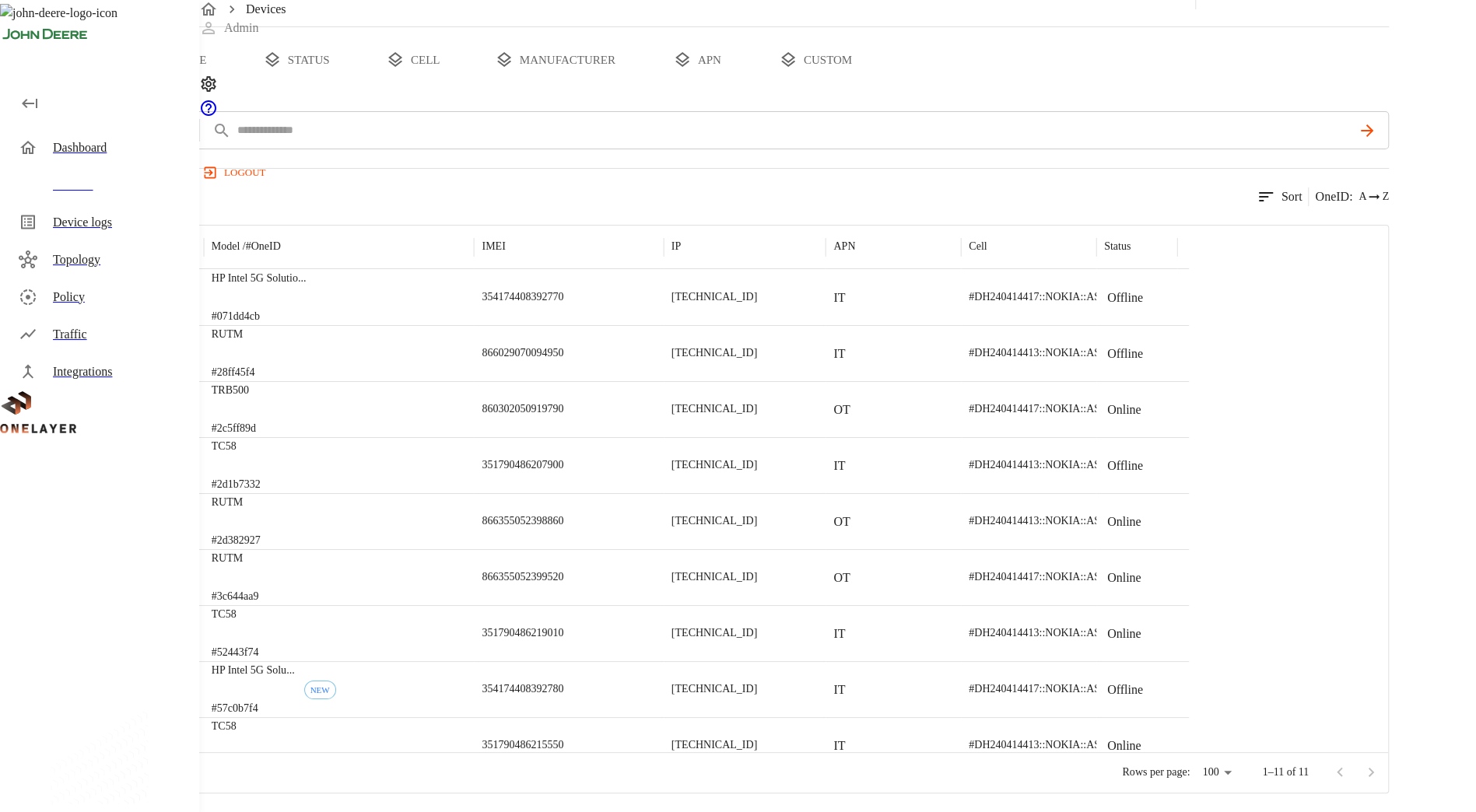
scroll to position [122, 0]
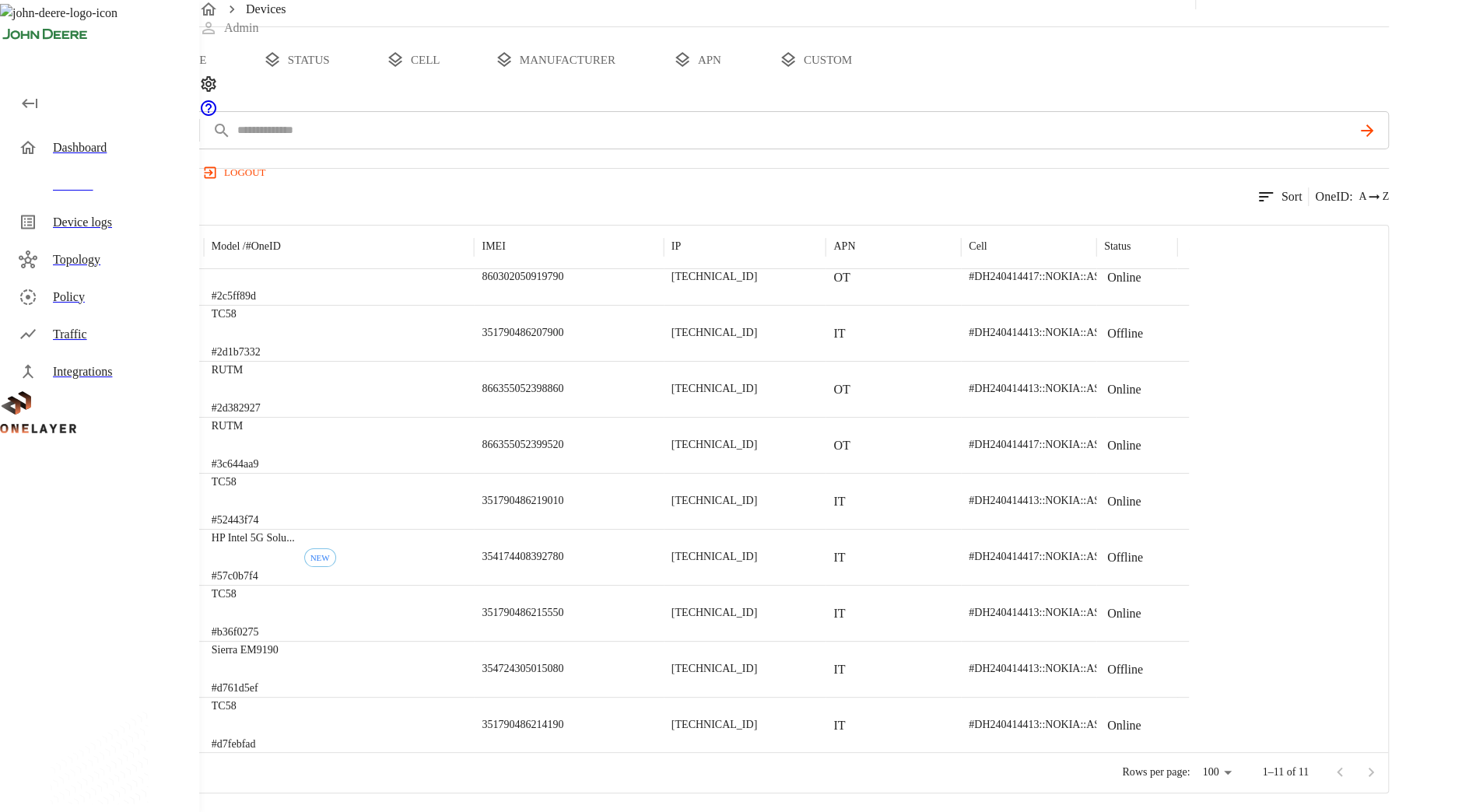
click at [279, 658] on p "Sierra EM9190" at bounding box center [245, 650] width 67 height 15
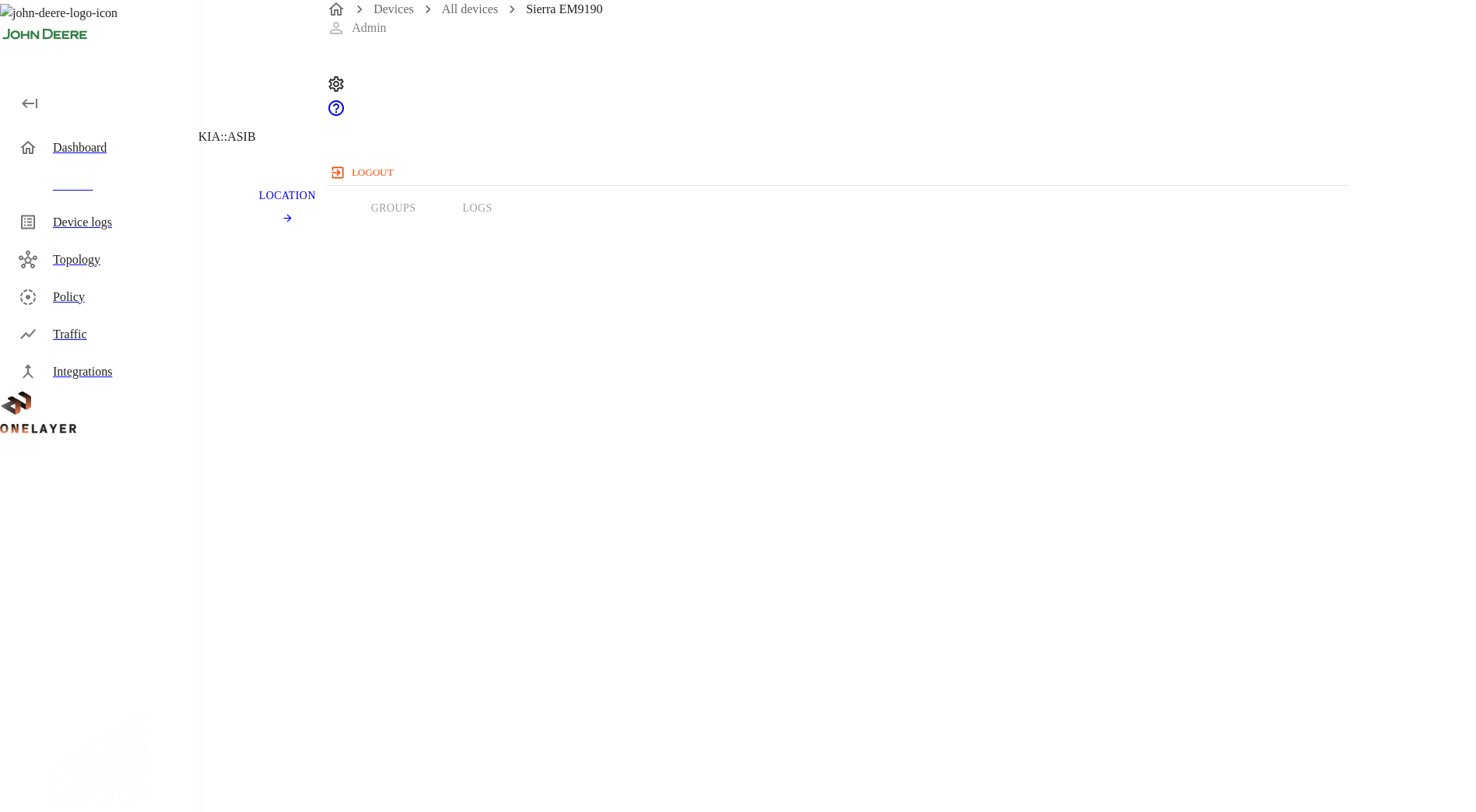
click at [114, 428] on span "Sierra EM9190" at bounding box center [75, 434] width 77 height 13
drag, startPoint x: 562, startPoint y: 346, endPoint x: 537, endPoint y: 359, distance: 28.2
click at [537, 359] on section "Device Type: Modem Manufacturer: Panasonic Corporation Model: Sierra EM9190 Mod…" at bounding box center [590, 480] width 1106 height 420
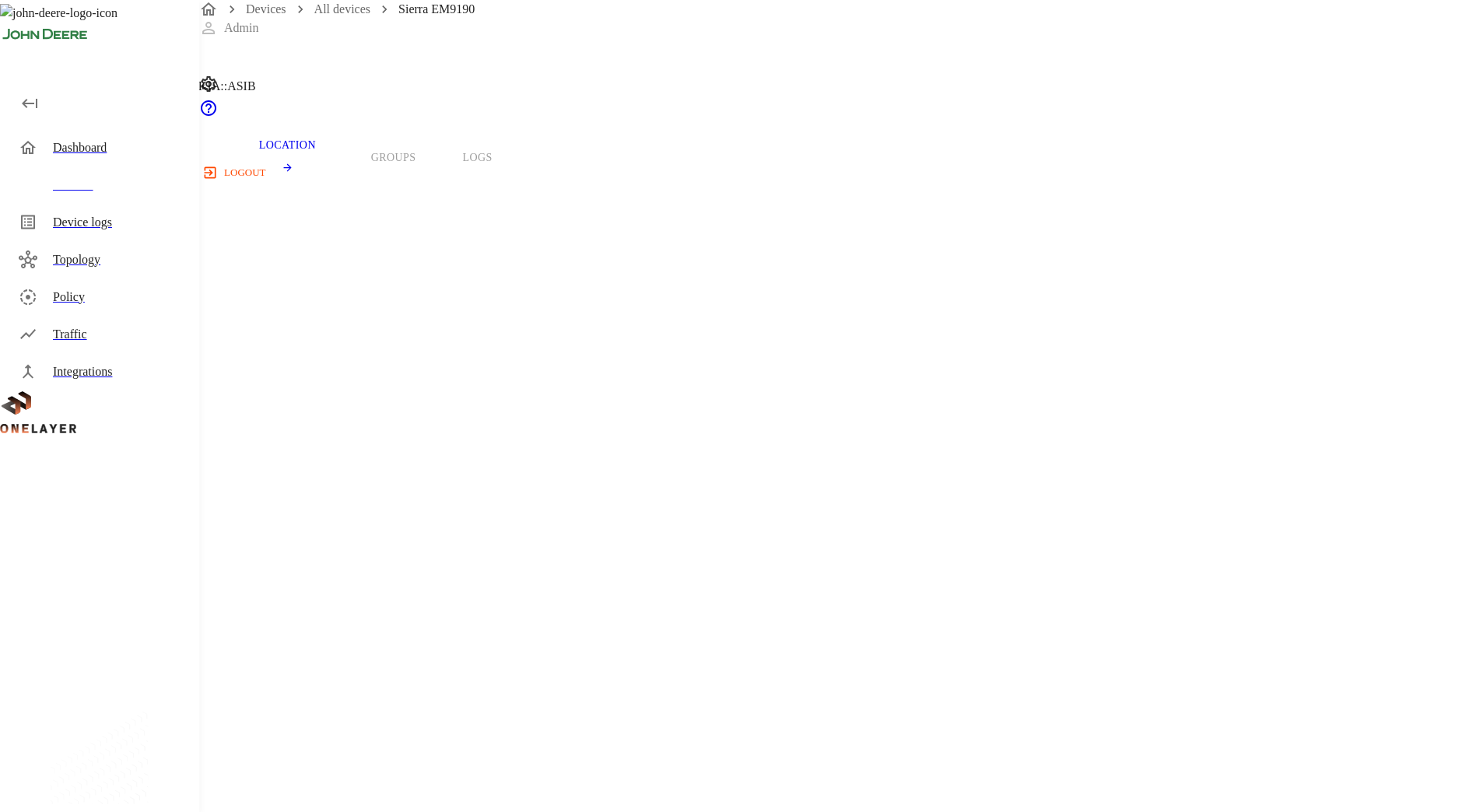
scroll to position [52, 0]
click at [367, 107] on header "Sierra EM9190 [TECHNICAL_ID] #d761d5ef Cell #DH240414413::NOKIA::ASIB" at bounding box center [591, 27] width 1181 height 159
click at [19, 37] on icon at bounding box center [9, 27] width 19 height 19
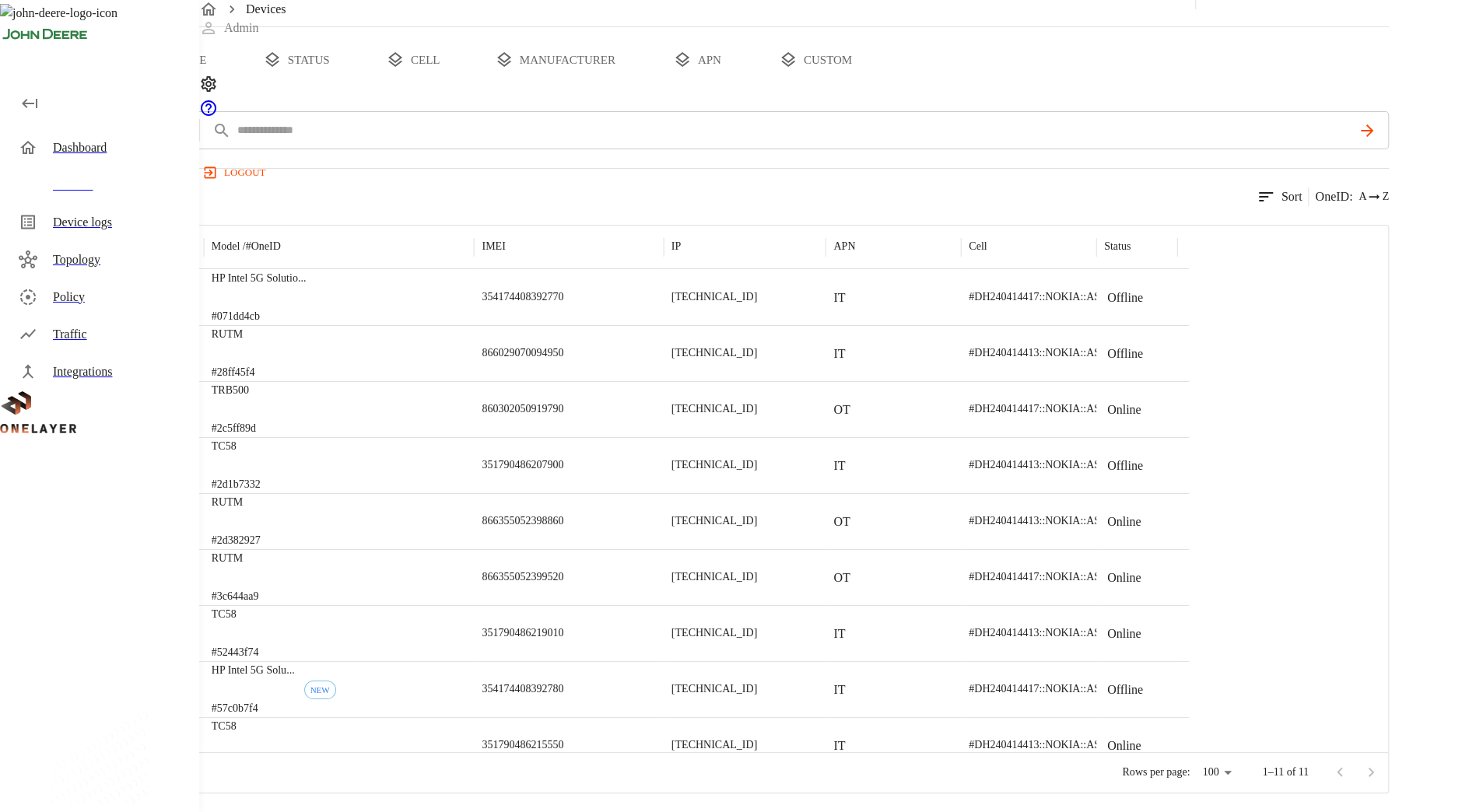
scroll to position [122, 0]
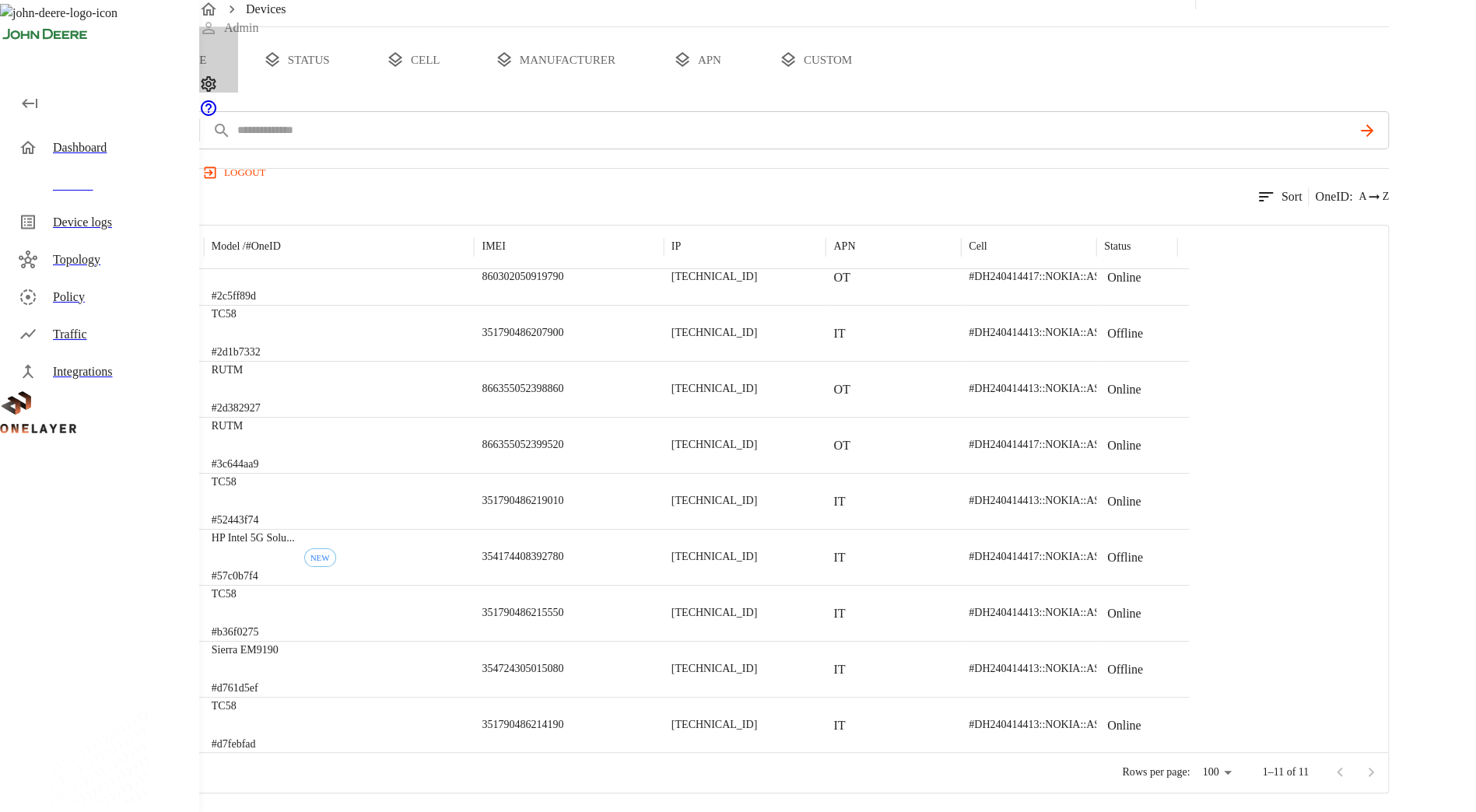
click at [238, 71] on button "type" at bounding box center [180, 60] width 117 height 65
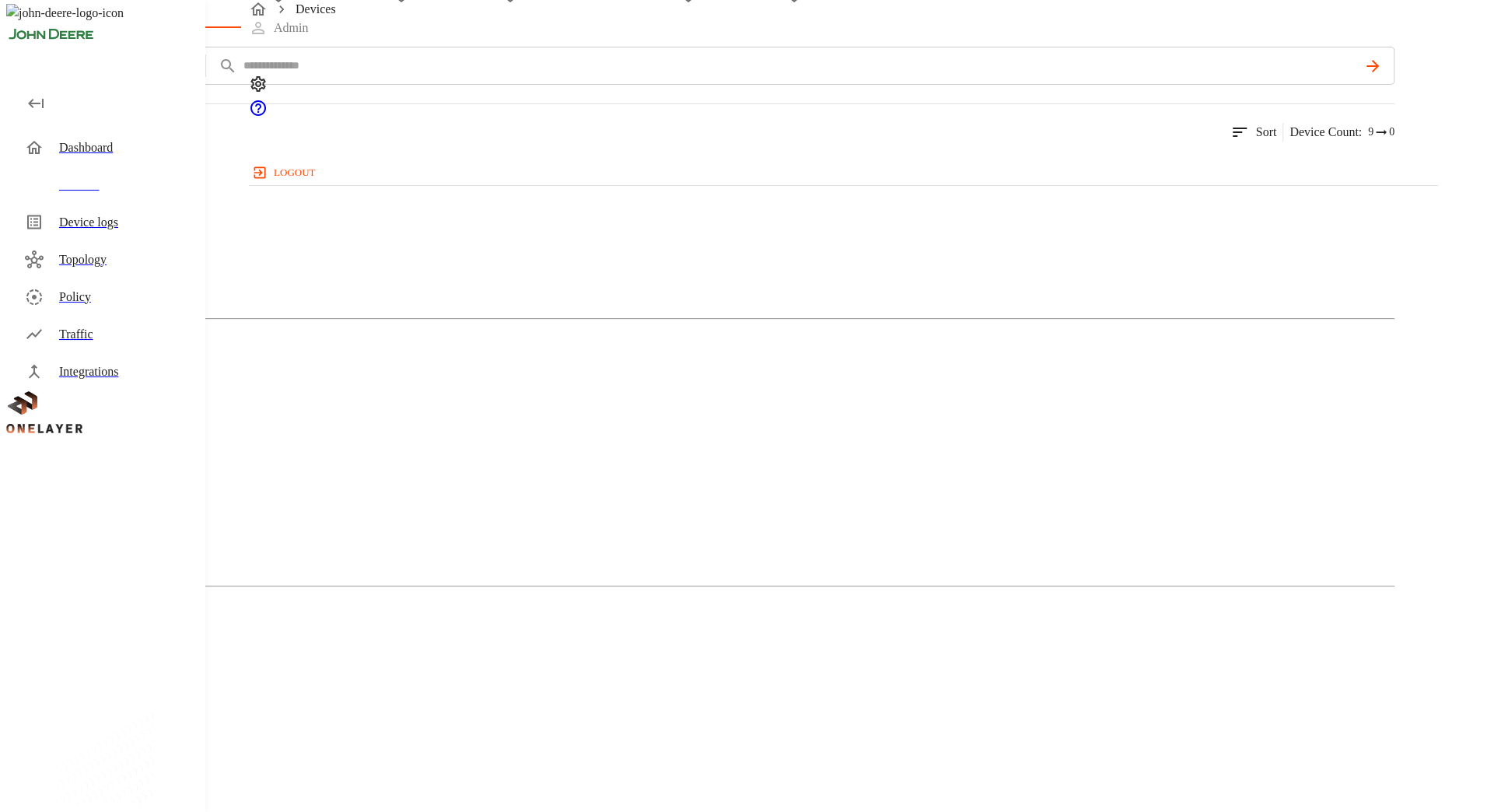
scroll to position [0, 0]
